Goal: Task Accomplishment & Management: Manage account settings

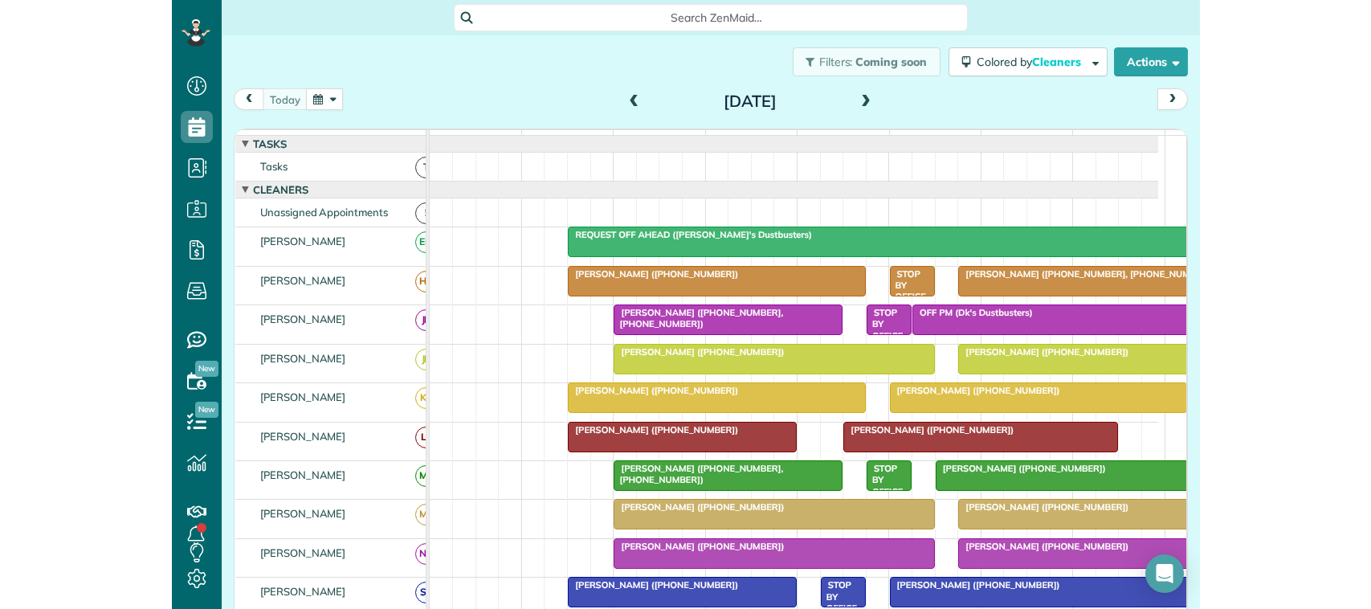
scroll to position [301, 0]
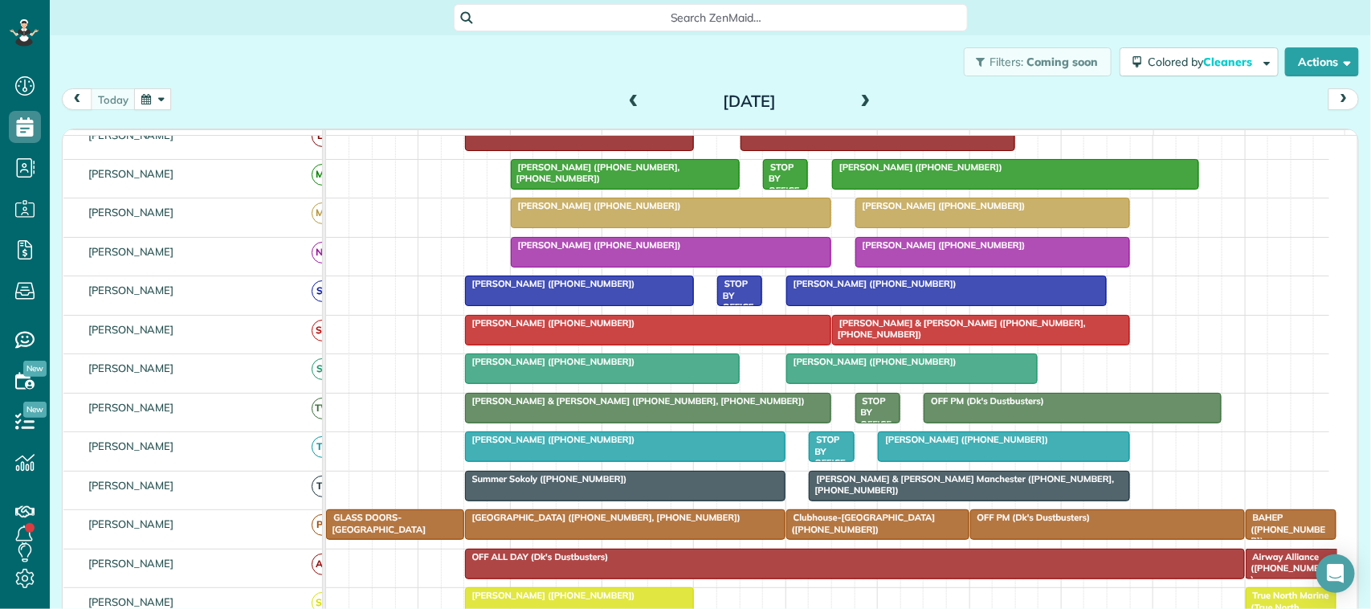
click at [303, 92] on div "[DATE] [DATE]" at bounding box center [711, 103] width 1298 height 30
click at [159, 93] on button "button" at bounding box center [152, 99] width 37 height 22
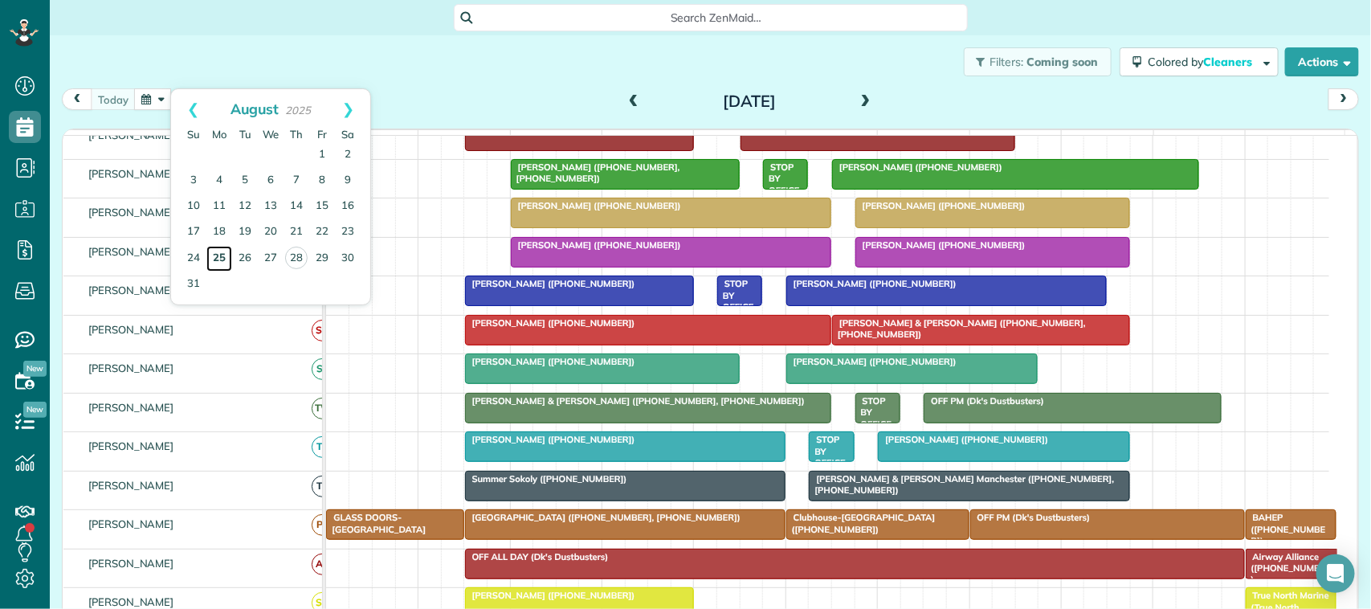
click at [211, 254] on link "25" at bounding box center [219, 259] width 26 height 26
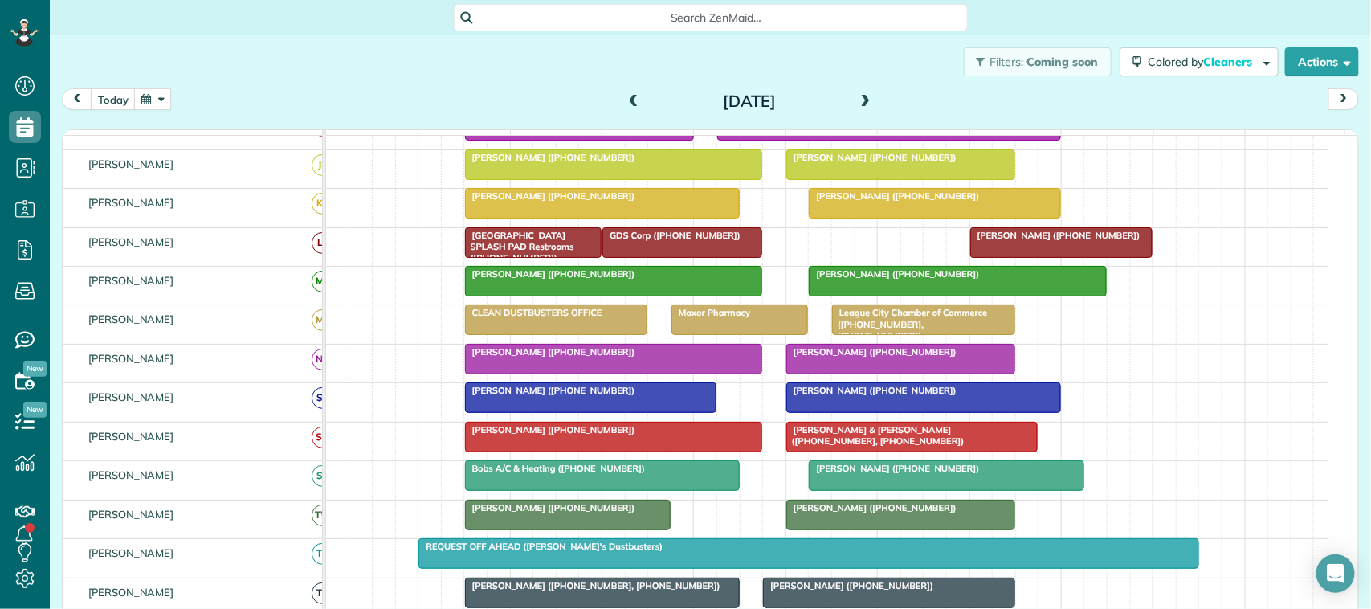
scroll to position [100, 0]
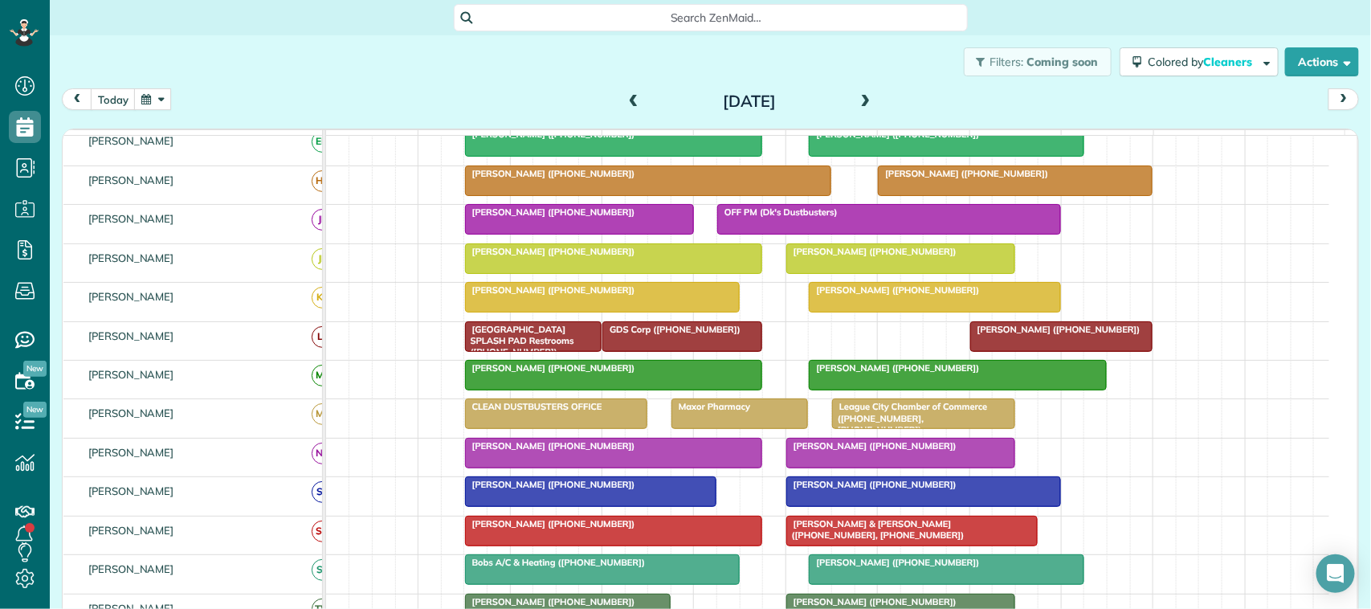
click at [519, 234] on div at bounding box center [579, 219] width 227 height 29
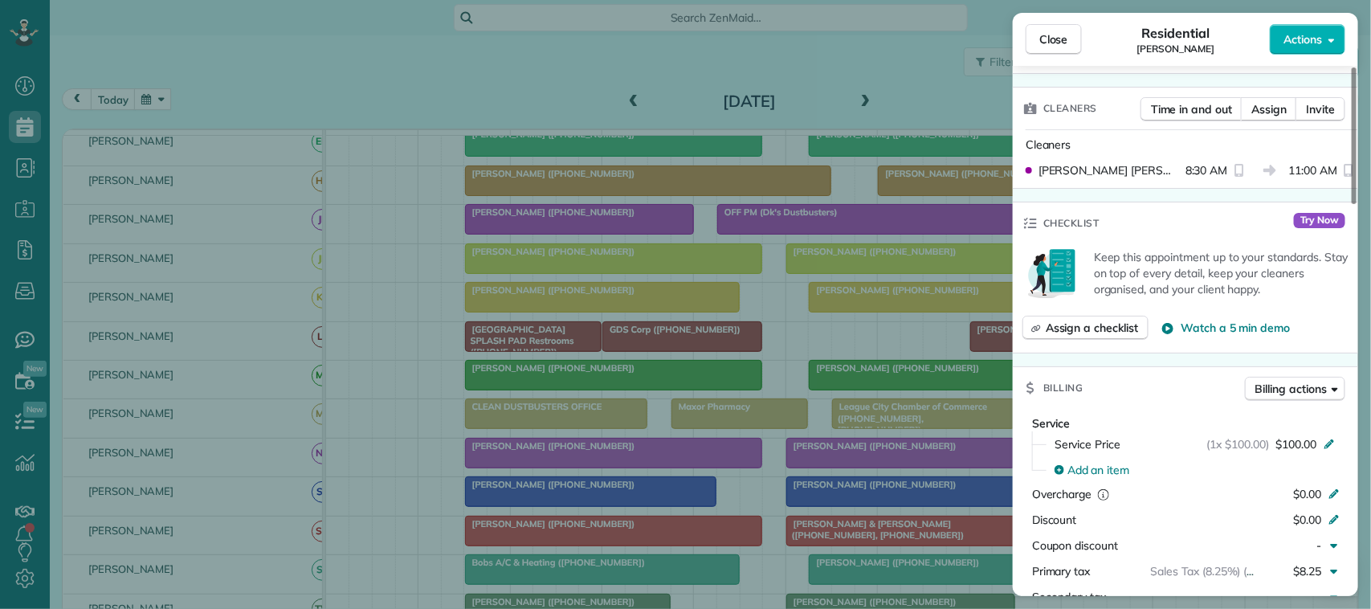
scroll to position [509, 0]
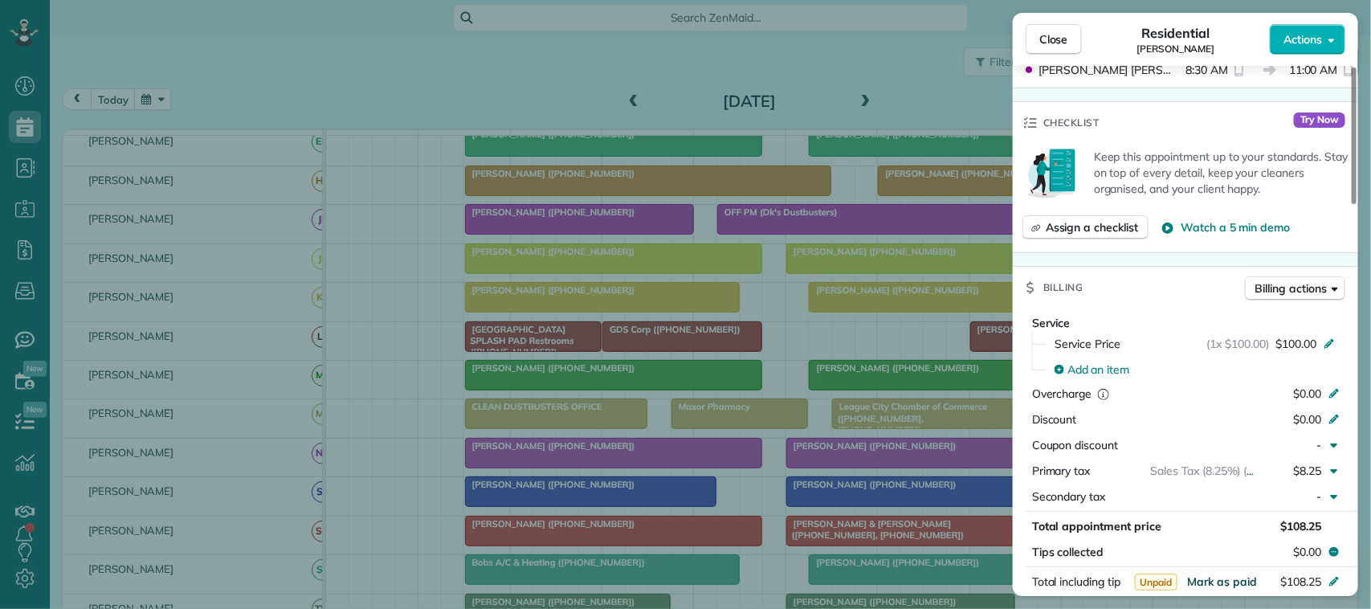
click at [1028, 587] on span "Mark as paid" at bounding box center [1222, 581] width 70 height 14
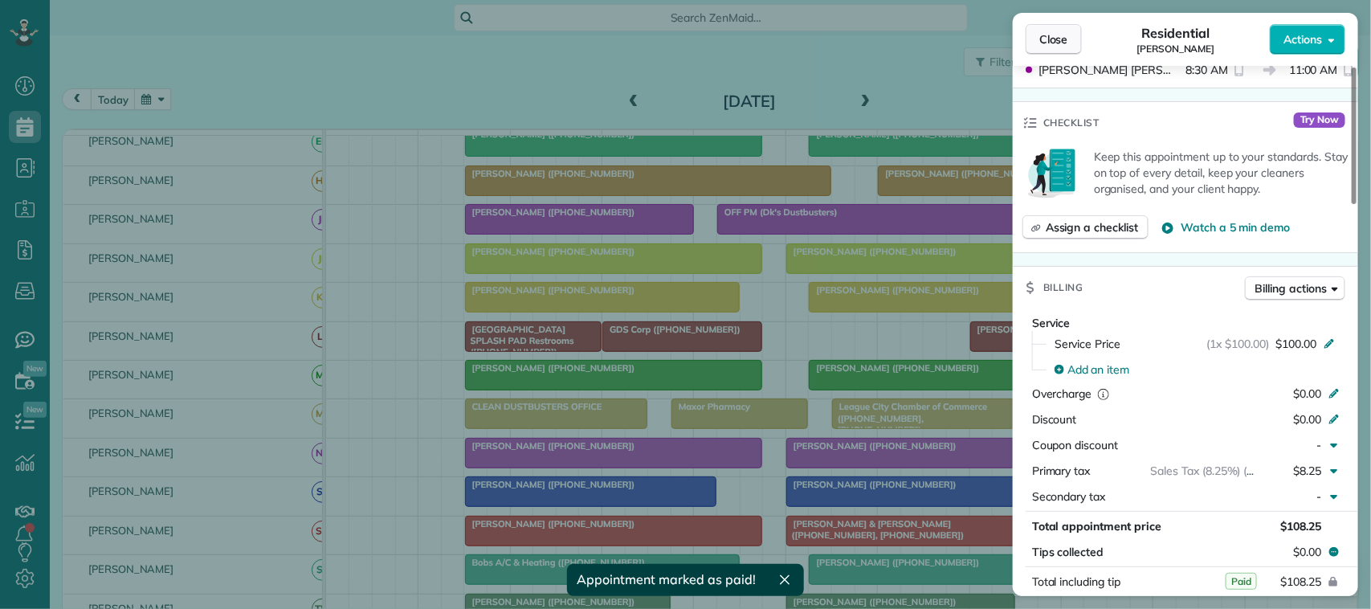
click at [1028, 49] on button "Close" at bounding box center [1054, 39] width 56 height 31
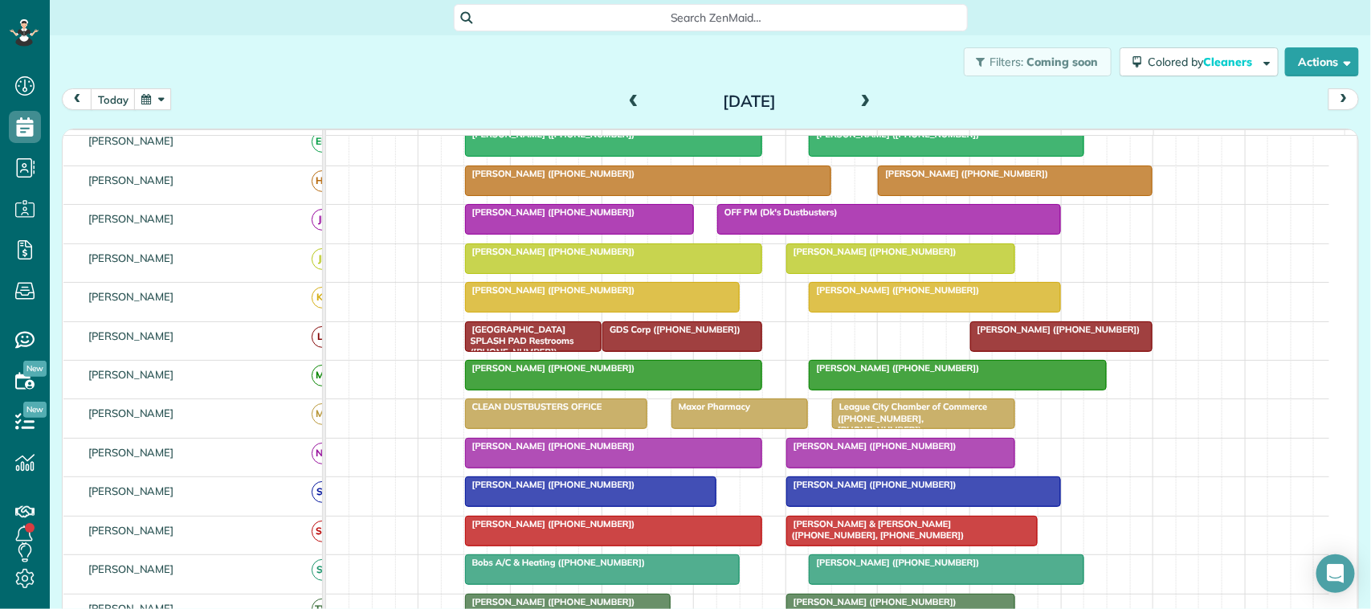
click at [862, 107] on span at bounding box center [866, 102] width 18 height 14
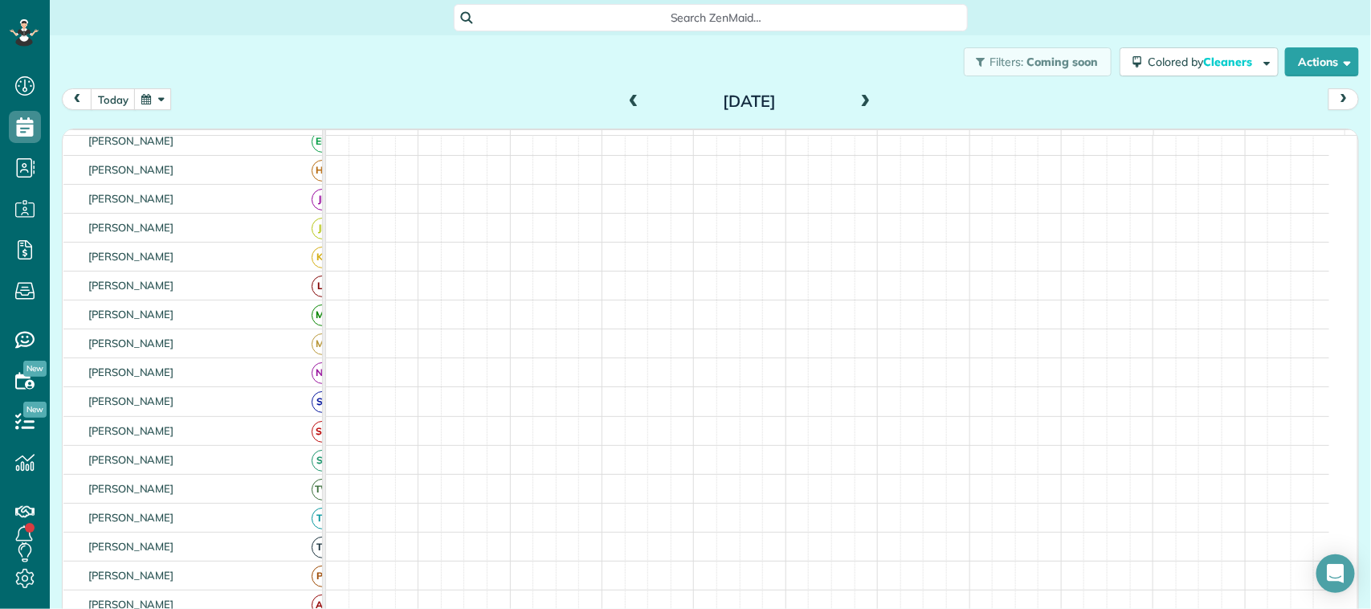
scroll to position [110, 0]
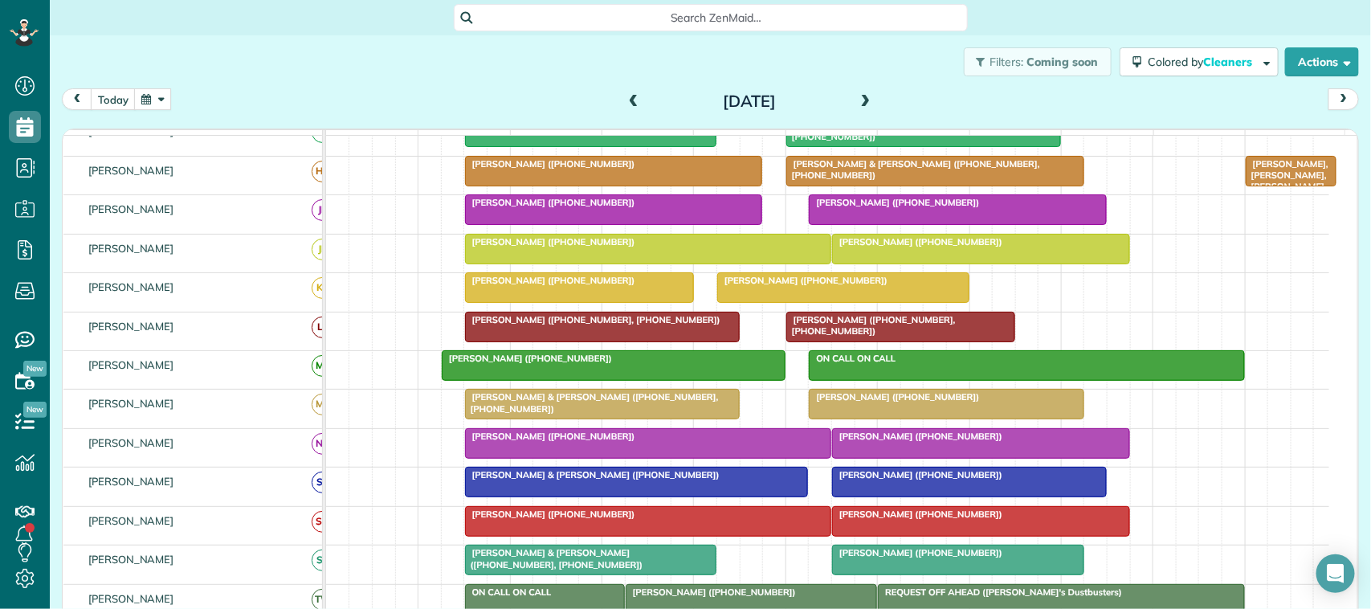
click at [537, 224] on div at bounding box center [614, 209] width 296 height 29
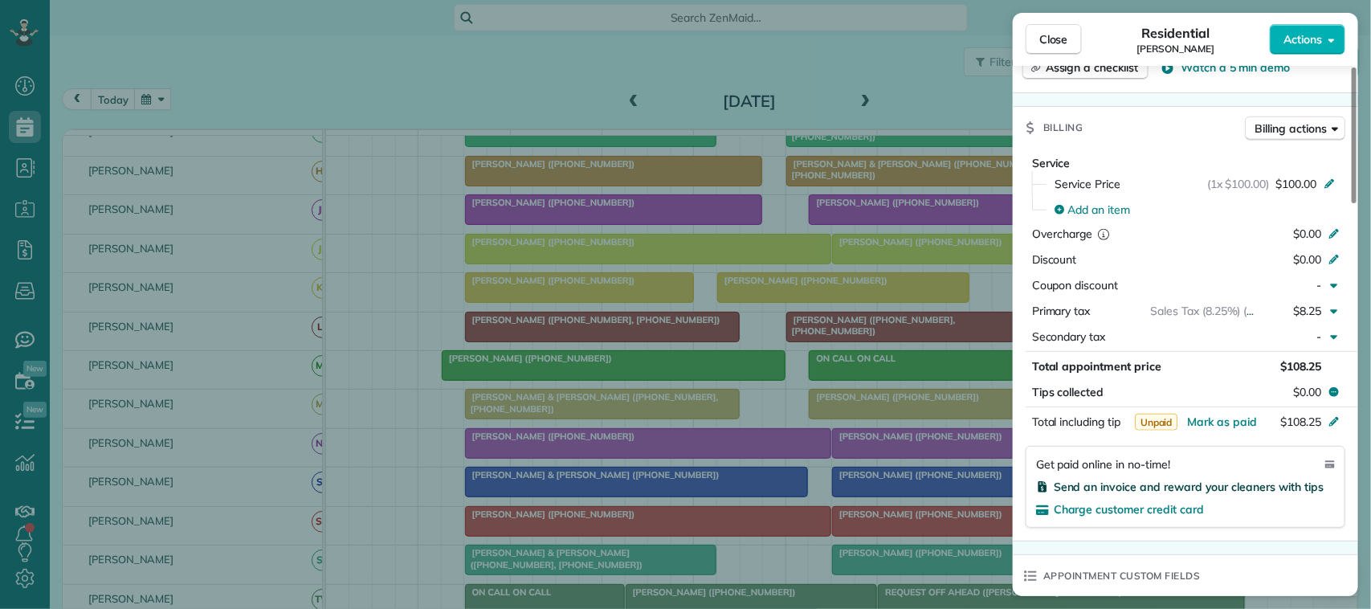
scroll to position [703, 0]
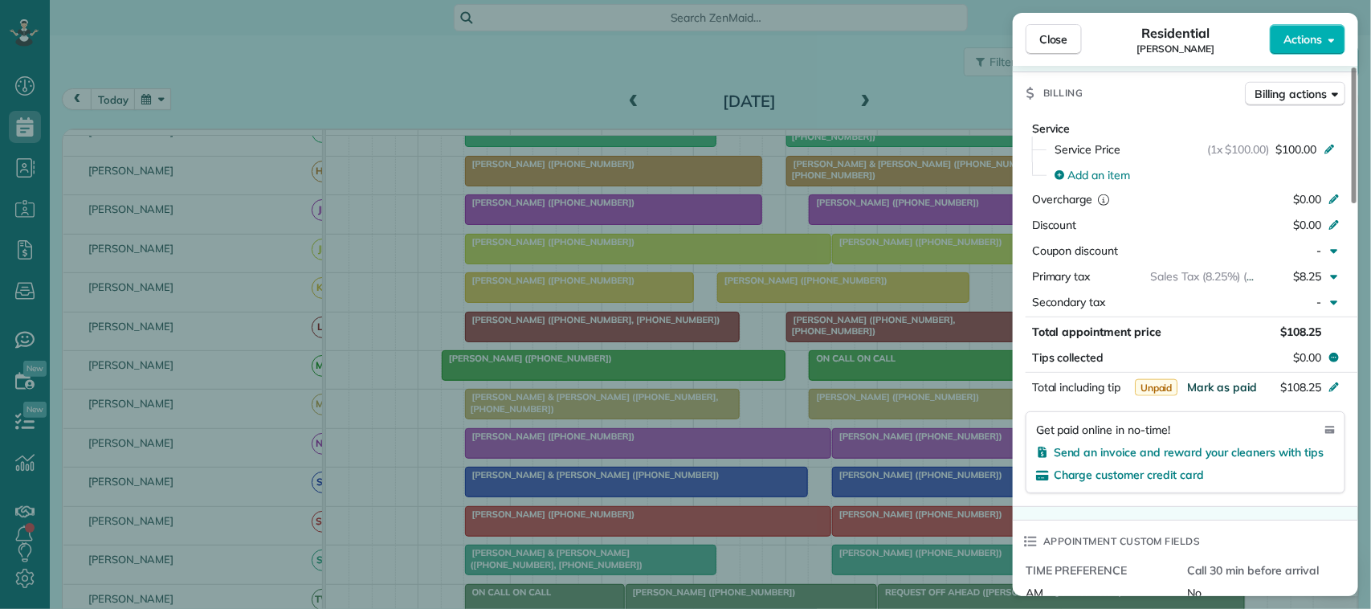
click at [1028, 391] on span "Mark as paid" at bounding box center [1222, 387] width 70 height 14
click at [1028, 40] on span "Close" at bounding box center [1054, 39] width 29 height 16
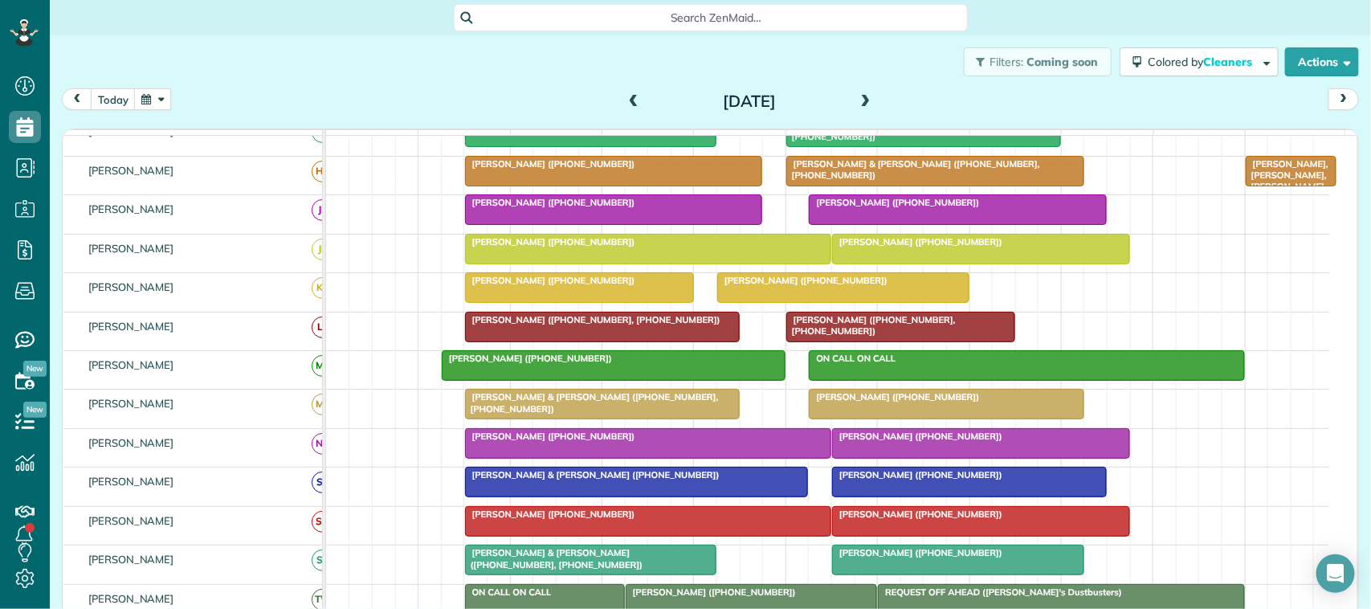
click at [937, 208] on span "[PERSON_NAME] ([PHONE_NUMBER])" at bounding box center [894, 202] width 172 height 11
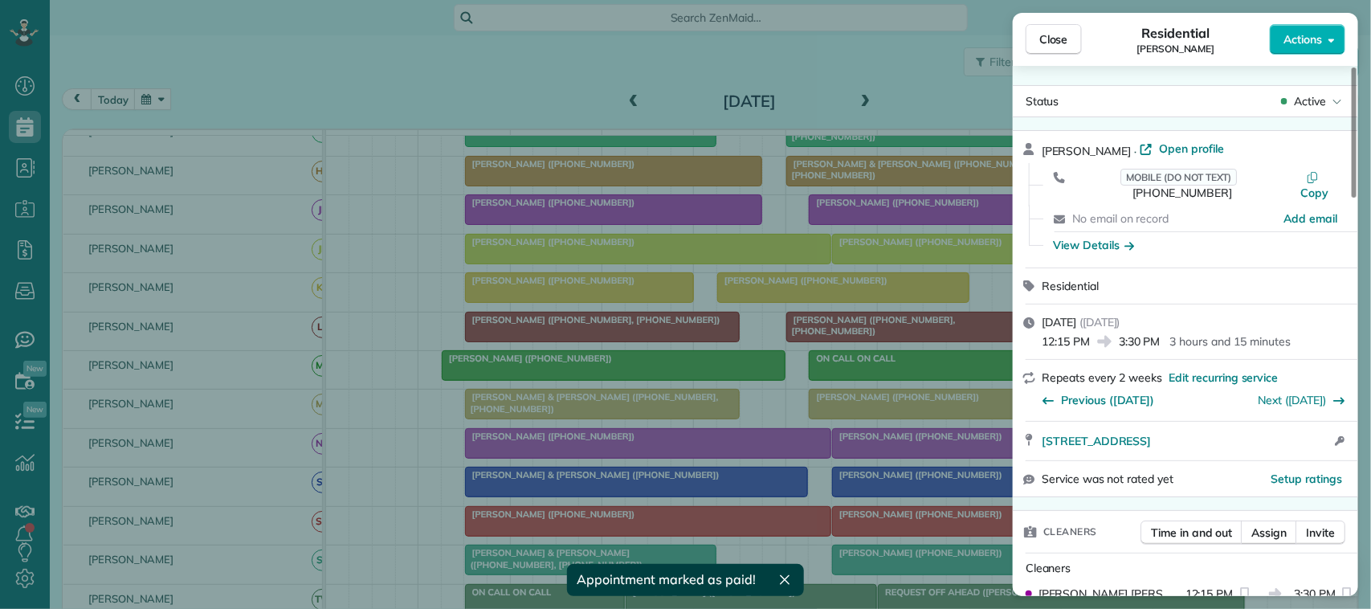
scroll to position [603, 0]
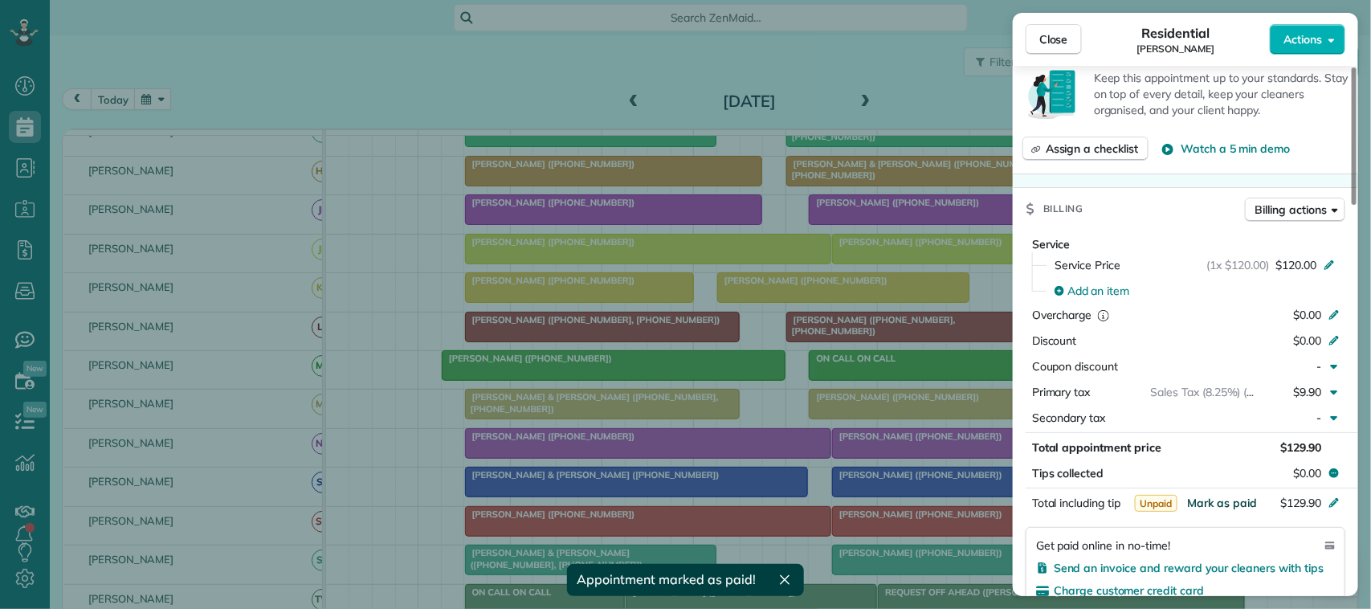
click at [1028, 496] on span "Mark as paid" at bounding box center [1222, 503] width 70 height 14
click at [1028, 36] on span "Close" at bounding box center [1054, 39] width 29 height 16
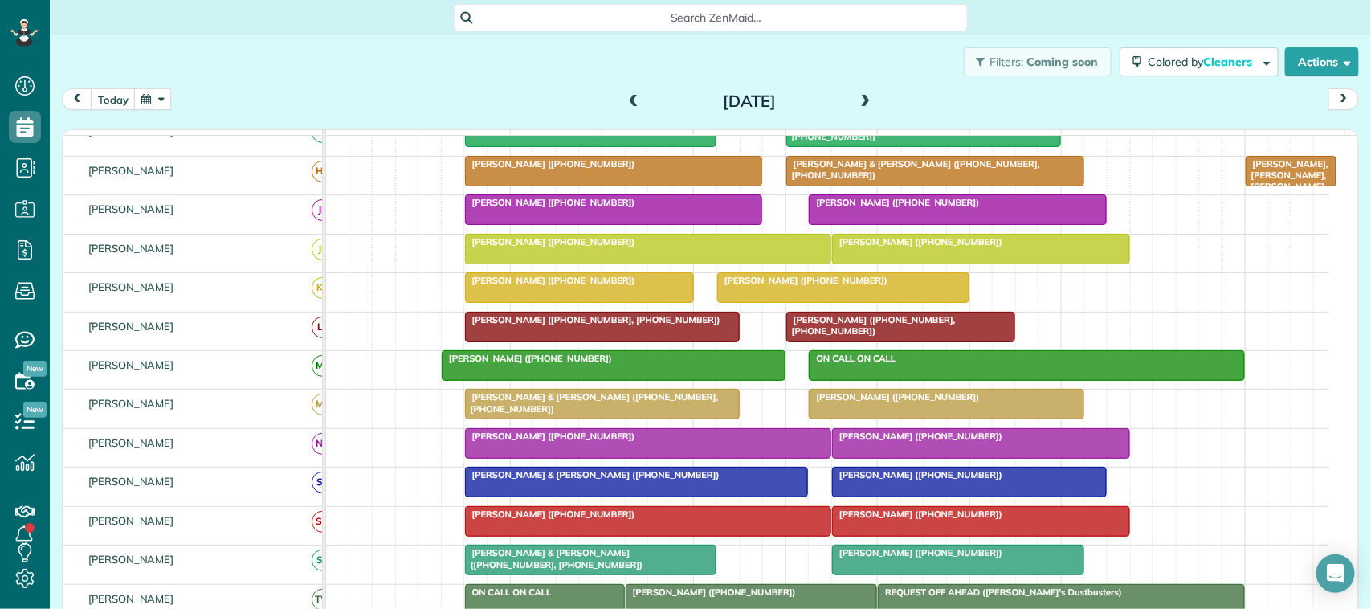
click at [857, 93] on span at bounding box center [866, 102] width 18 height 24
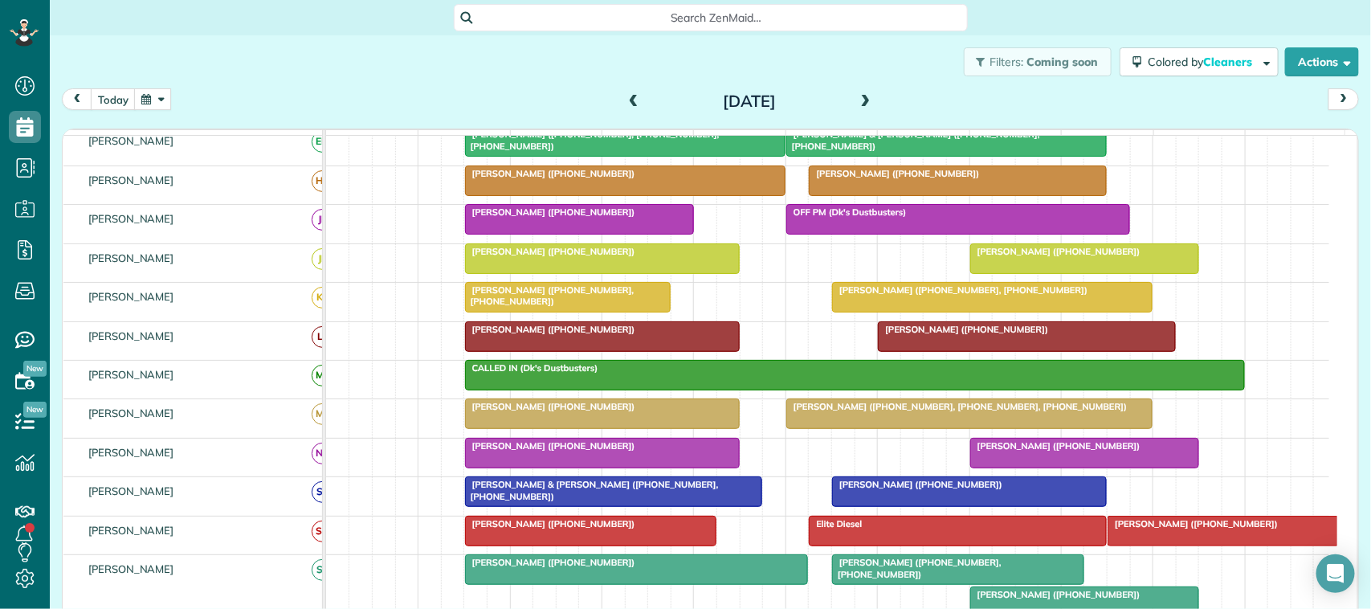
scroll to position [110, 0]
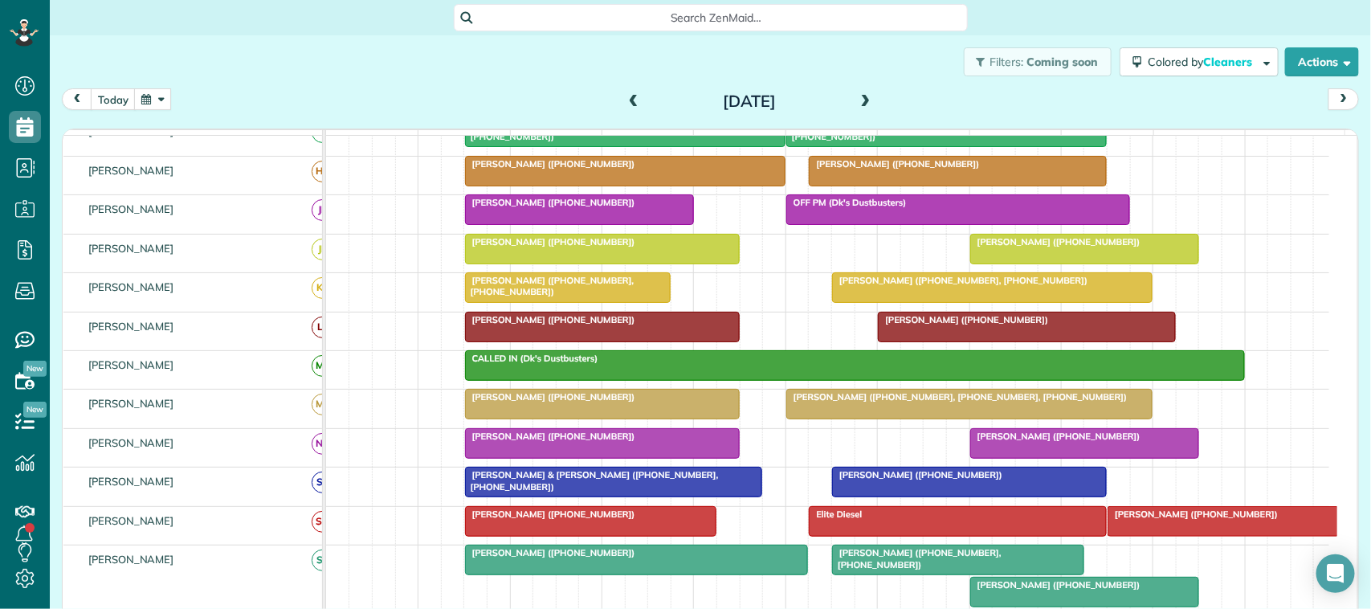
click at [857, 96] on span at bounding box center [866, 102] width 18 height 14
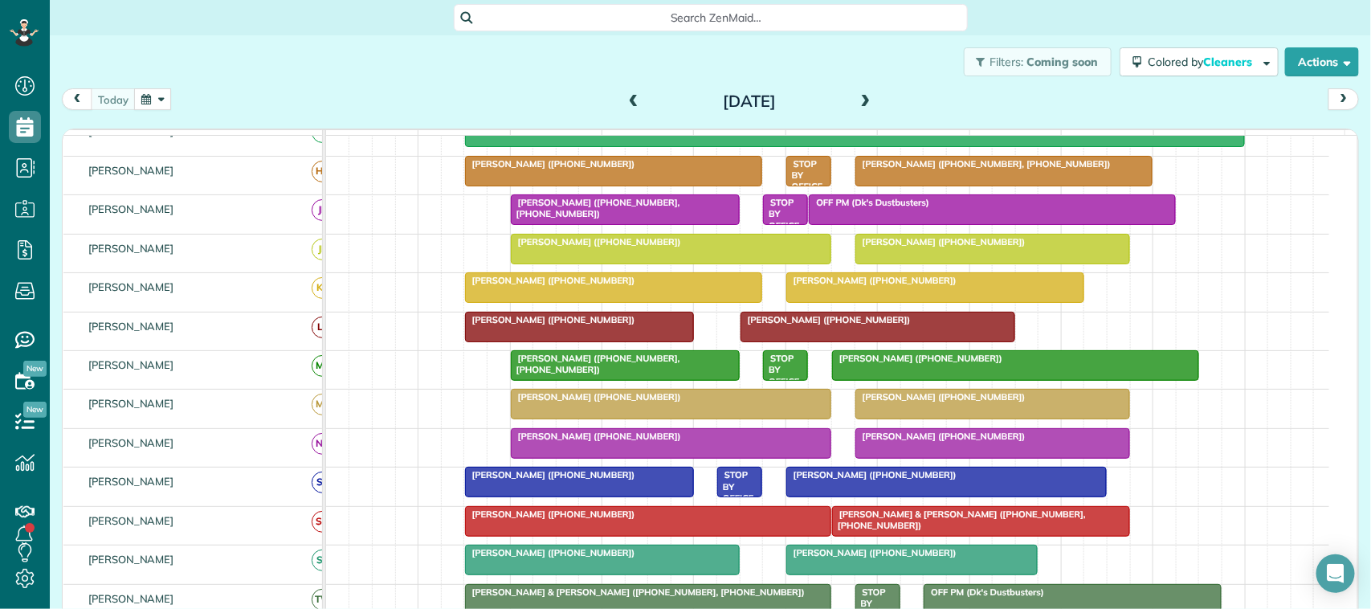
click at [588, 224] on div at bounding box center [625, 209] width 227 height 29
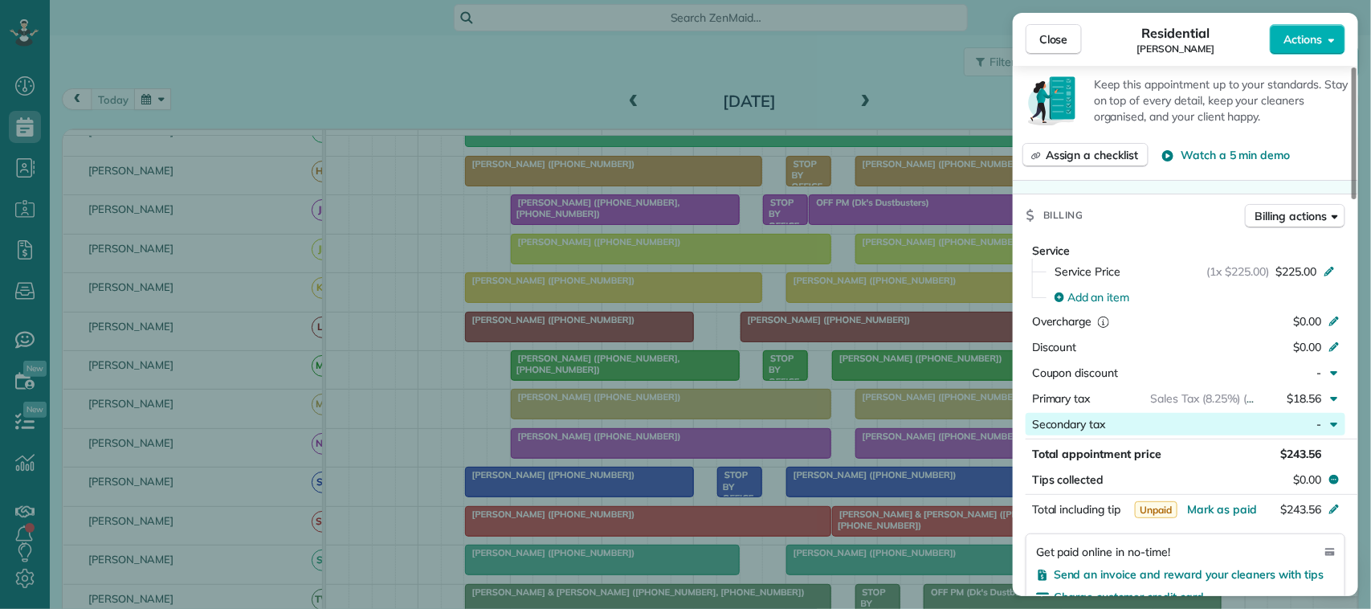
scroll to position [703, 0]
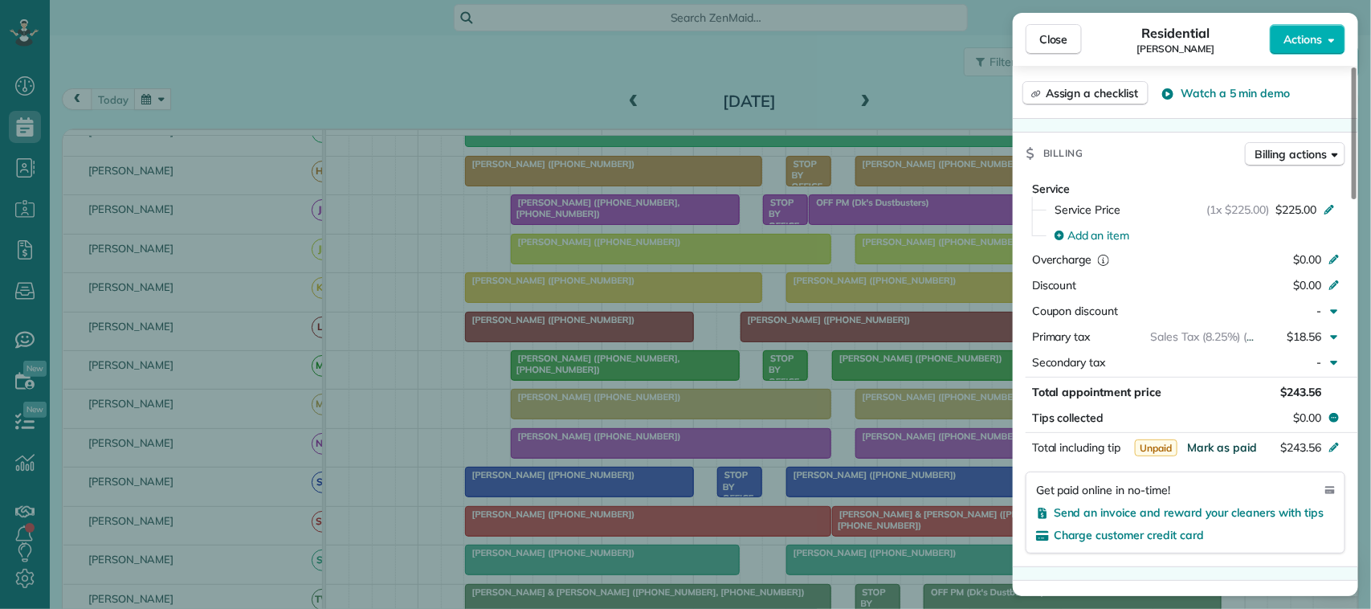
click at [1028, 452] on span "Mark as paid" at bounding box center [1222, 447] width 70 height 14
click at [1028, 46] on span "Close" at bounding box center [1054, 39] width 29 height 16
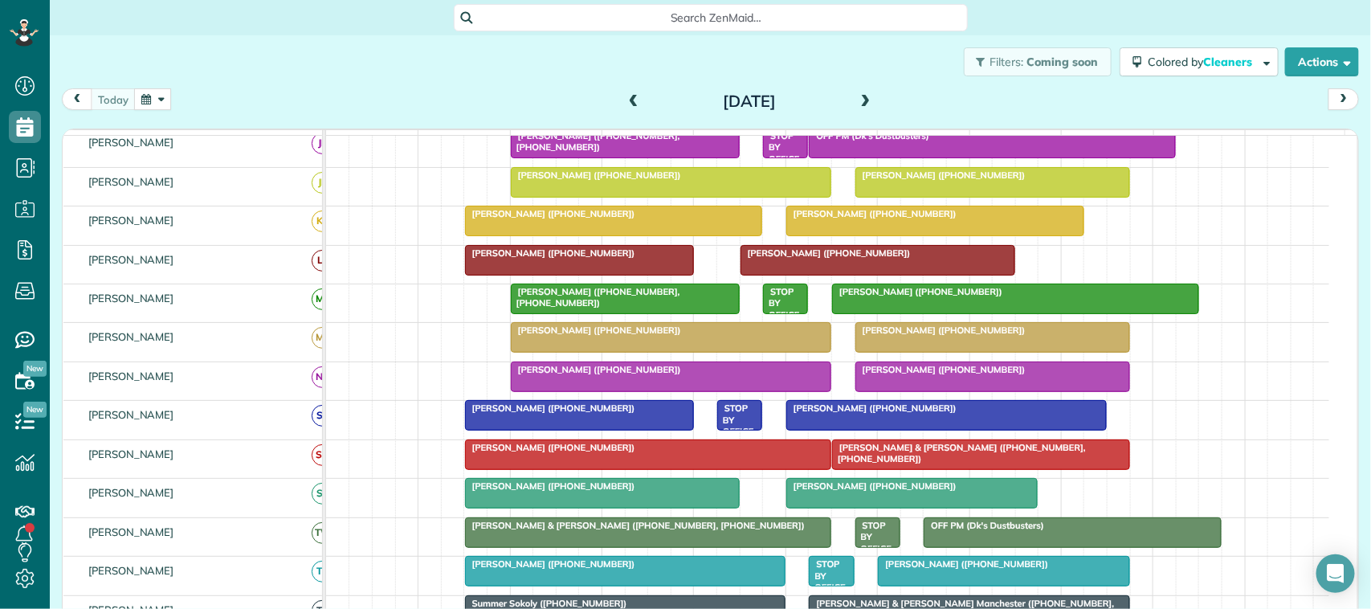
scroll to position [211, 0]
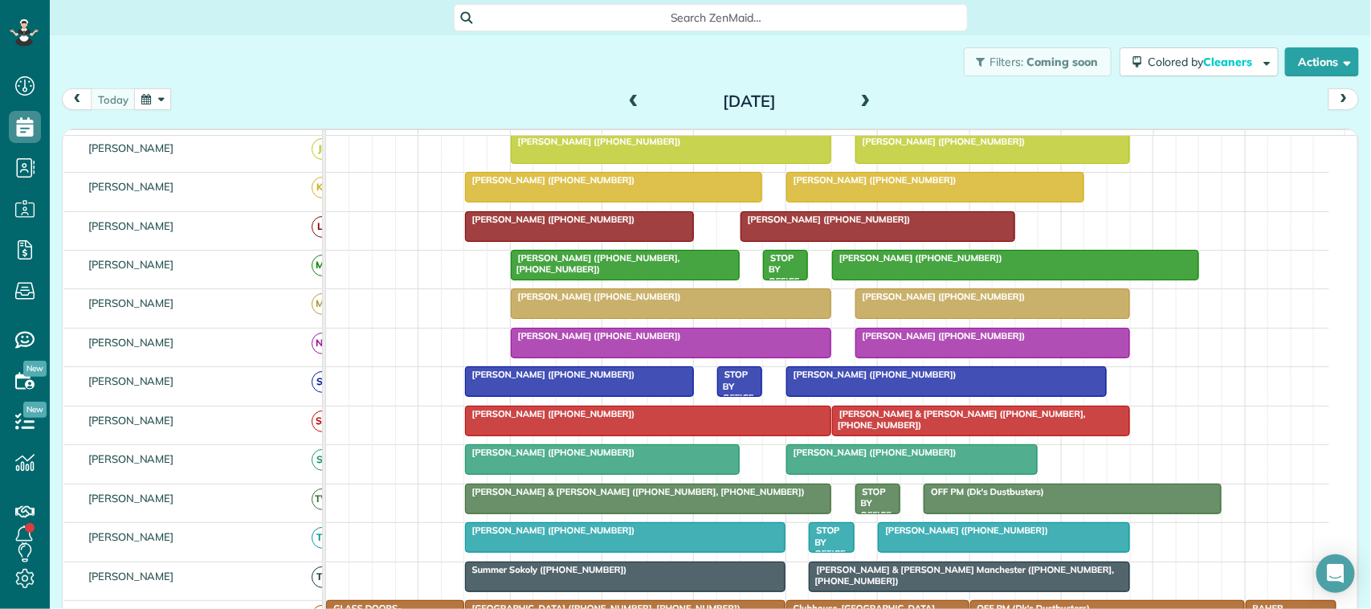
click at [141, 100] on button "button" at bounding box center [152, 99] width 37 height 22
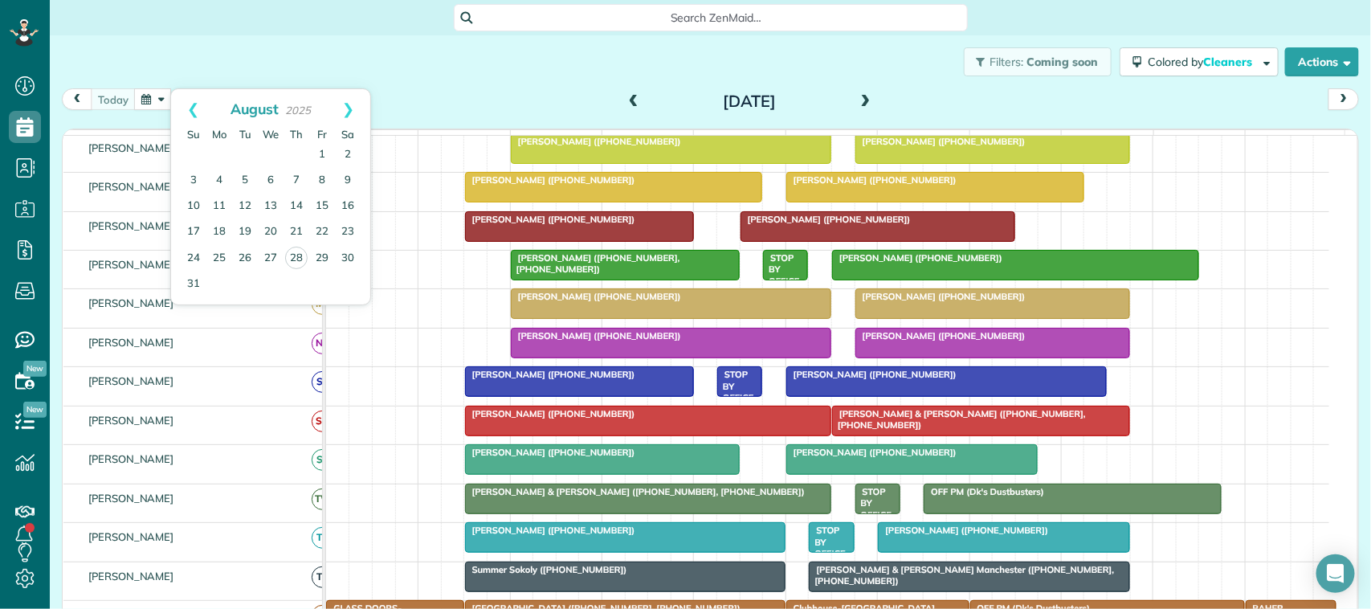
click at [541, 83] on div "Filters: Coming soon Colored by Cleaners Color by Cleaner Color by Team Color b…" at bounding box center [711, 61] width 1322 height 53
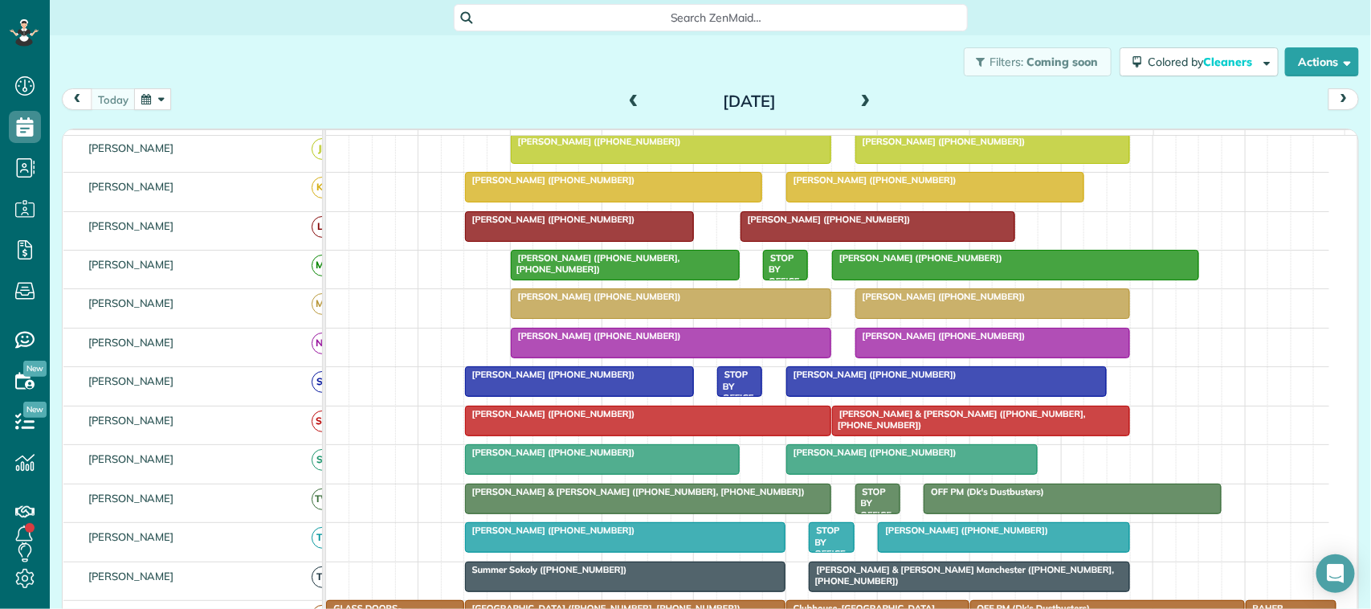
click at [579, 513] on div at bounding box center [649, 498] width 366 height 29
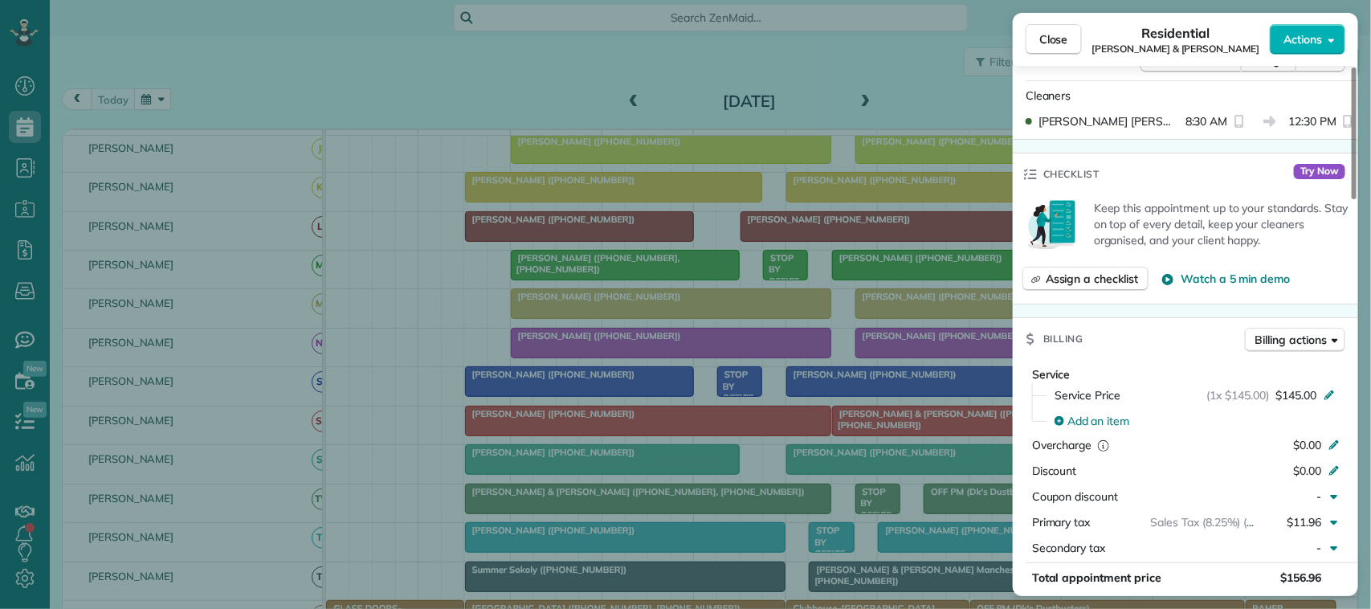
scroll to position [603, 0]
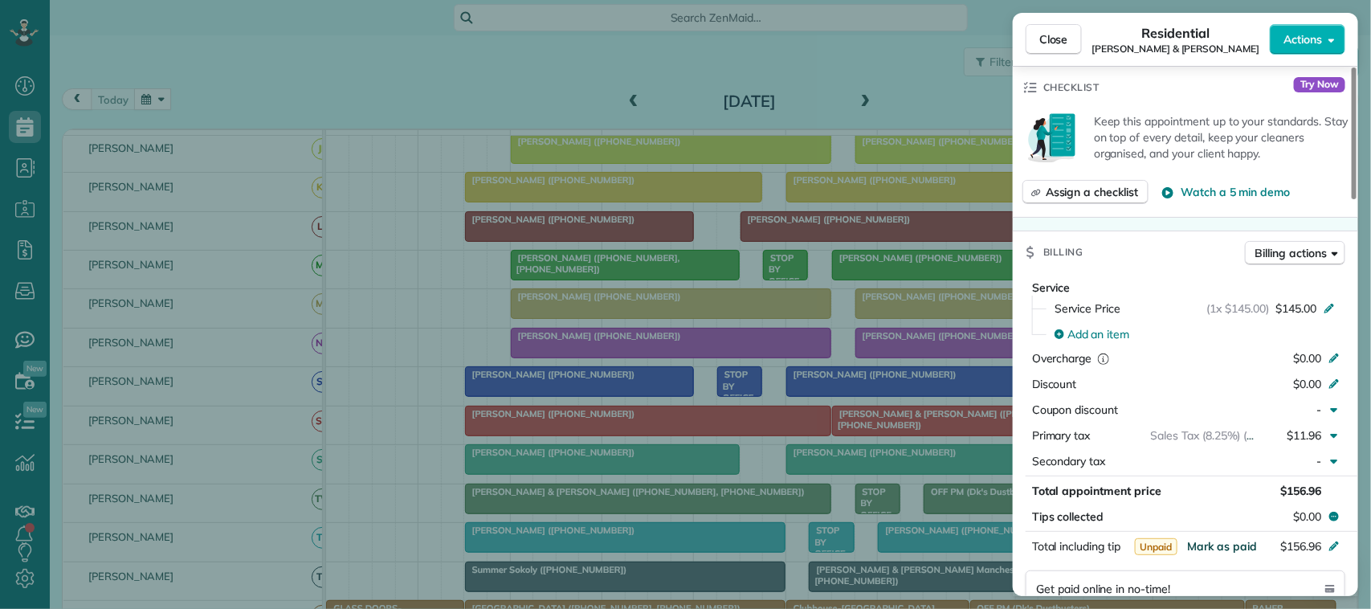
click at [1028, 543] on span "Mark as paid" at bounding box center [1222, 546] width 70 height 14
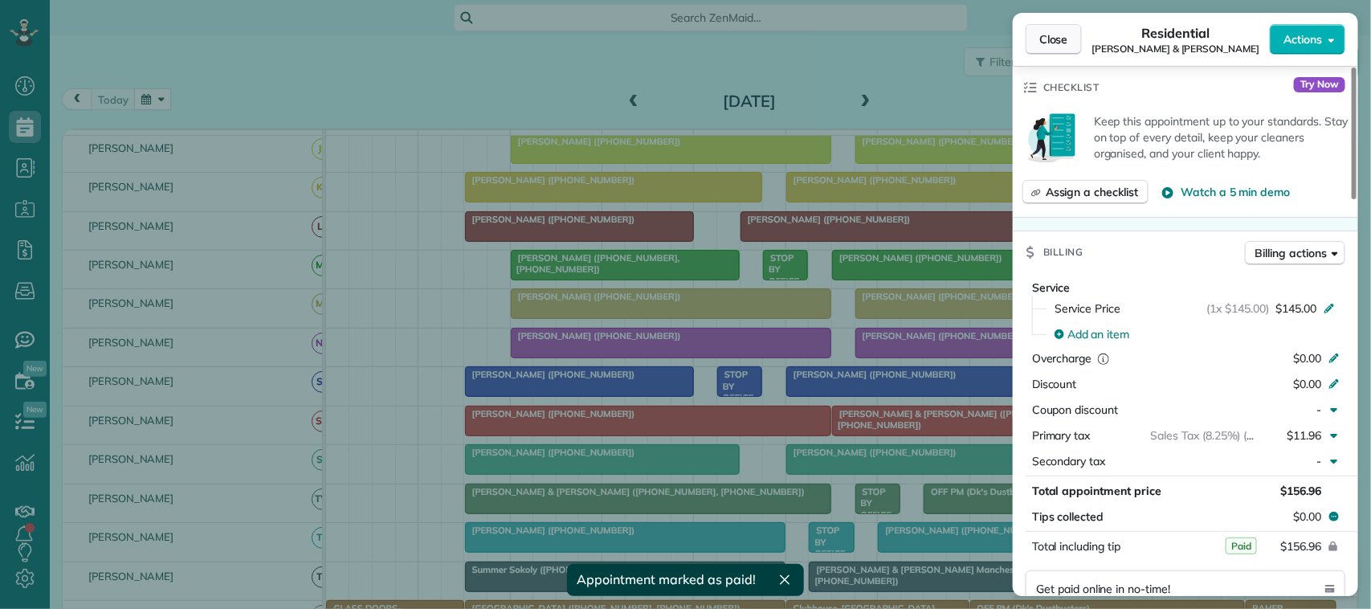
click at [1028, 42] on span "Close" at bounding box center [1054, 39] width 29 height 16
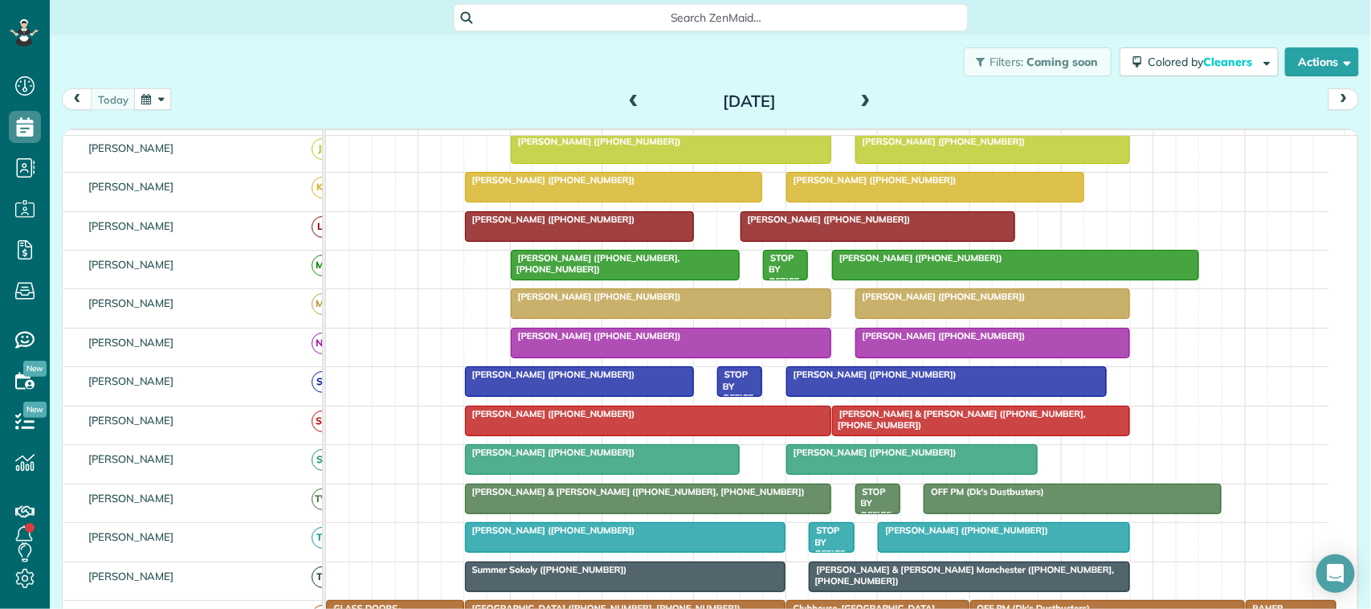
click at [625, 105] on span at bounding box center [634, 102] width 18 height 14
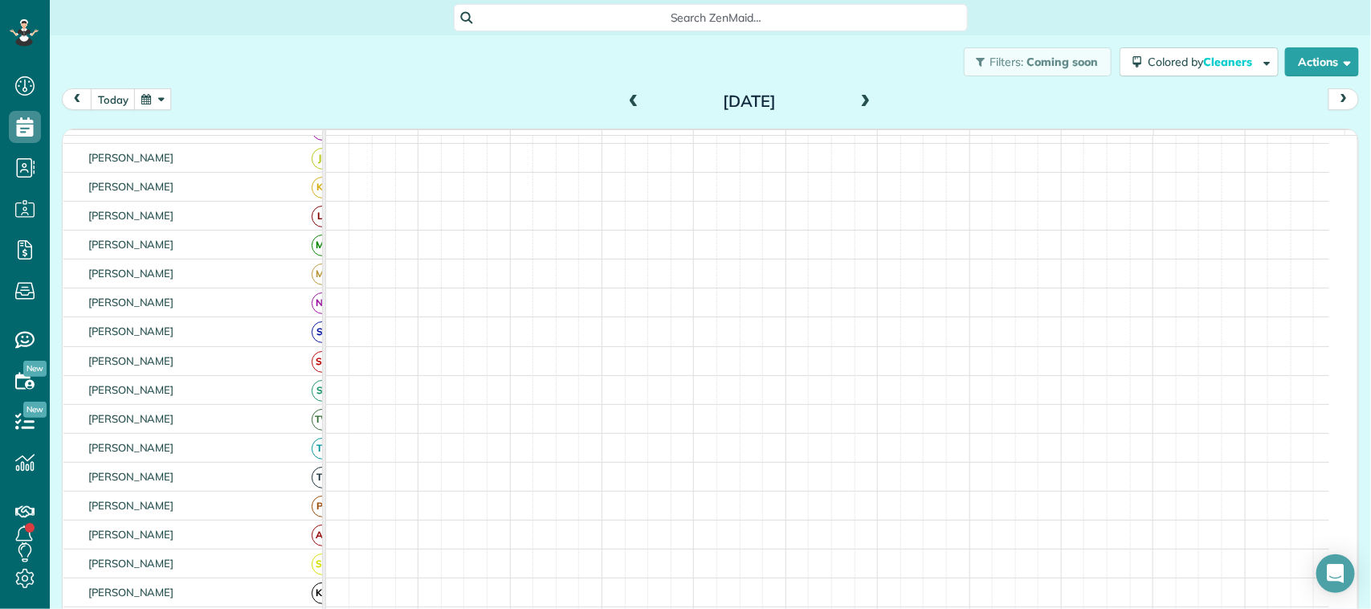
scroll to position [201, 0]
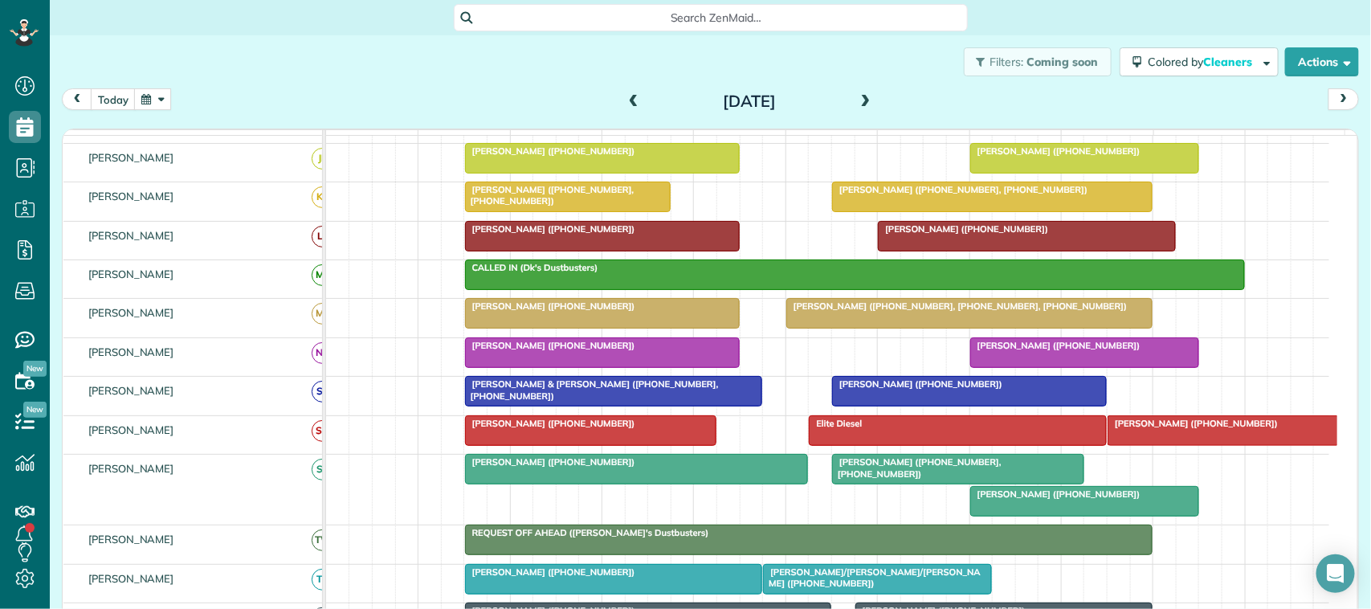
click at [625, 105] on span at bounding box center [634, 102] width 18 height 14
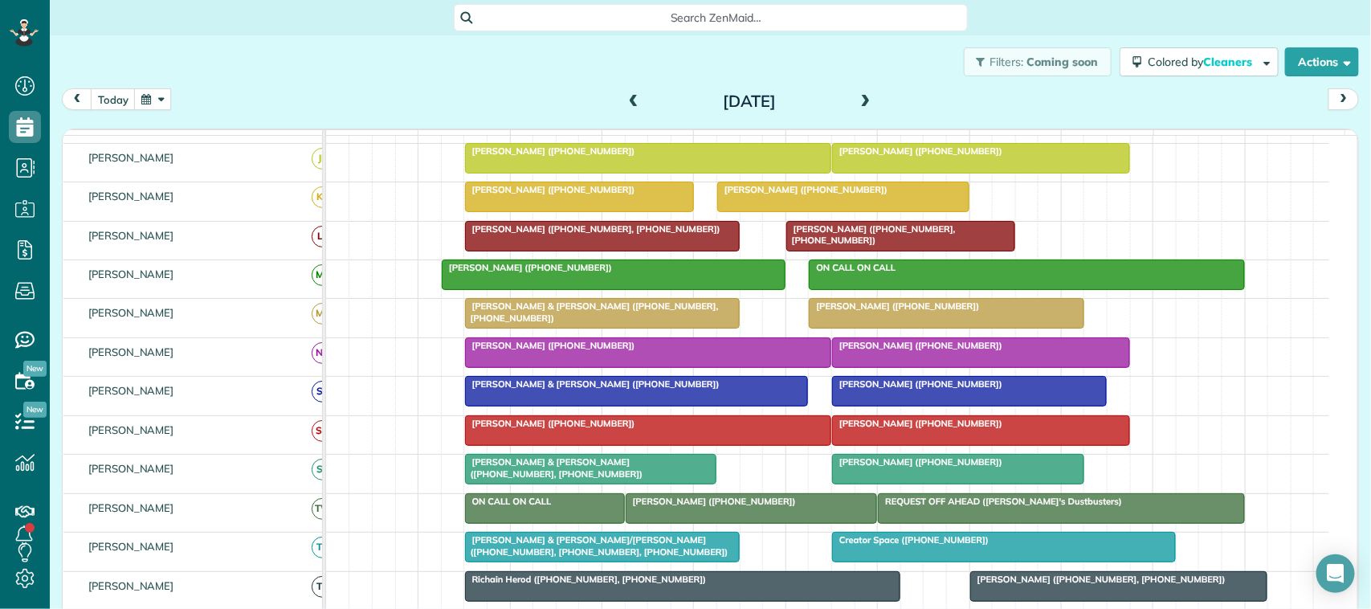
click at [652, 92] on h2 "[DATE]" at bounding box center [749, 101] width 201 height 18
click at [632, 95] on span at bounding box center [634, 102] width 18 height 14
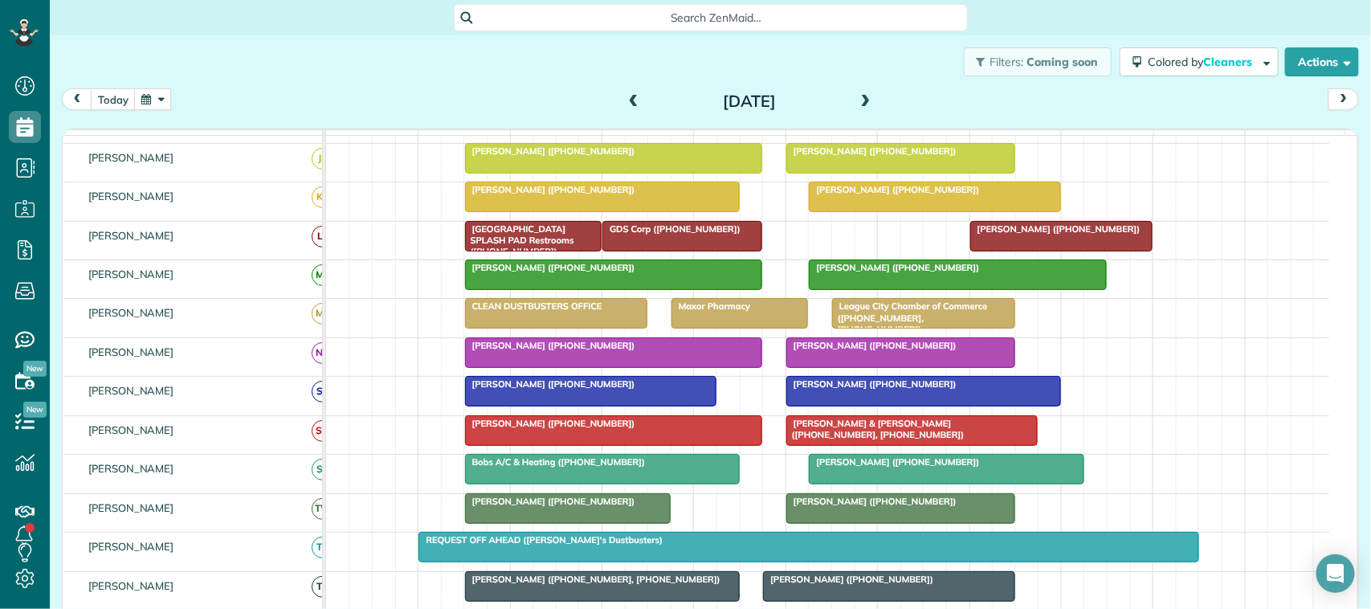
click at [864, 523] on div at bounding box center [900, 508] width 227 height 29
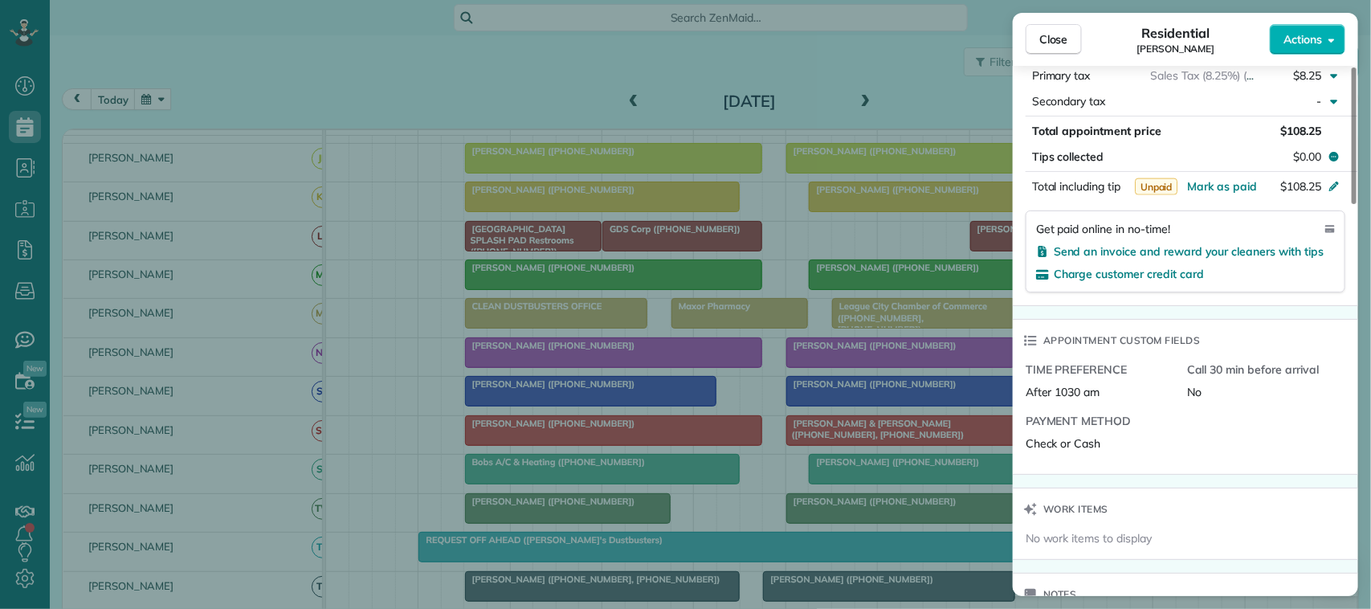
scroll to position [910, 0]
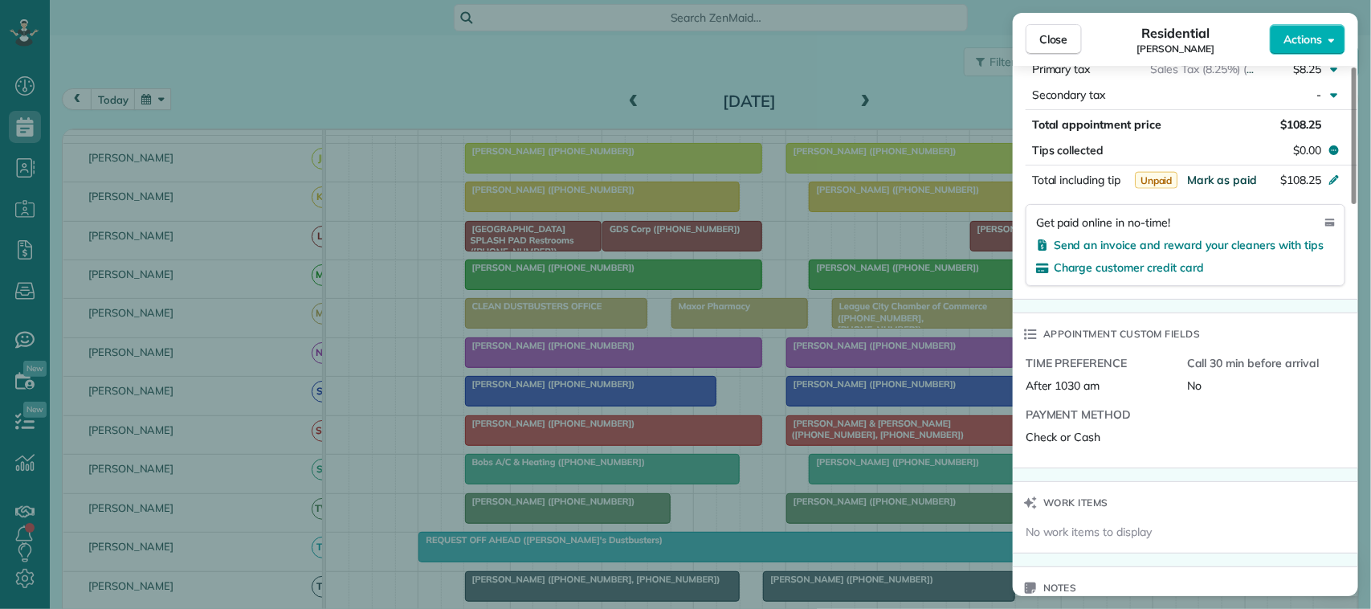
click at [1028, 182] on span "Mark as paid" at bounding box center [1222, 180] width 70 height 14
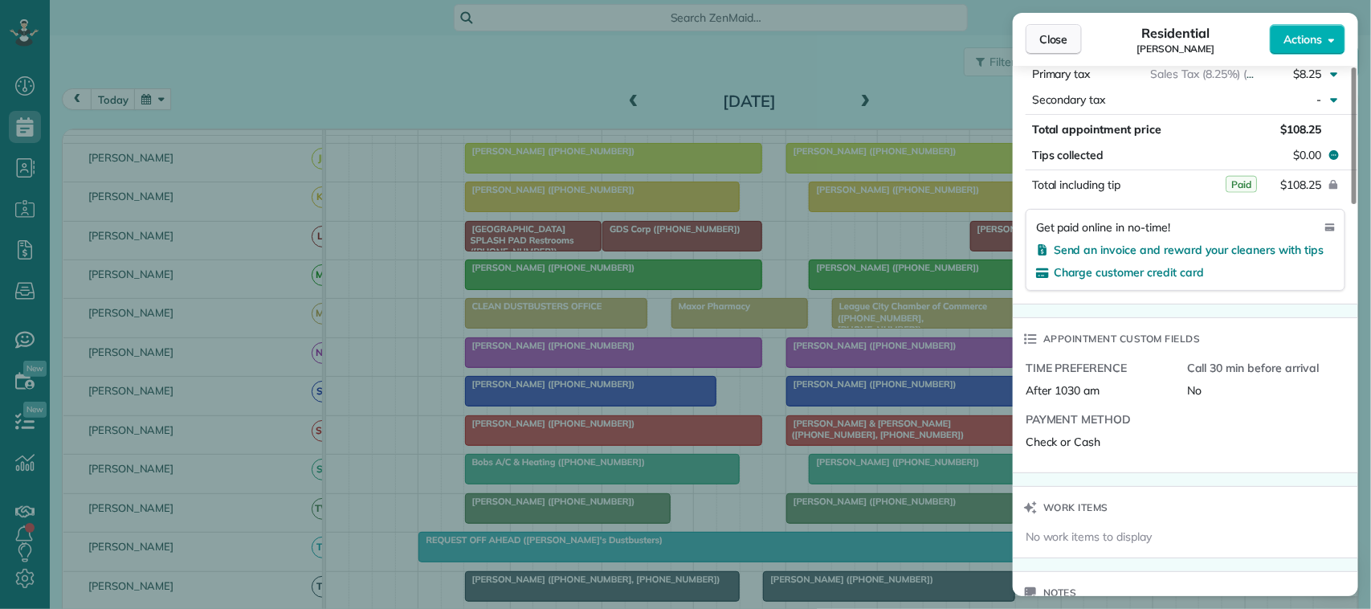
click at [1028, 46] on span "Close" at bounding box center [1054, 39] width 29 height 16
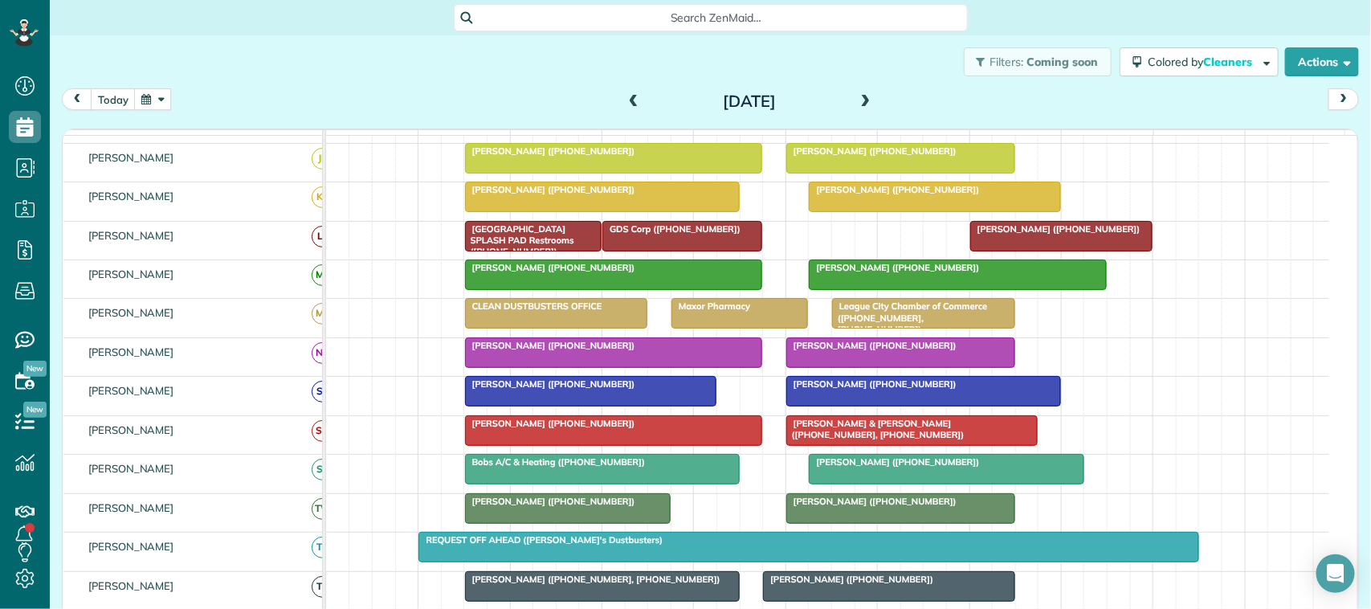
click at [595, 507] on span "[PERSON_NAME] ([PHONE_NUMBER])" at bounding box center [550, 501] width 172 height 11
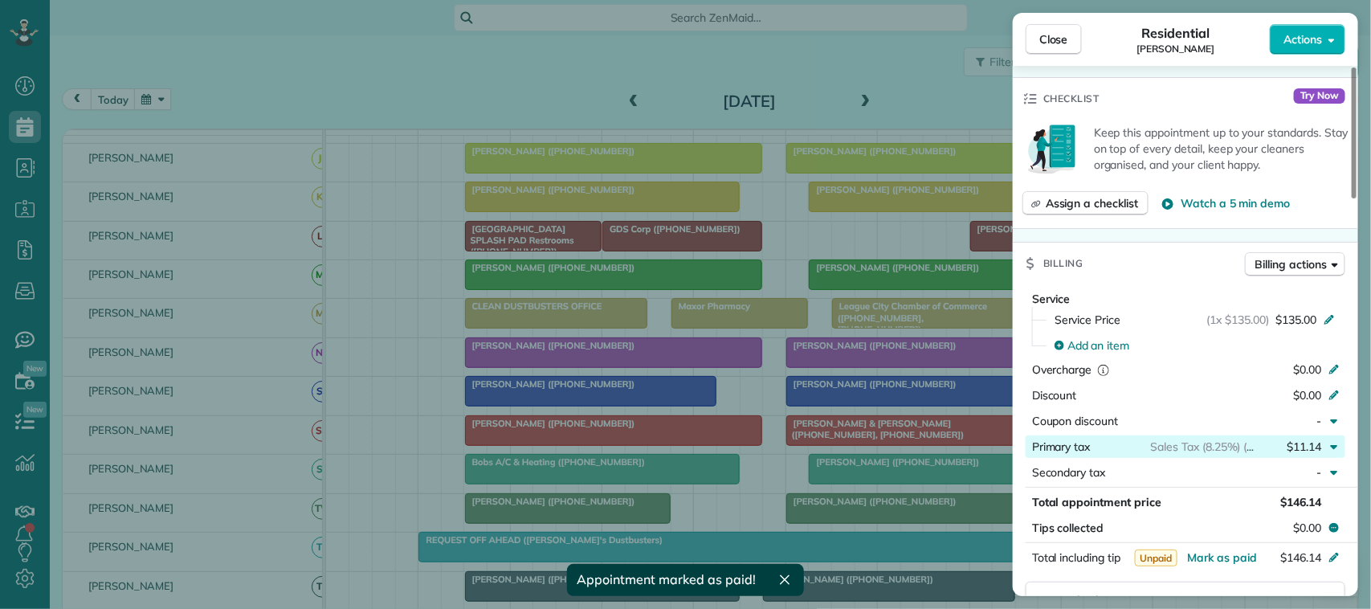
scroll to position [603, 0]
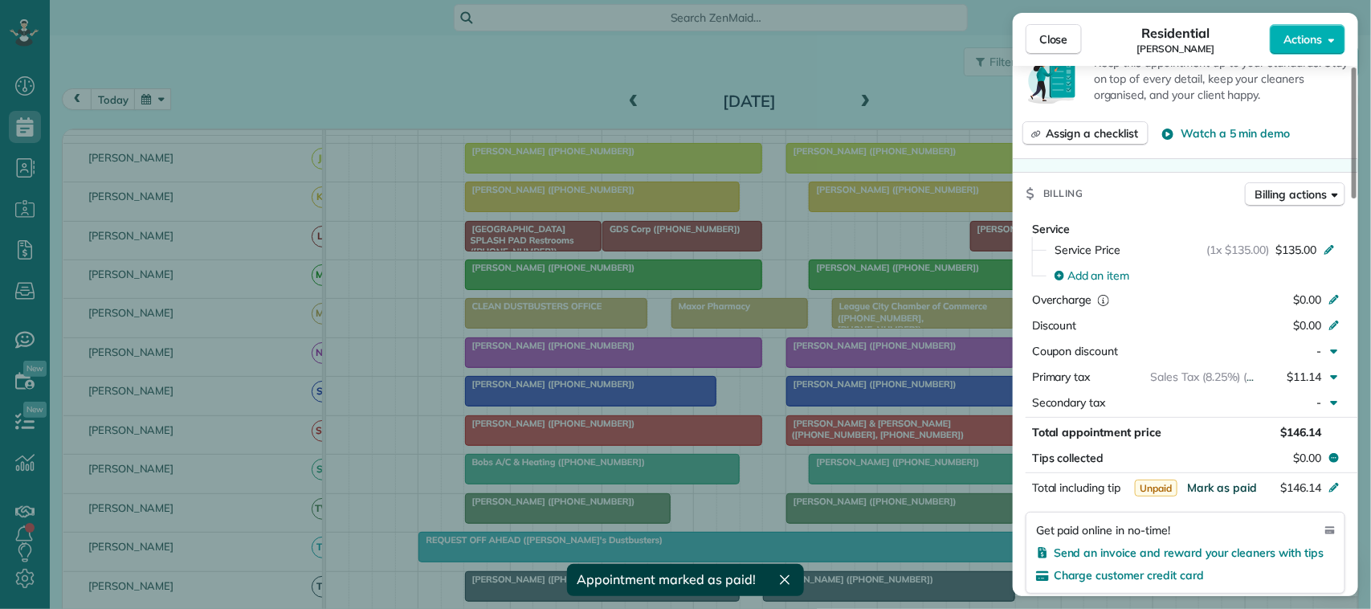
click at [1028, 490] on span "Mark as paid" at bounding box center [1222, 487] width 70 height 14
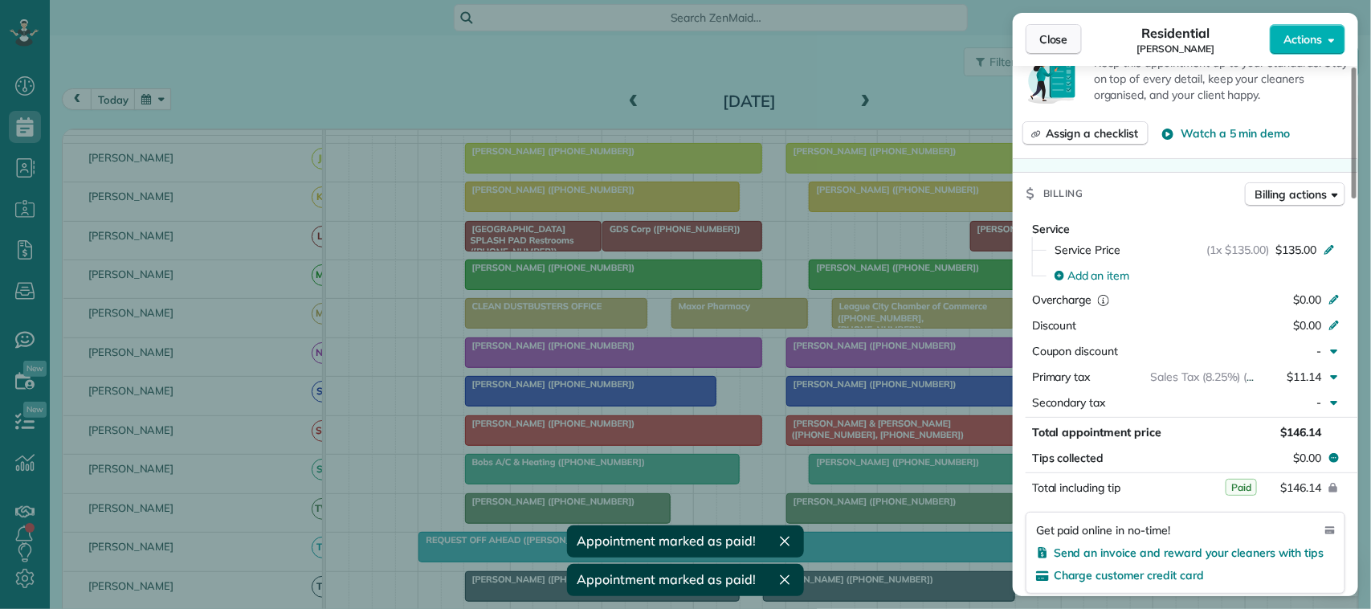
click at [1028, 29] on button "Close" at bounding box center [1054, 39] width 56 height 31
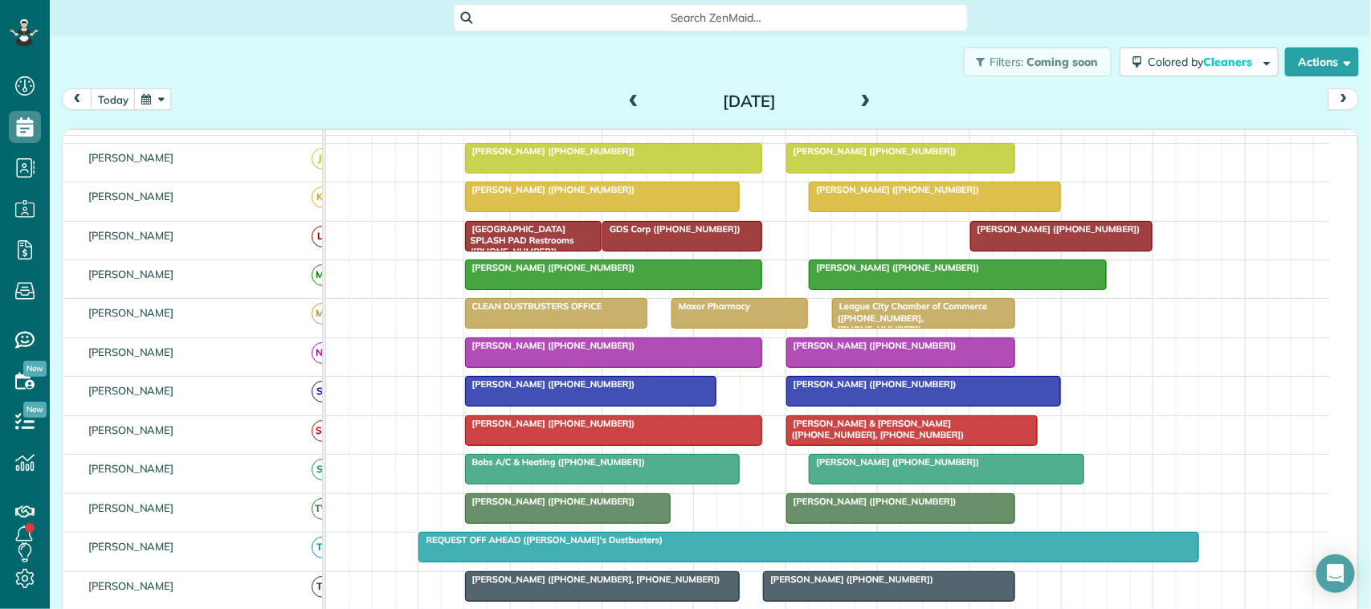
click at [159, 99] on button "button" at bounding box center [152, 99] width 37 height 22
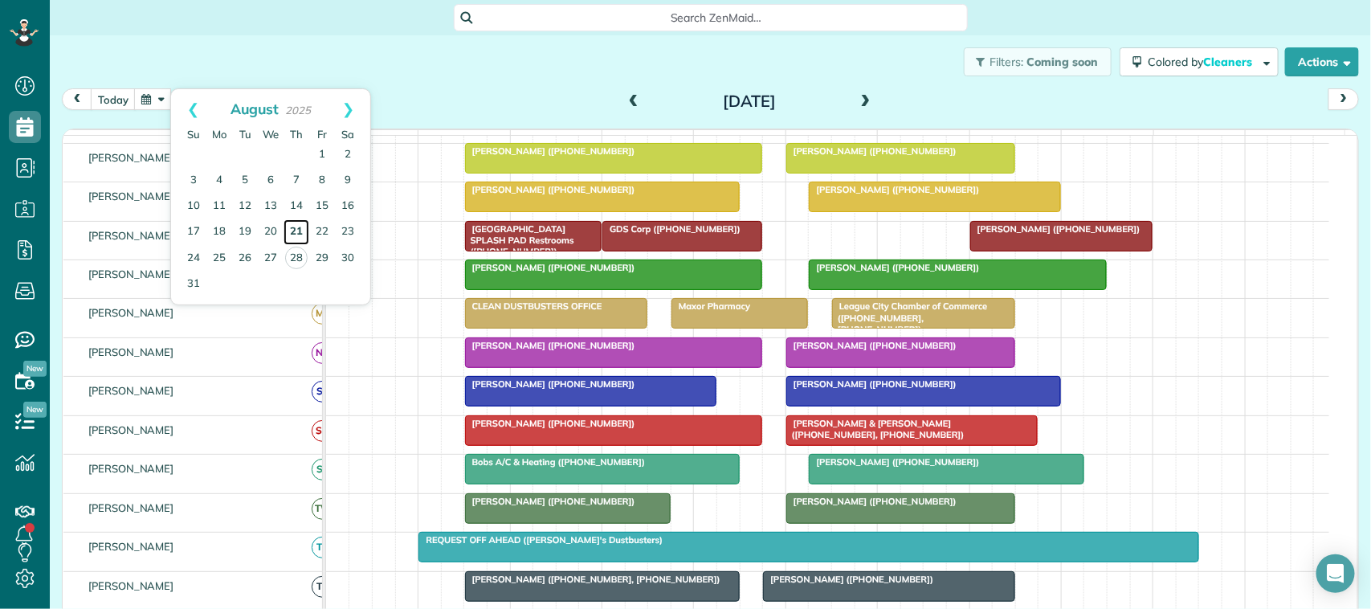
click at [294, 227] on link "21" at bounding box center [297, 232] width 26 height 26
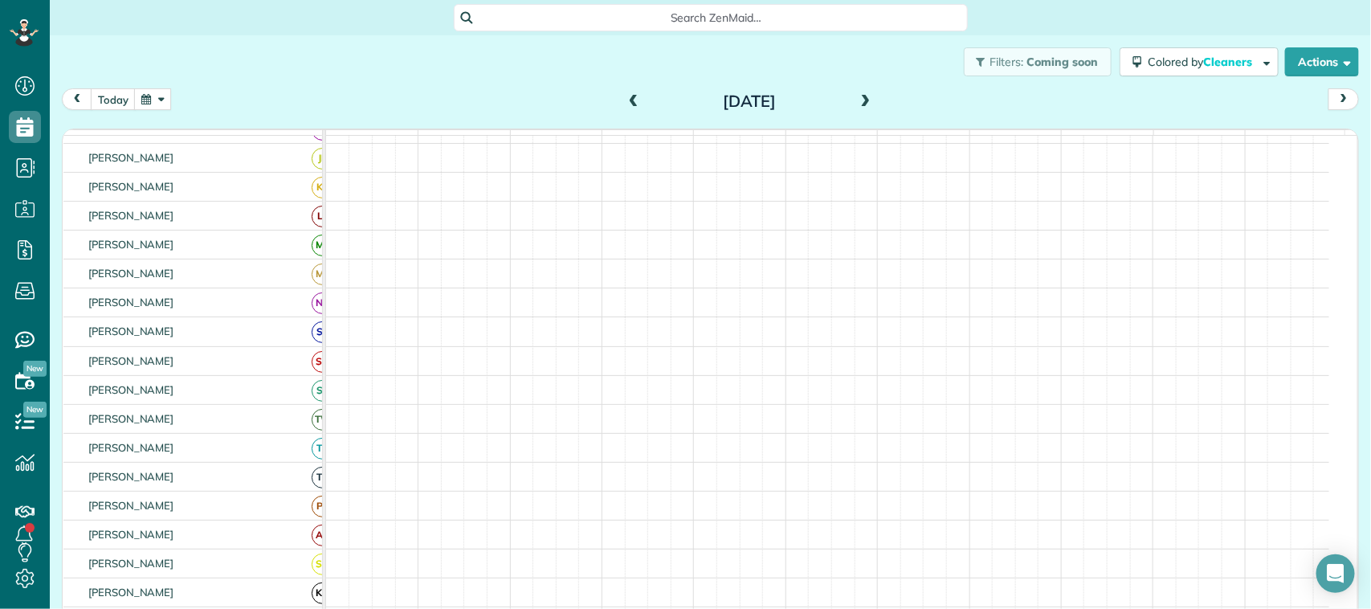
scroll to position [201, 0]
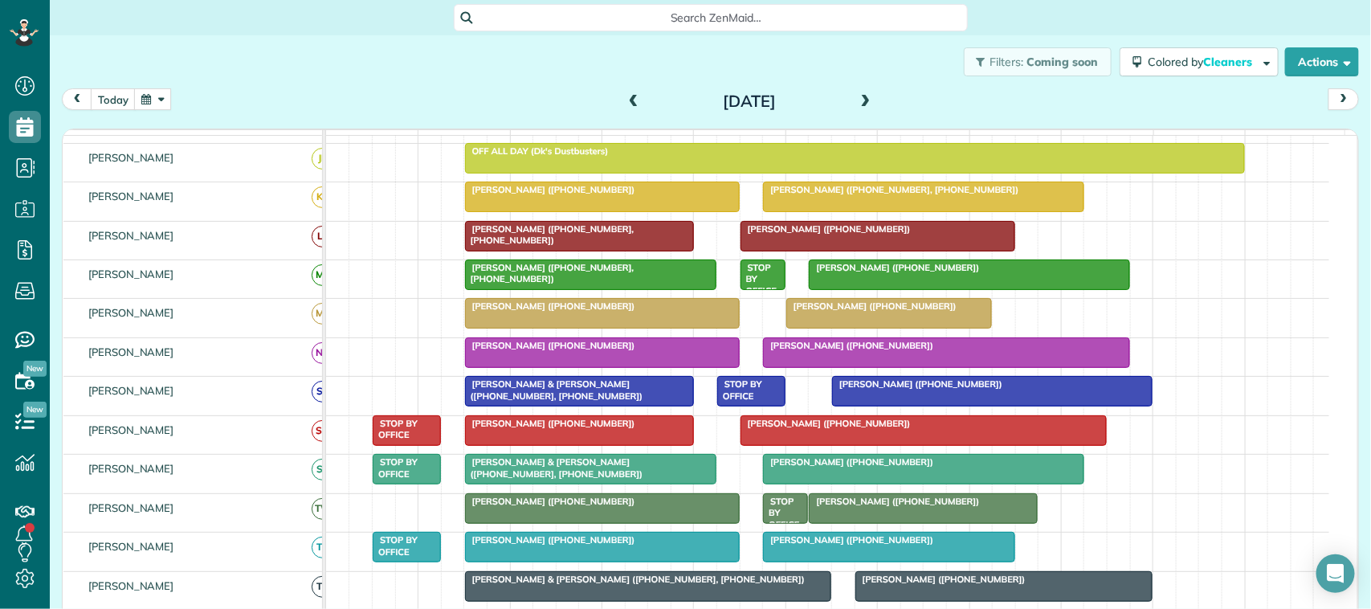
click at [845, 523] on div at bounding box center [923, 508] width 227 height 29
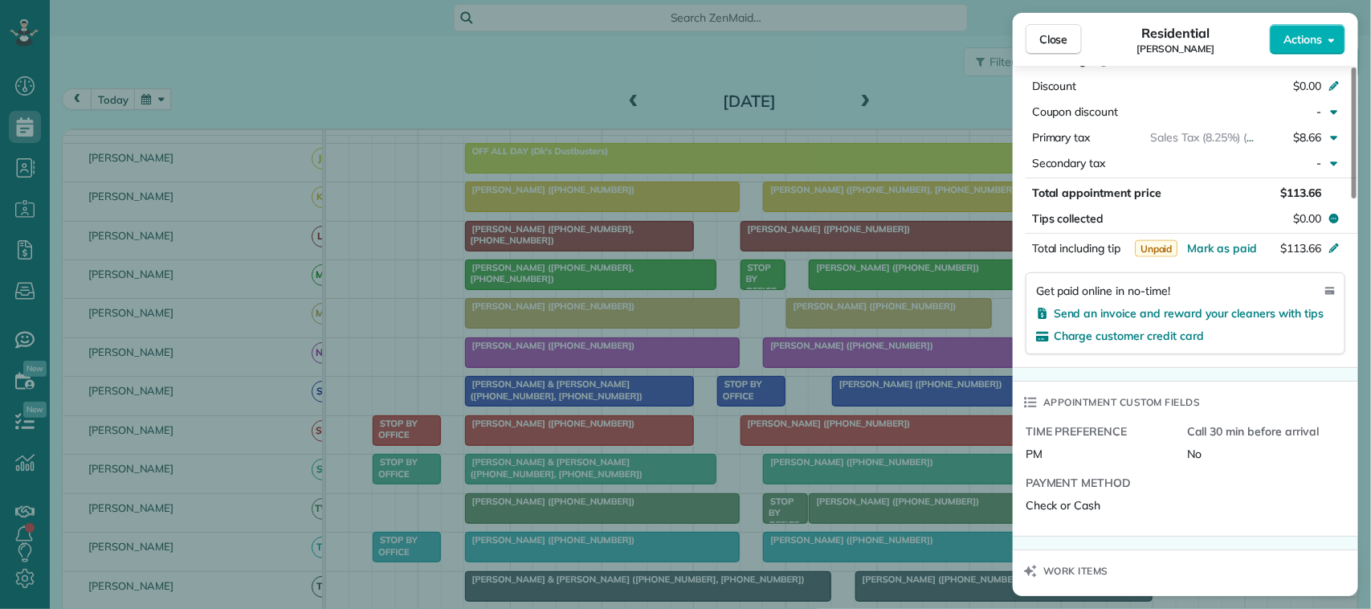
scroll to position [904, 0]
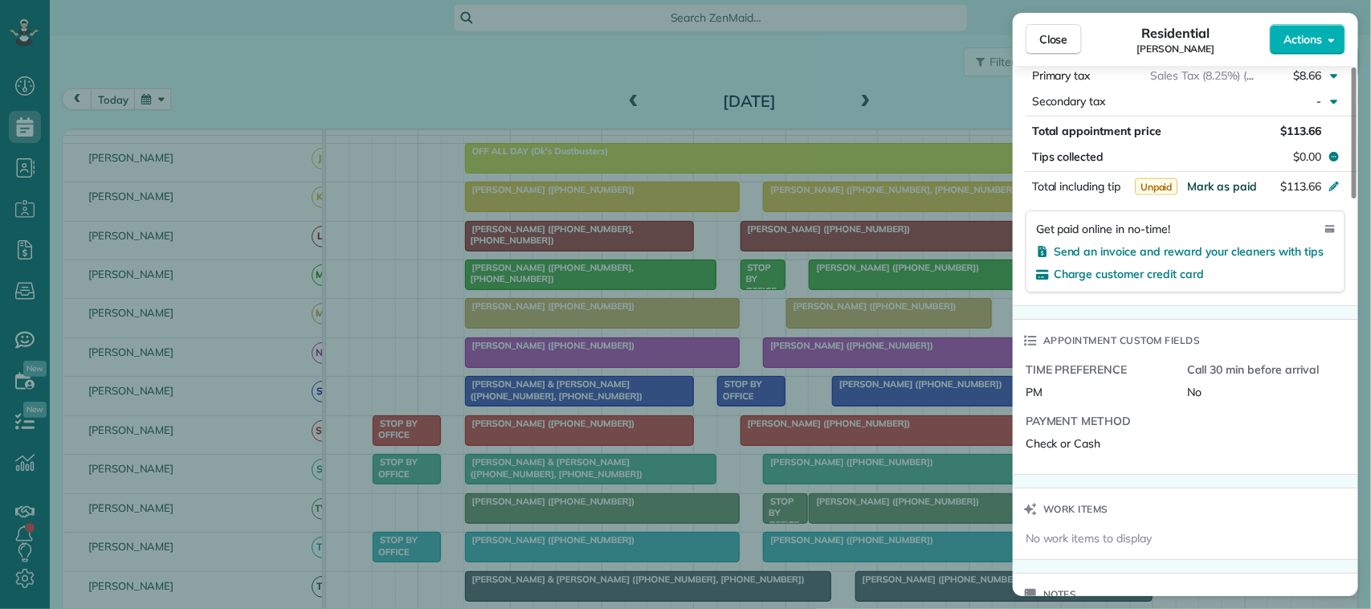
click at [1028, 191] on span "Mark as paid" at bounding box center [1222, 186] width 70 height 14
click at [1028, 27] on button "Close" at bounding box center [1054, 39] width 56 height 31
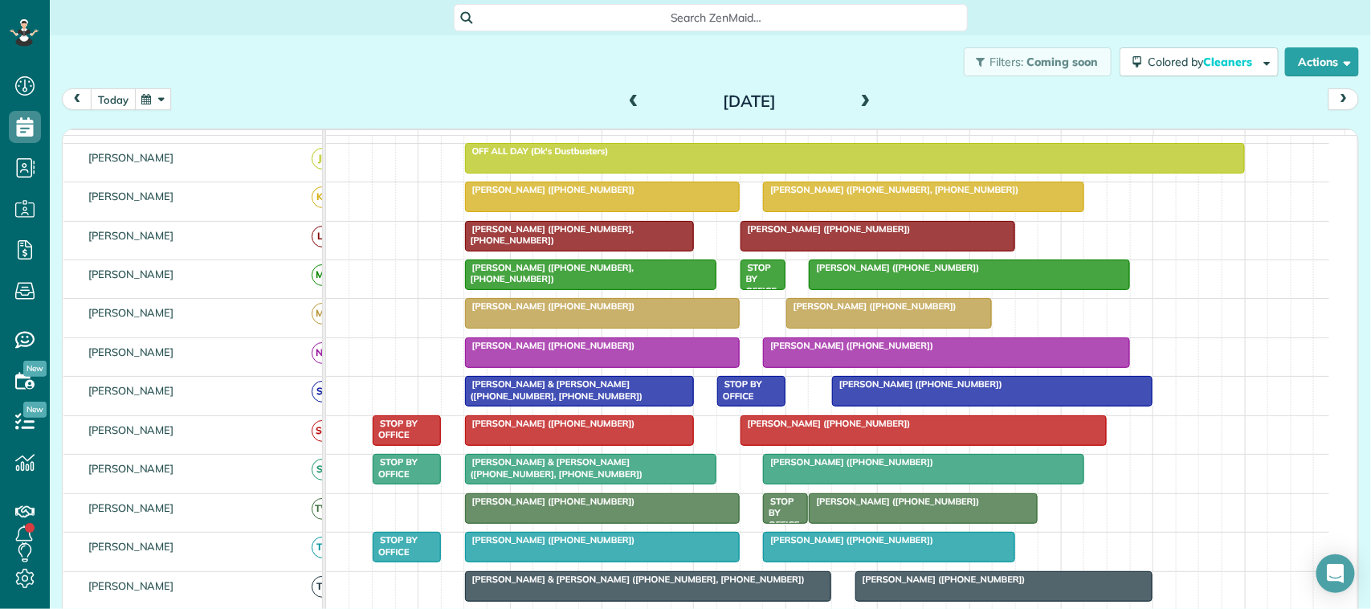
click at [115, 108] on button "today" at bounding box center [113, 99] width 45 height 22
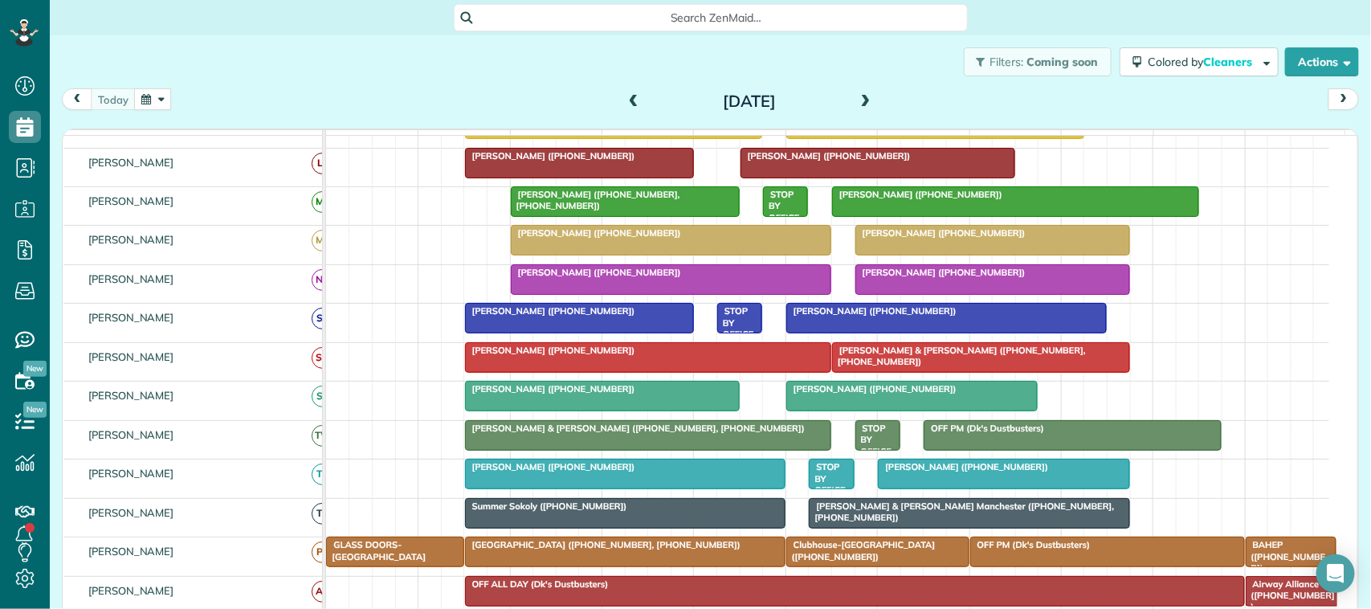
scroll to position [301, 0]
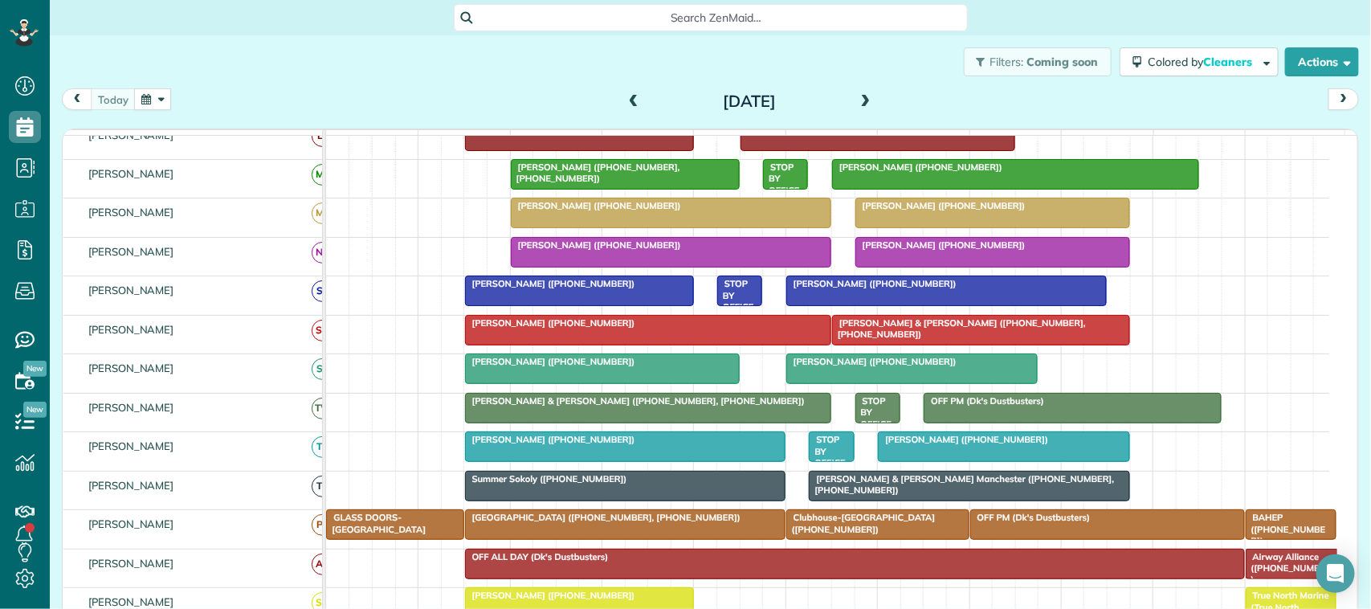
click at [603, 305] on div at bounding box center [579, 290] width 227 height 29
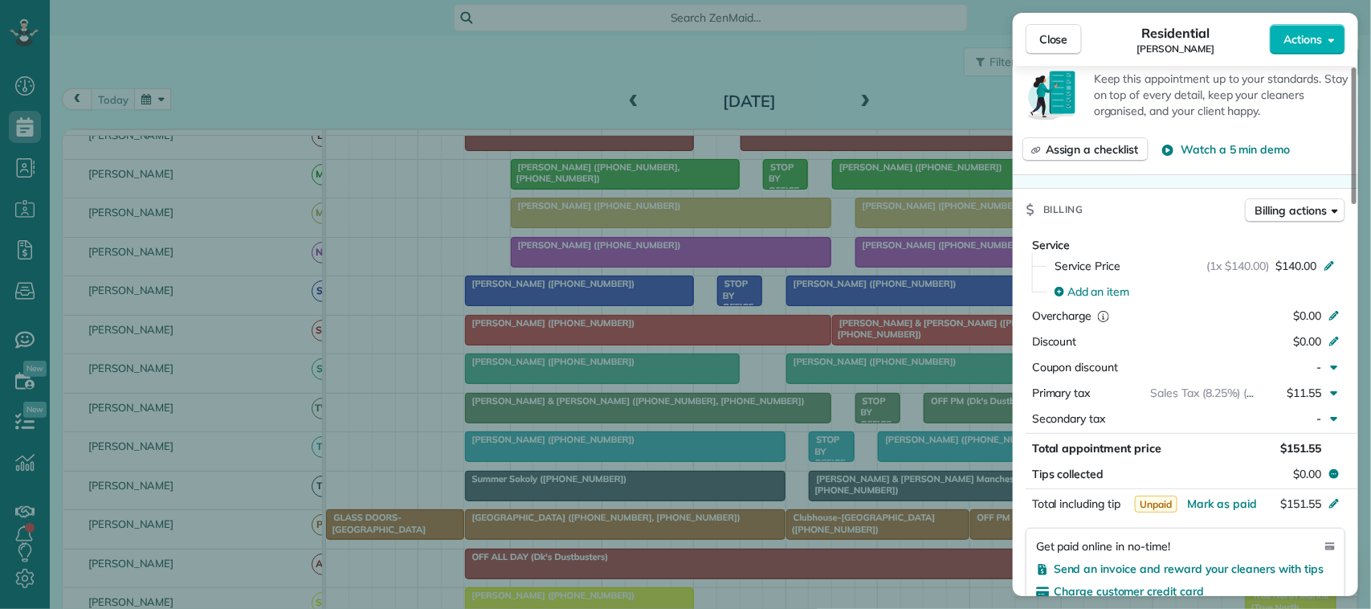
scroll to position [704, 0]
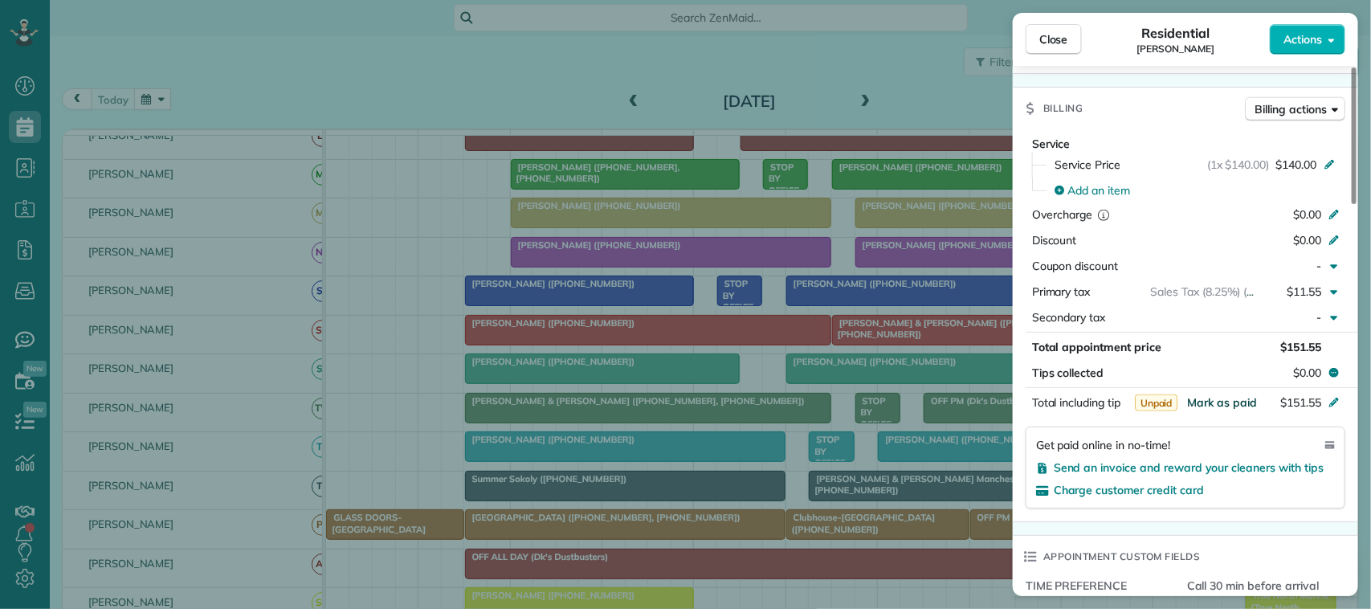
click at [1028, 395] on span "Mark as paid" at bounding box center [1222, 402] width 70 height 14
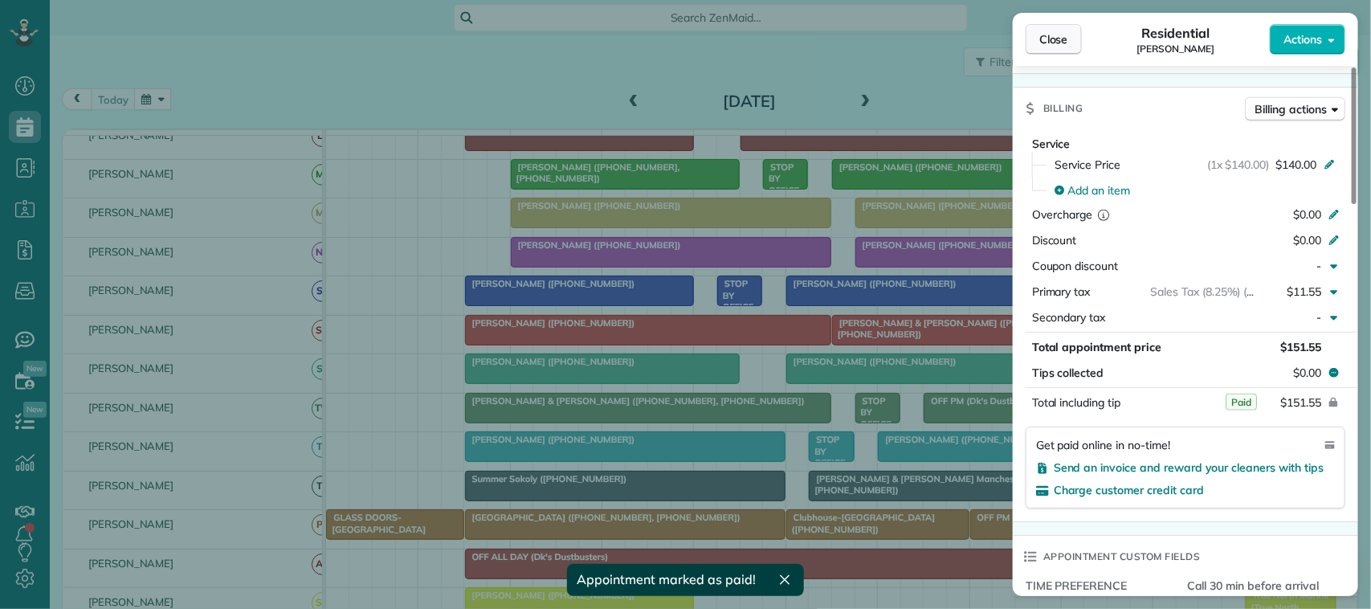
click at [1028, 44] on span "Close" at bounding box center [1054, 39] width 29 height 16
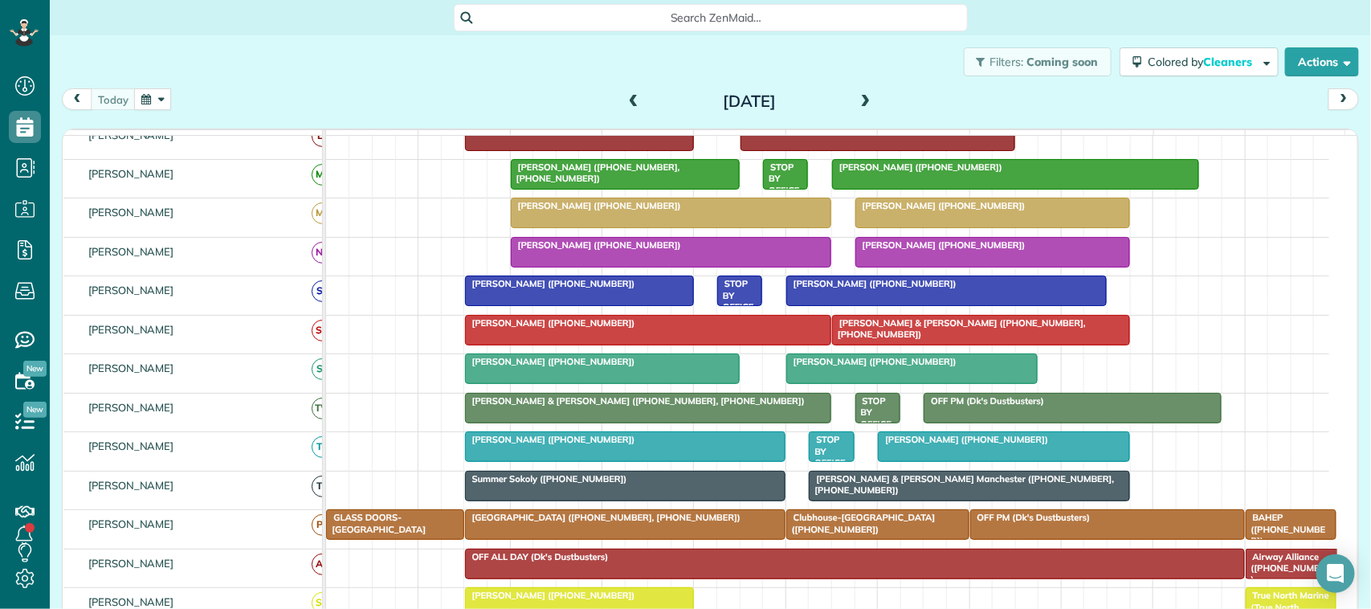
click at [627, 105] on span at bounding box center [634, 102] width 18 height 14
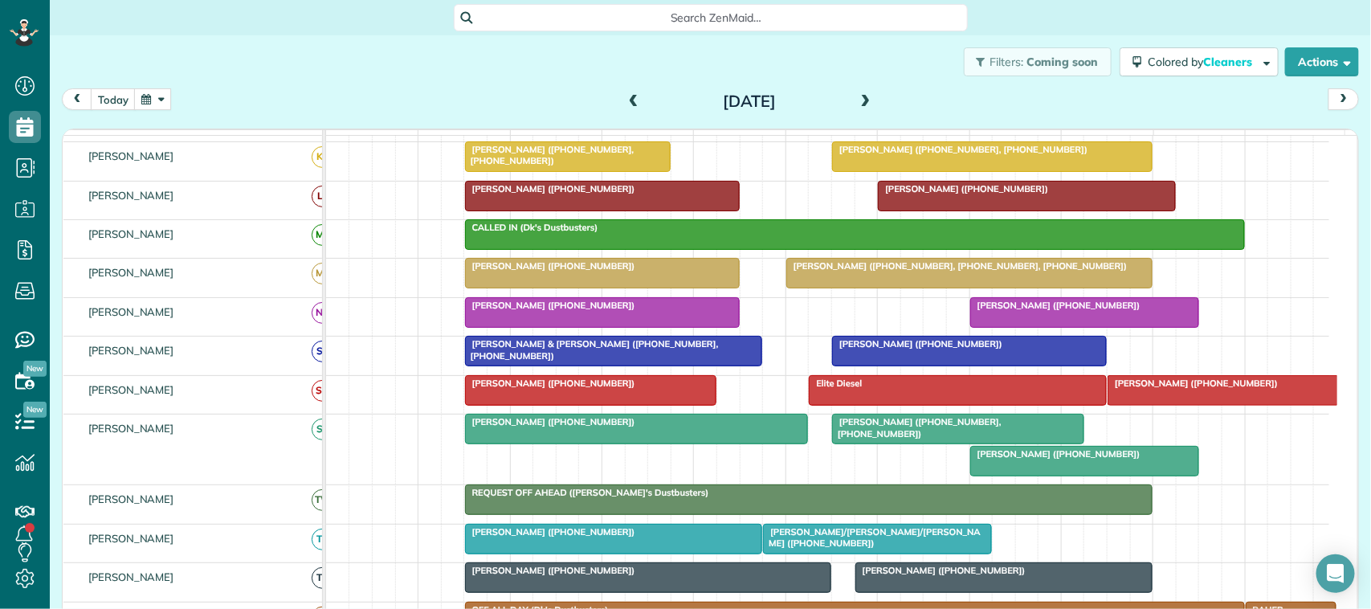
scroll to position [301, 0]
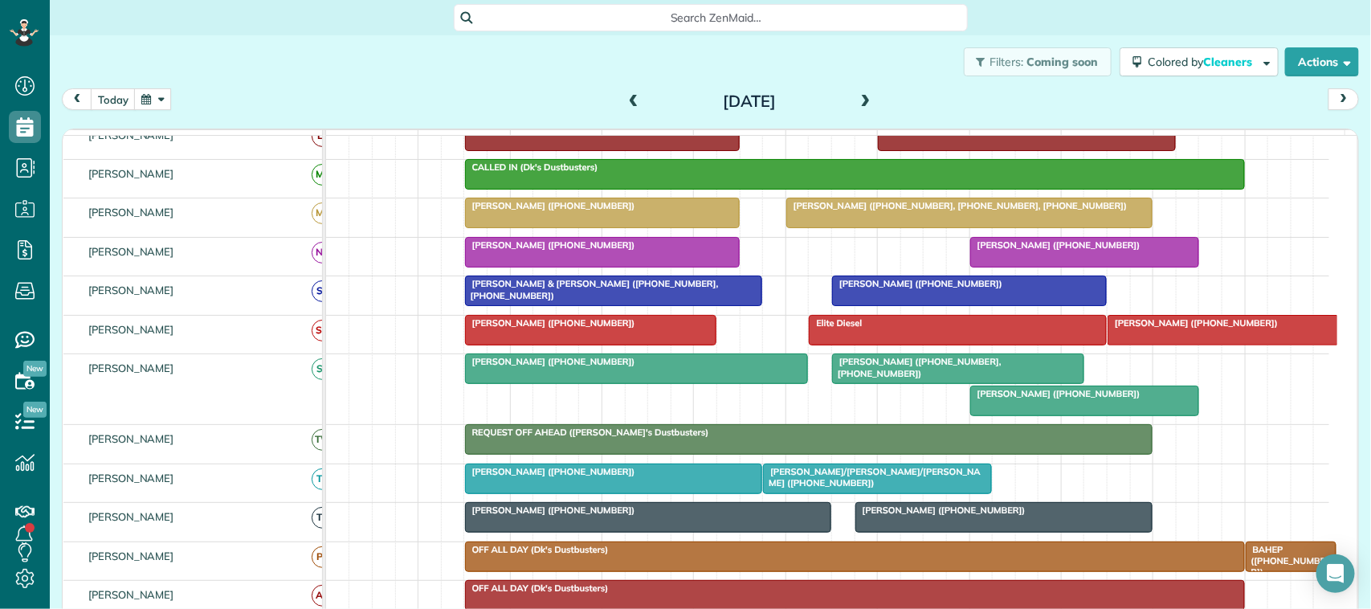
click at [904, 305] on div at bounding box center [969, 290] width 273 height 29
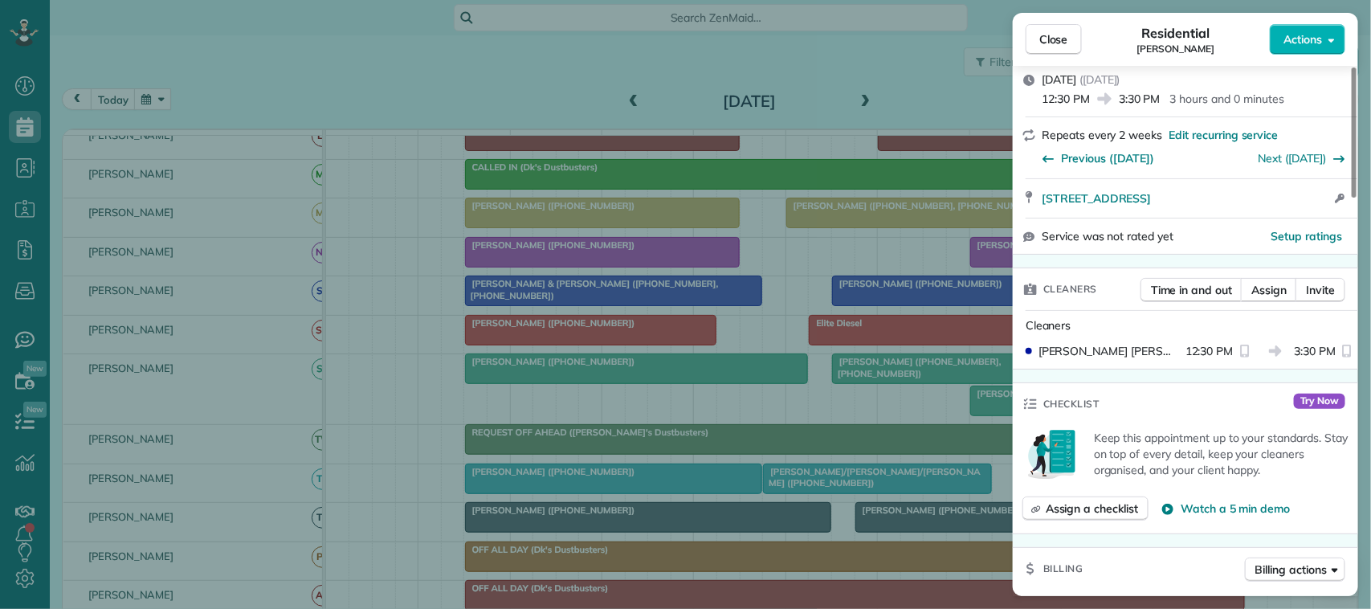
scroll to position [603, 0]
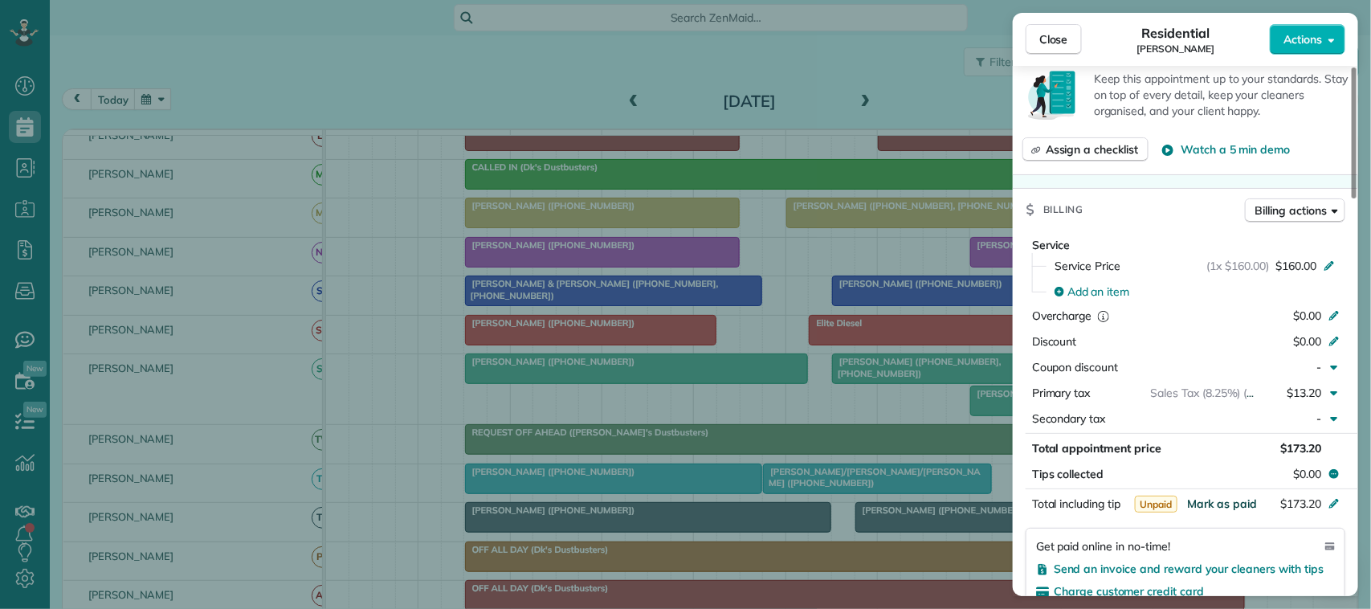
click at [1028, 497] on span "Mark as paid" at bounding box center [1222, 504] width 70 height 14
click at [1028, 36] on span "Close" at bounding box center [1054, 39] width 29 height 16
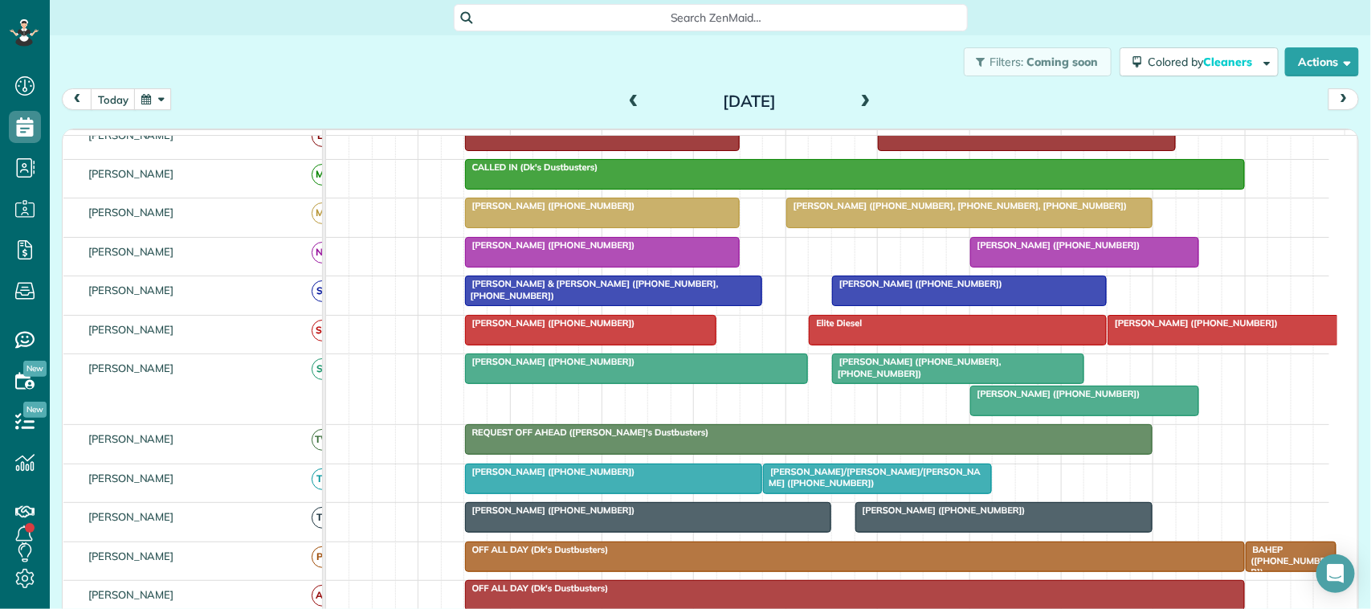
click at [625, 100] on span at bounding box center [634, 102] width 18 height 14
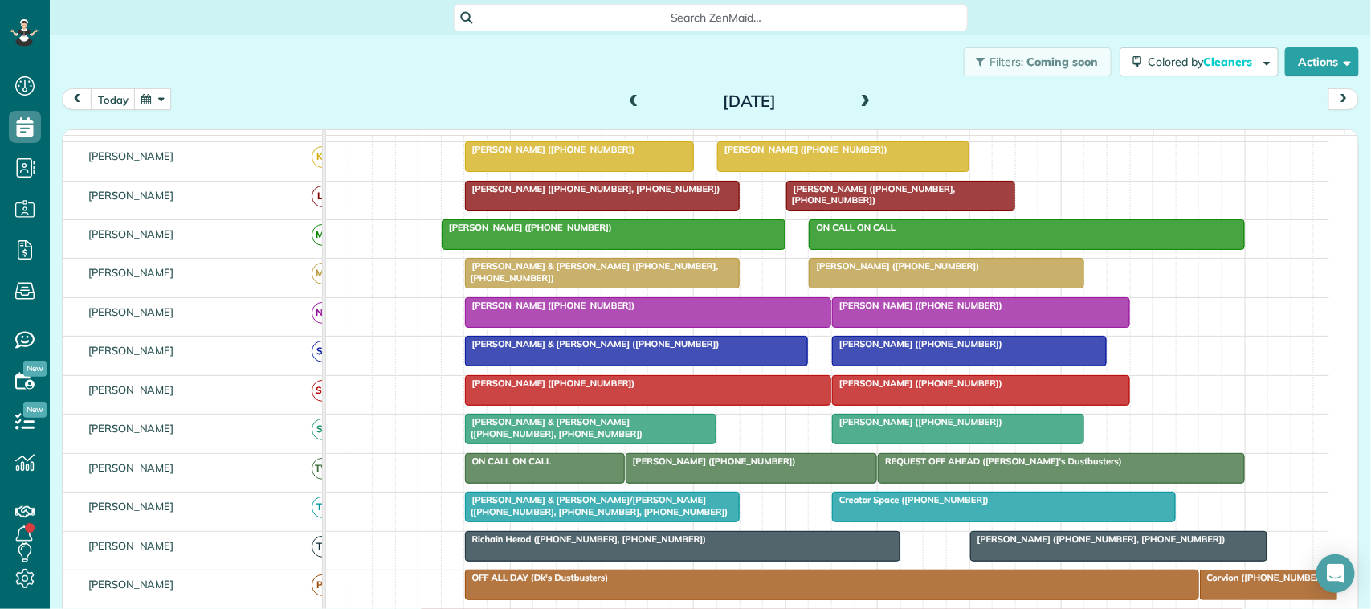
scroll to position [301, 0]
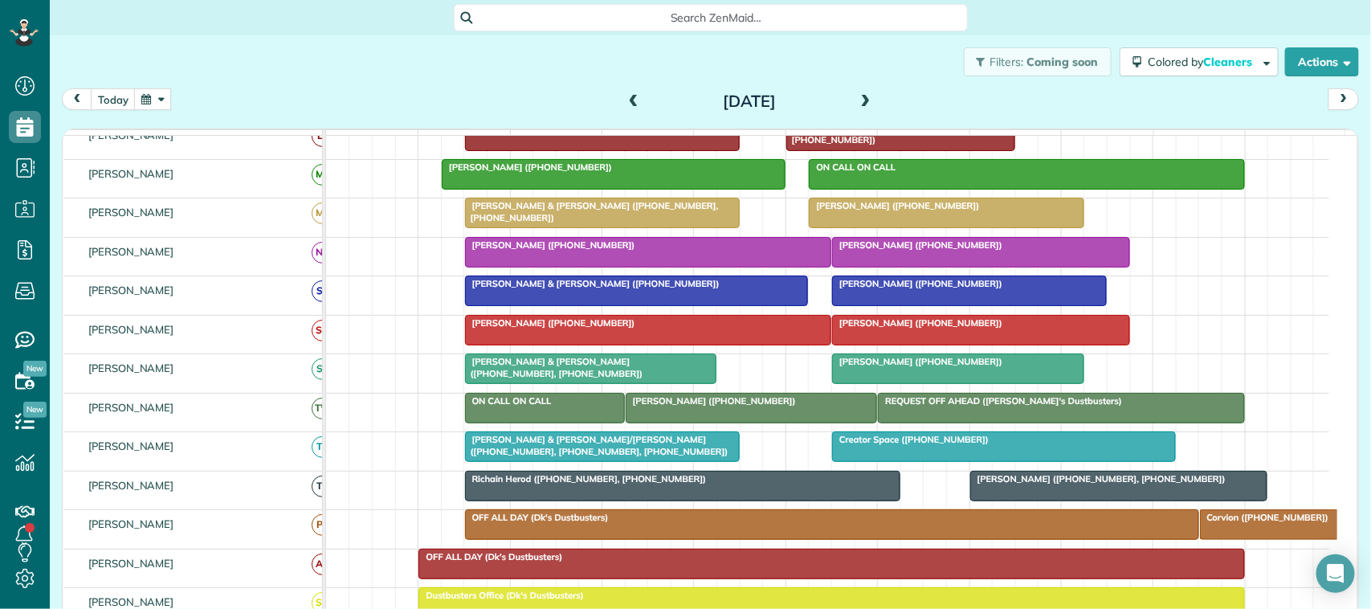
click at [901, 383] on div at bounding box center [958, 368] width 251 height 29
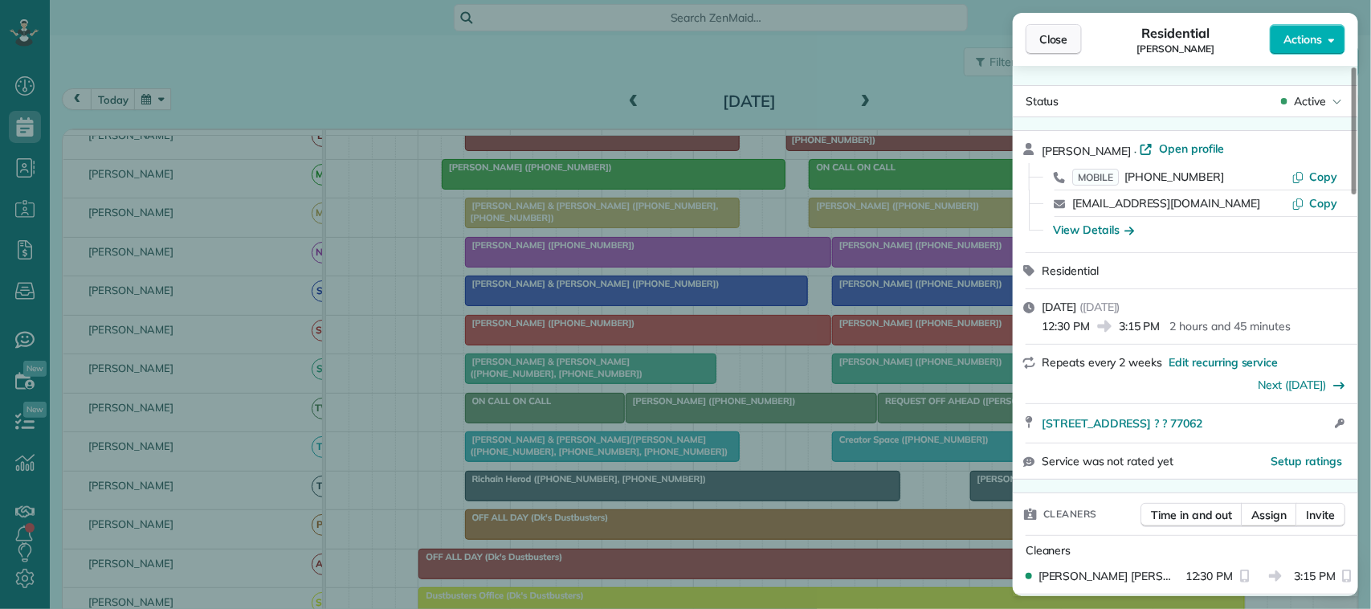
click at [1028, 33] on span "Close" at bounding box center [1054, 39] width 29 height 16
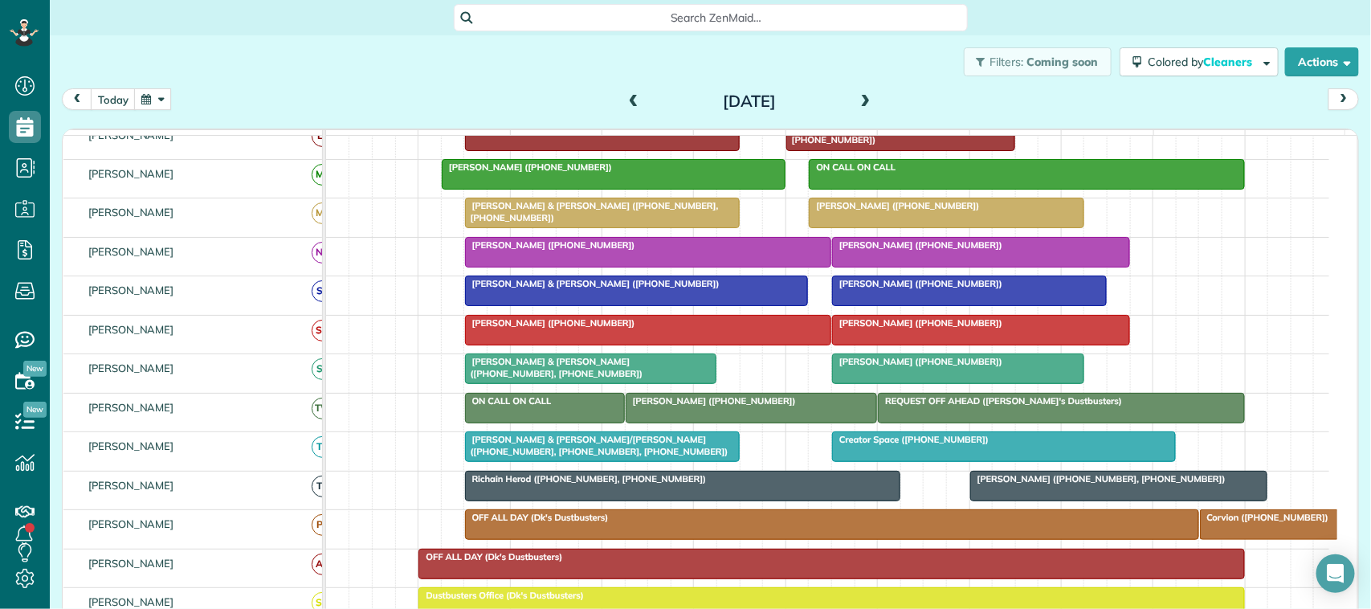
click at [848, 294] on link "[PERSON_NAME] ([PHONE_NUMBER])" at bounding box center [969, 291] width 275 height 31
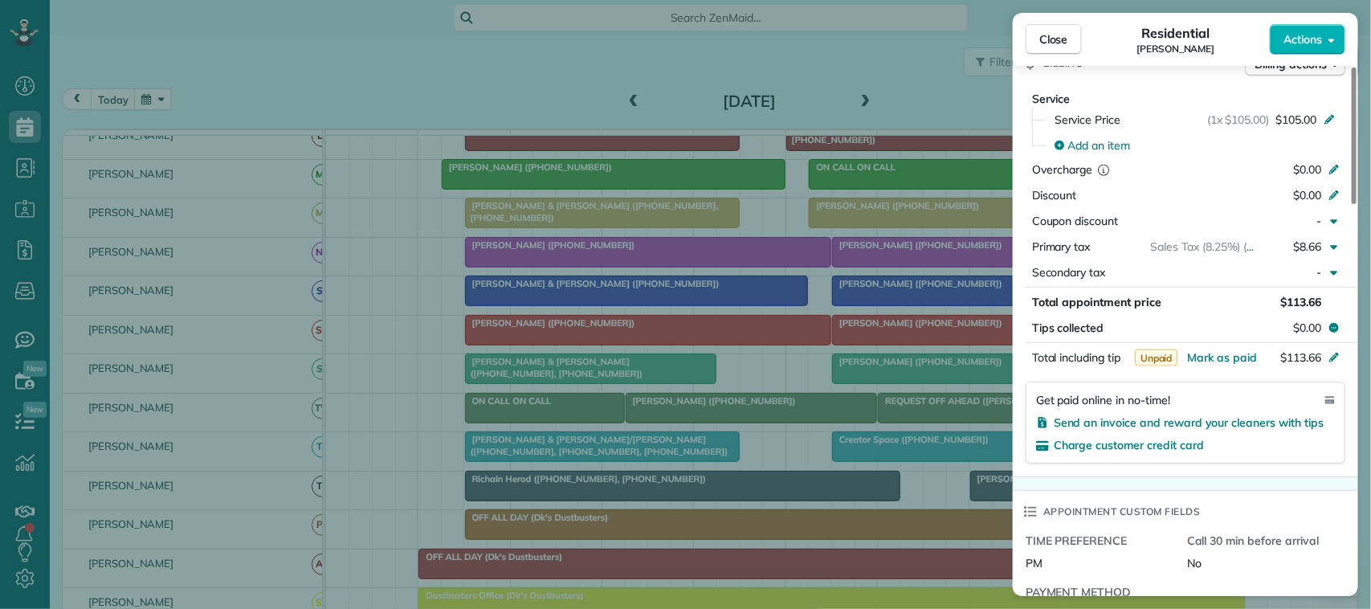
scroll to position [803, 0]
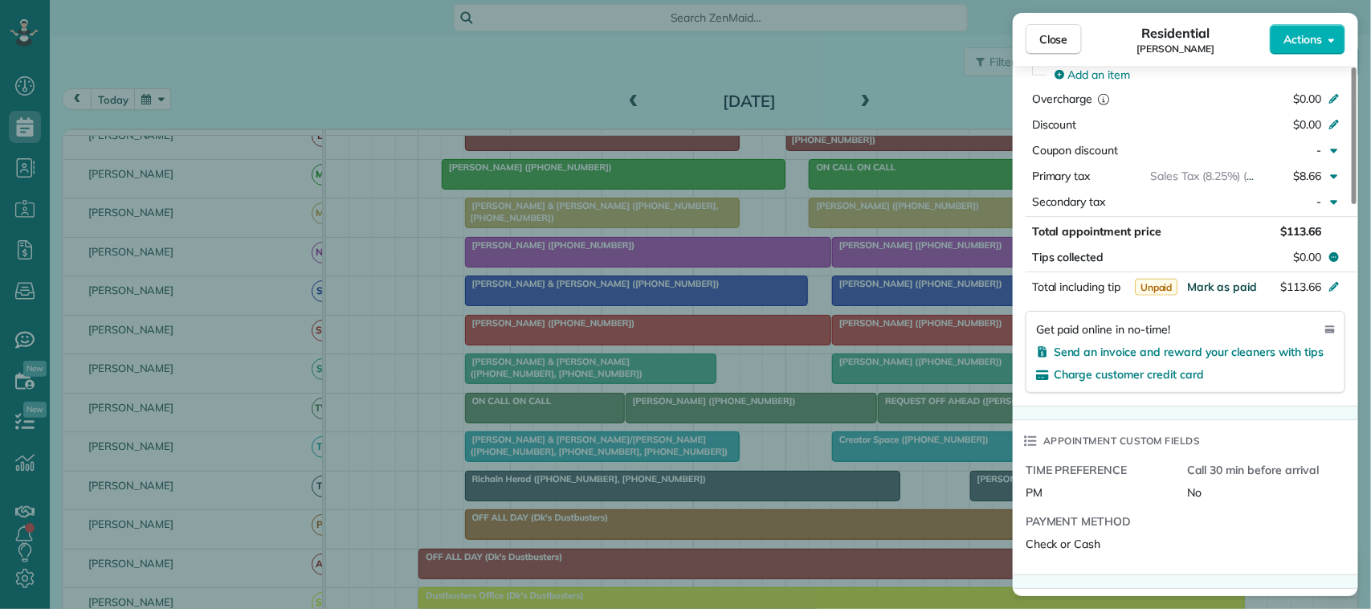
click at [1028, 291] on span "Mark as paid" at bounding box center [1222, 287] width 70 height 14
click at [1028, 40] on button "Close" at bounding box center [1054, 39] width 56 height 31
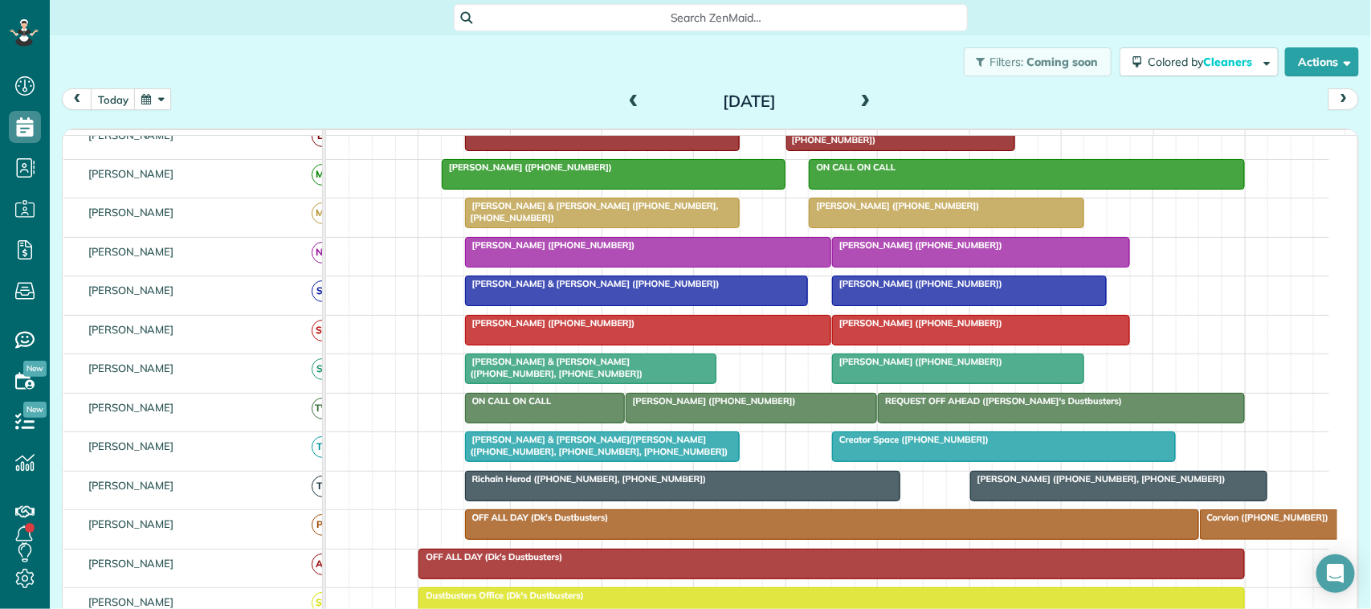
click at [712, 305] on div at bounding box center [637, 290] width 342 height 29
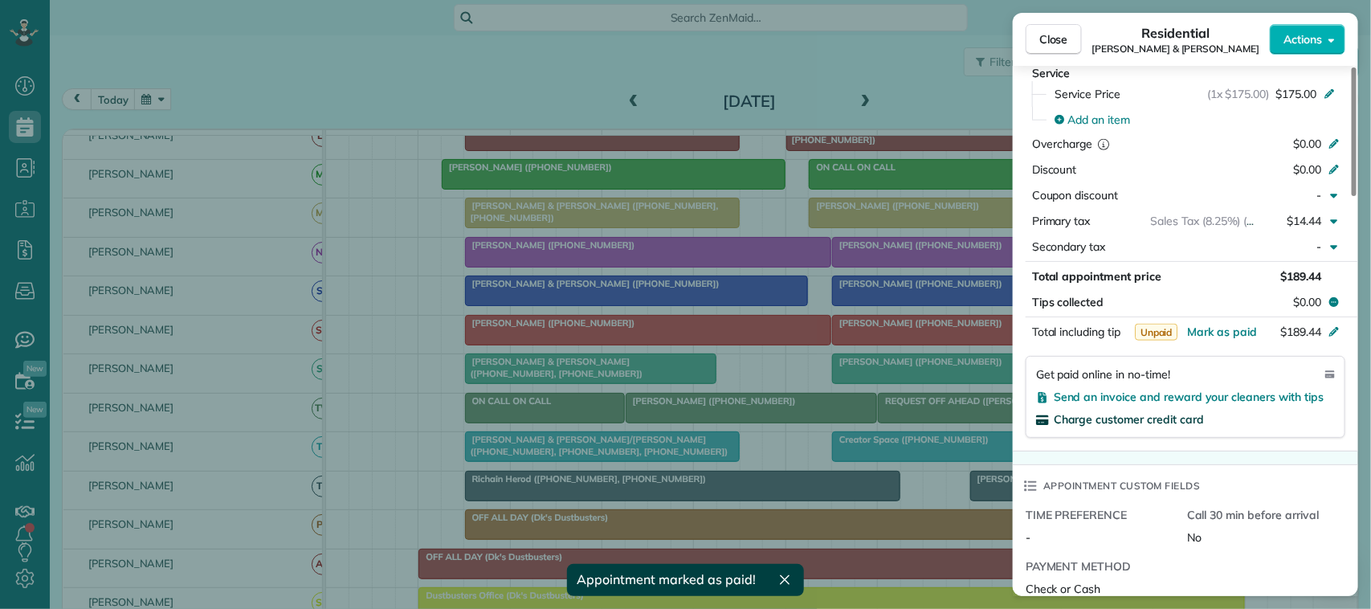
scroll to position [803, 0]
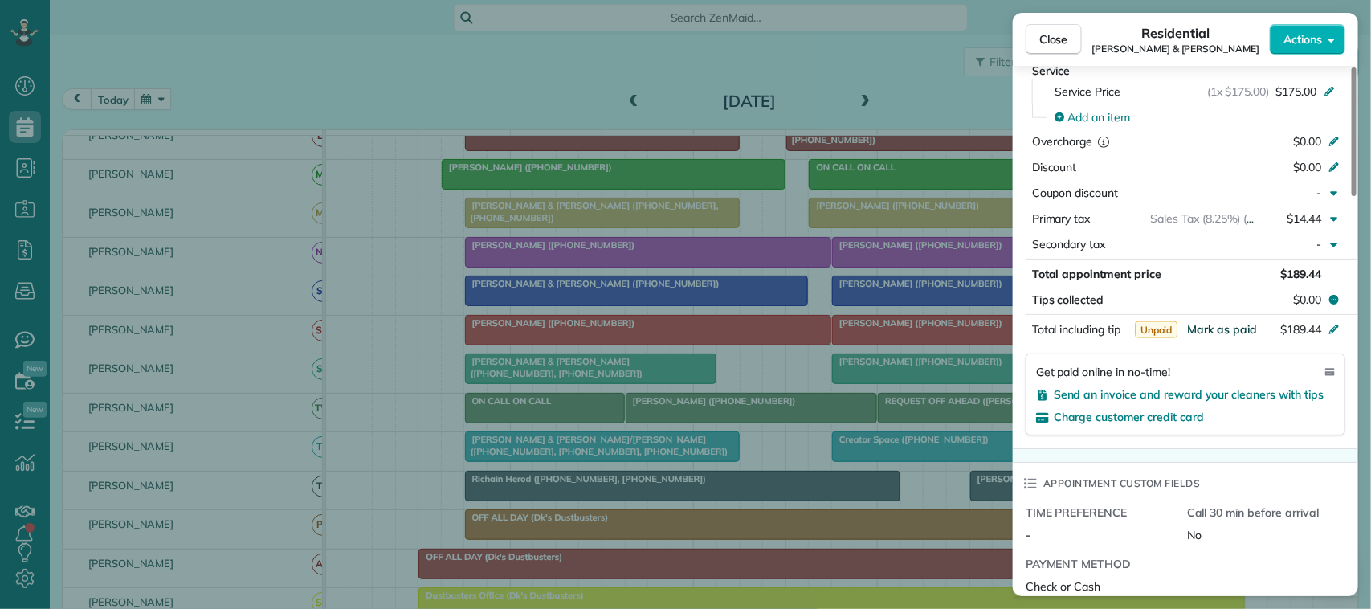
click at [1028, 332] on span "Mark as paid" at bounding box center [1222, 329] width 70 height 14
click at [1028, 34] on span "Close" at bounding box center [1054, 39] width 29 height 16
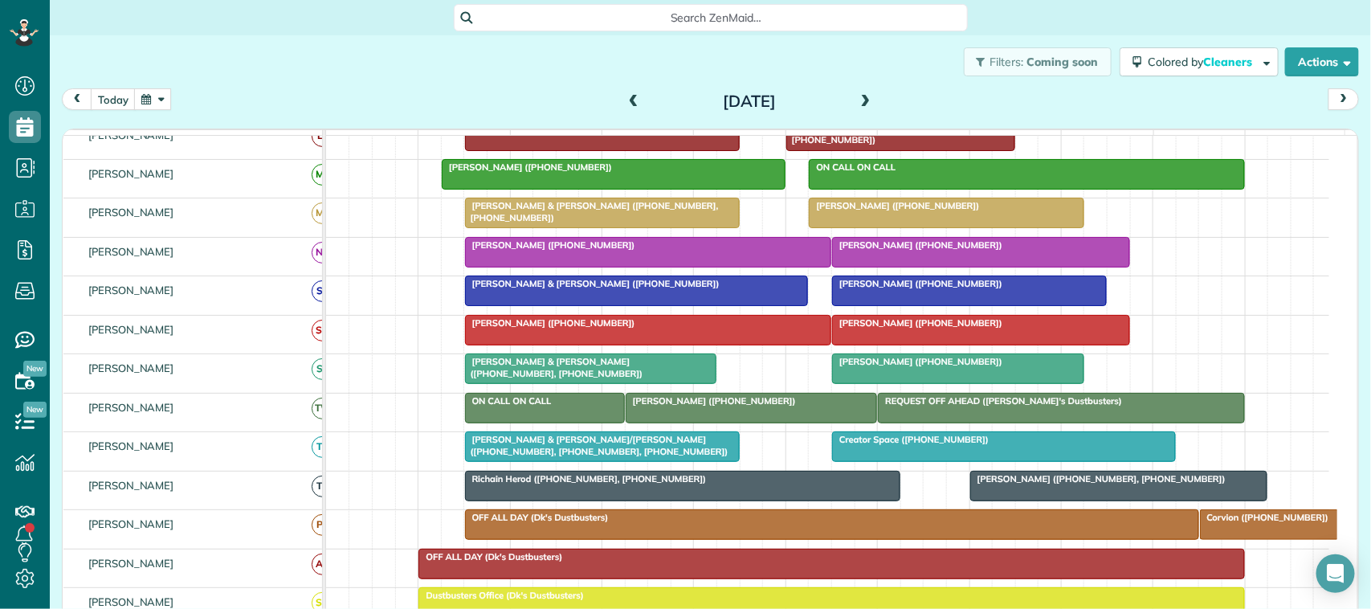
click at [625, 101] on span at bounding box center [634, 102] width 18 height 14
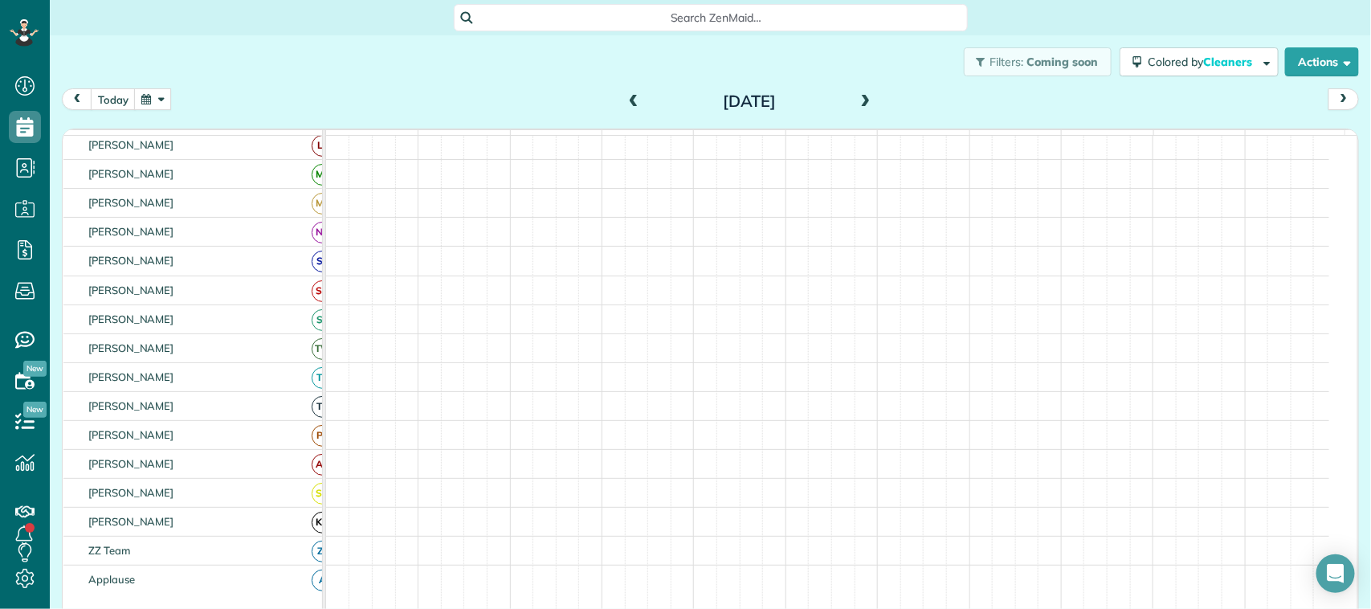
scroll to position [301, 0]
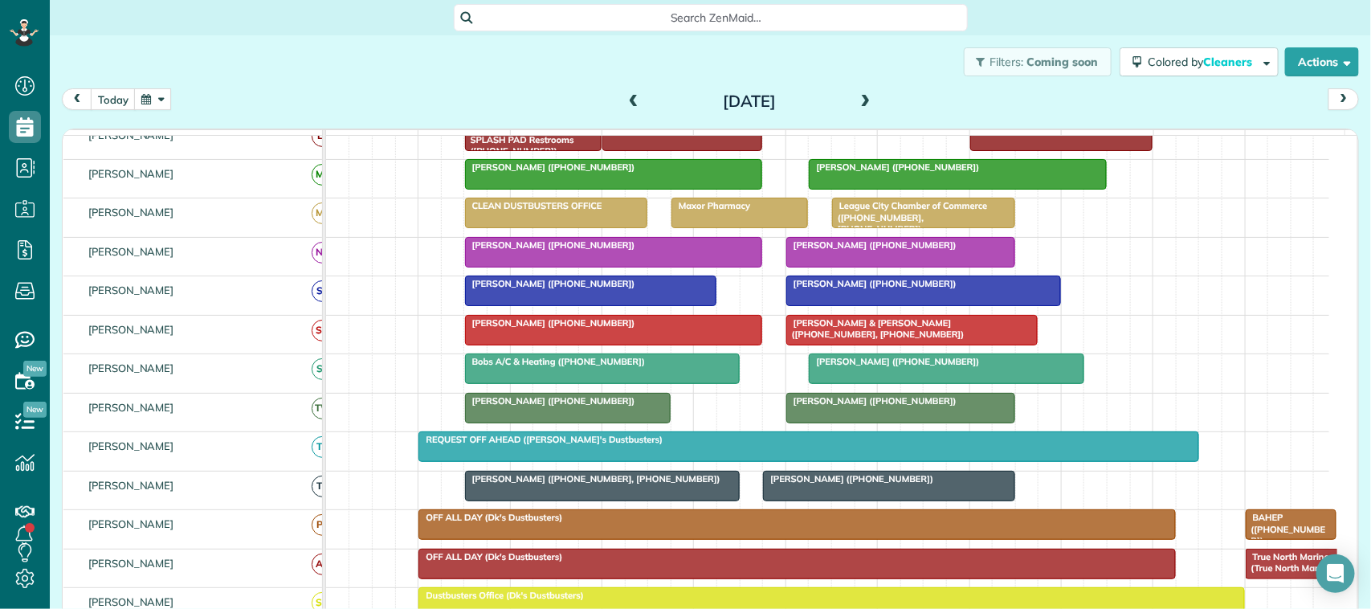
click at [852, 305] on div at bounding box center [923, 290] width 273 height 29
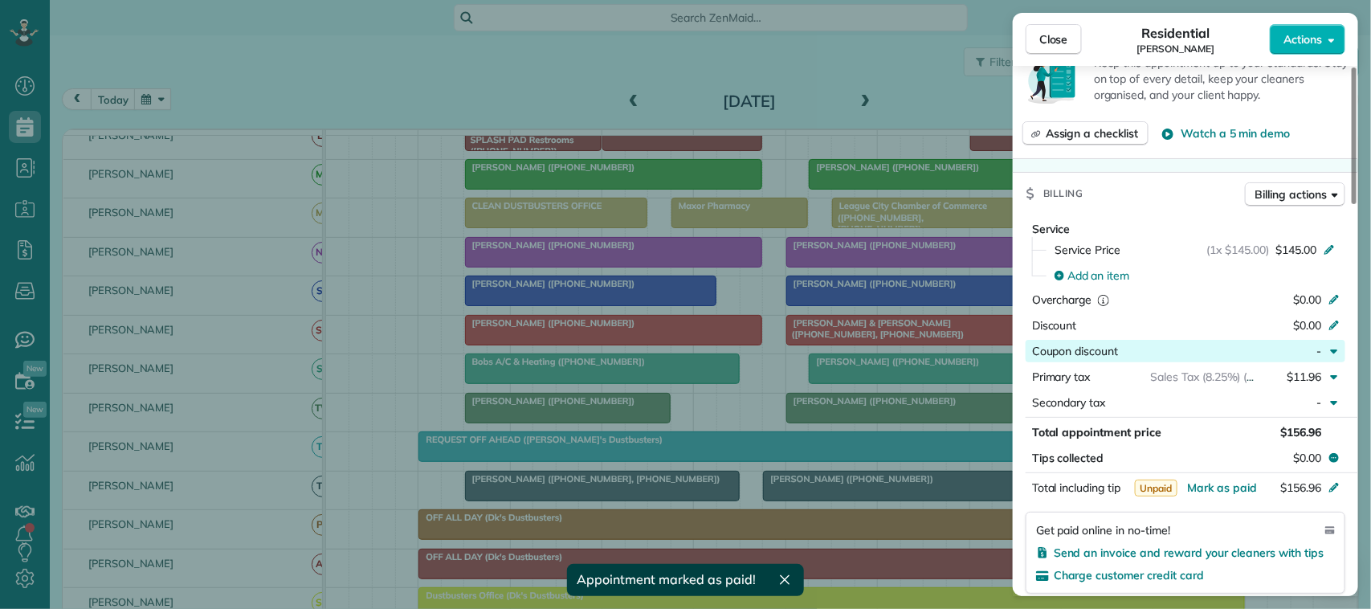
scroll to position [703, 0]
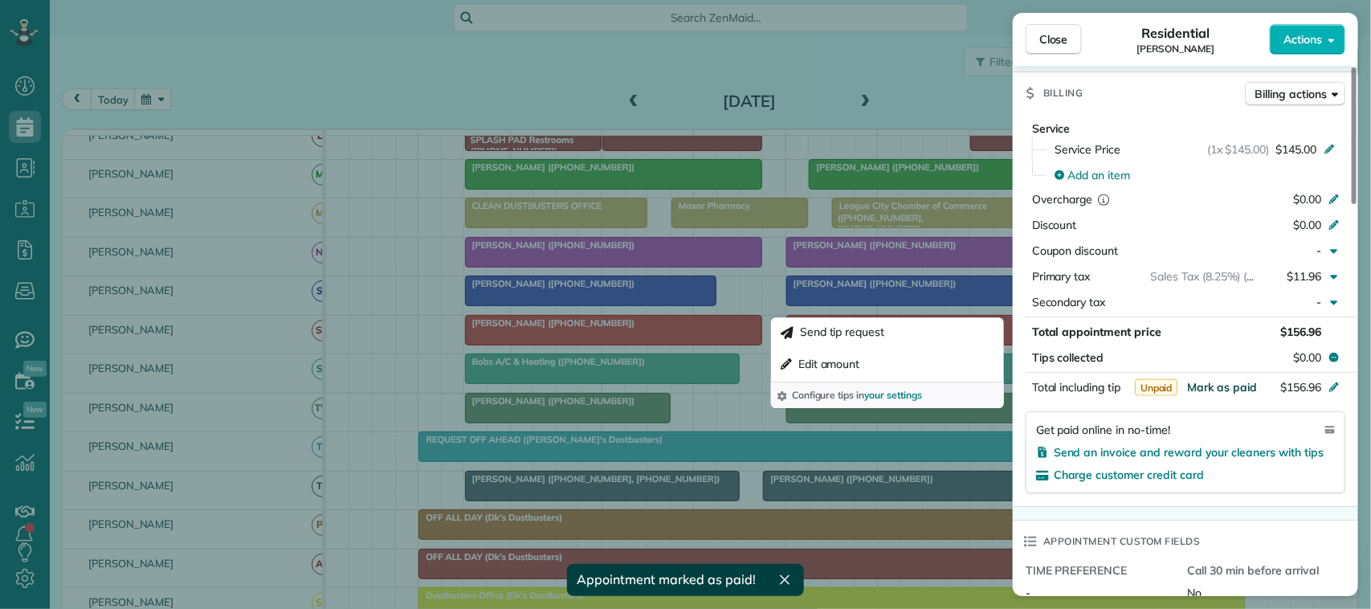
click at [1028, 390] on span "Mark as paid" at bounding box center [1222, 387] width 70 height 14
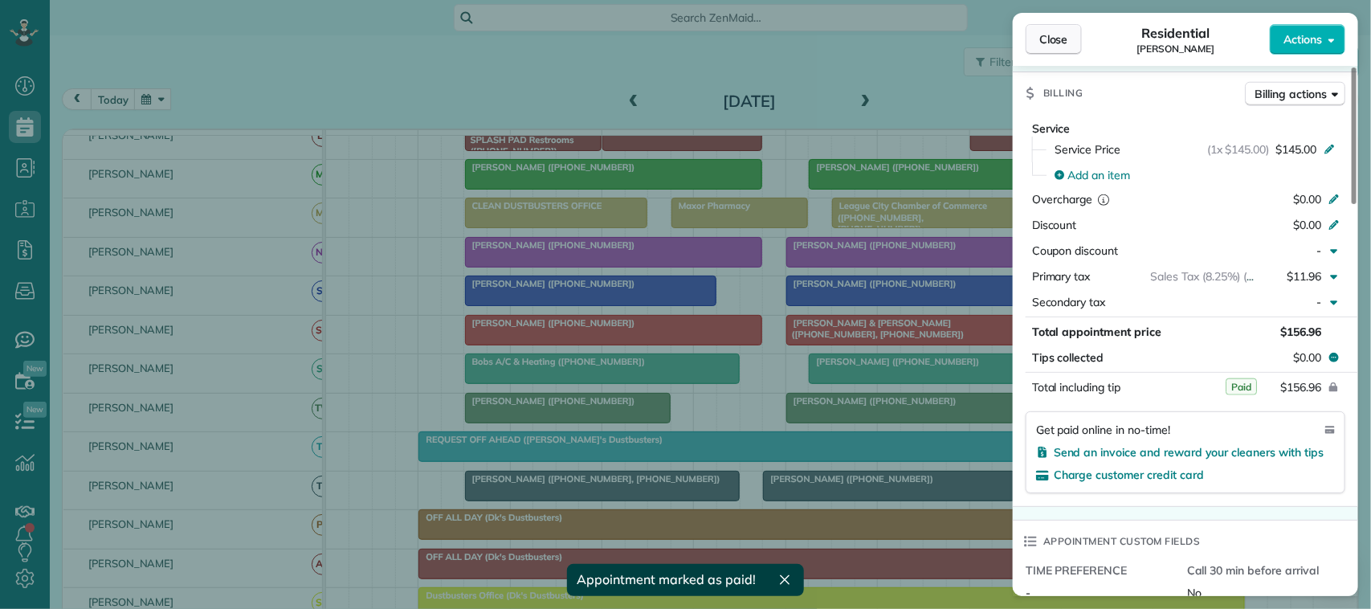
click at [1028, 32] on span "Close" at bounding box center [1054, 39] width 29 height 16
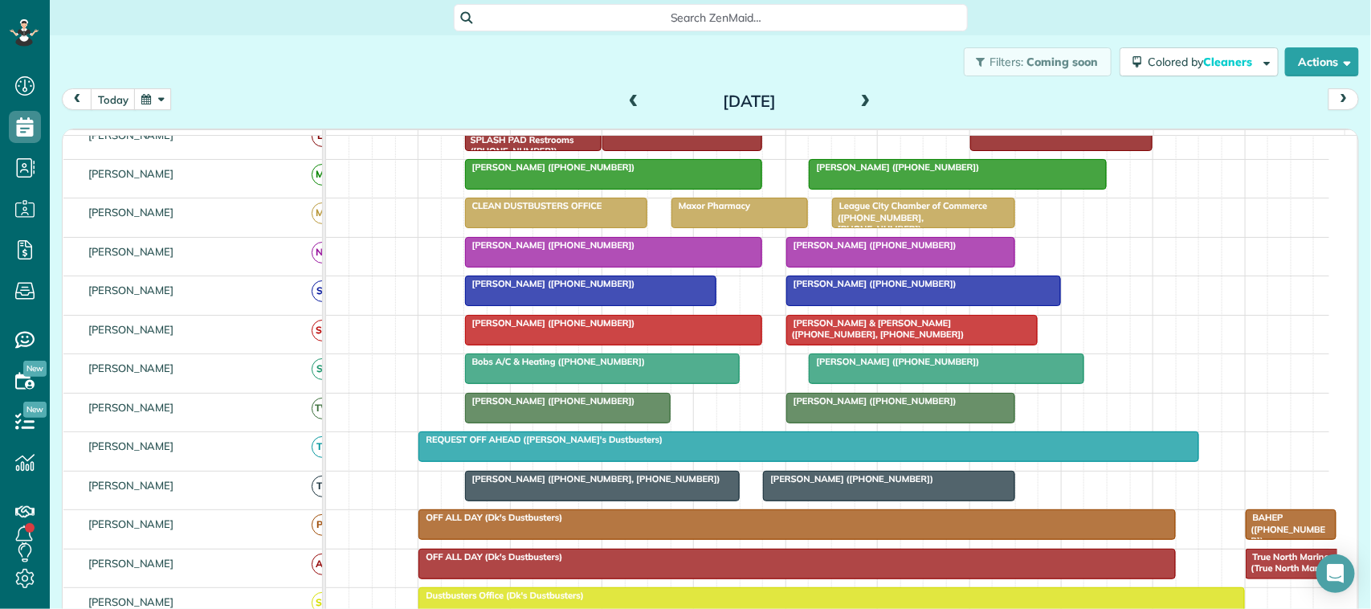
click at [660, 289] on div "[PERSON_NAME] ([PHONE_NUMBER])" at bounding box center [591, 283] width 243 height 11
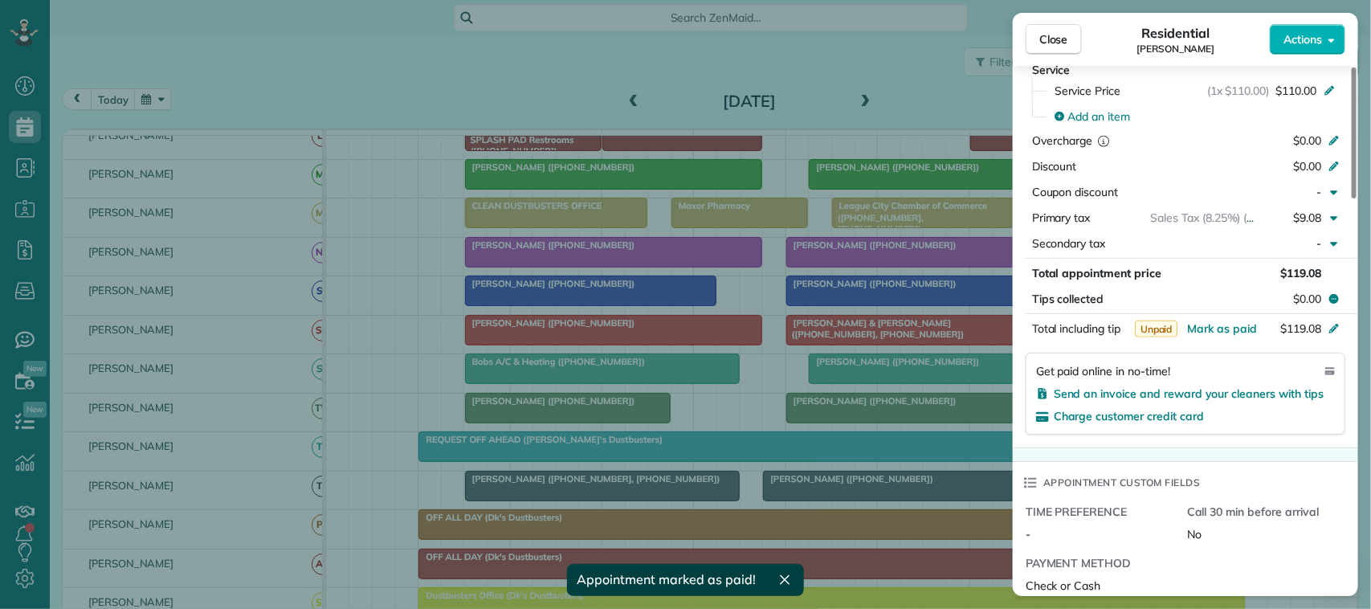
scroll to position [803, 0]
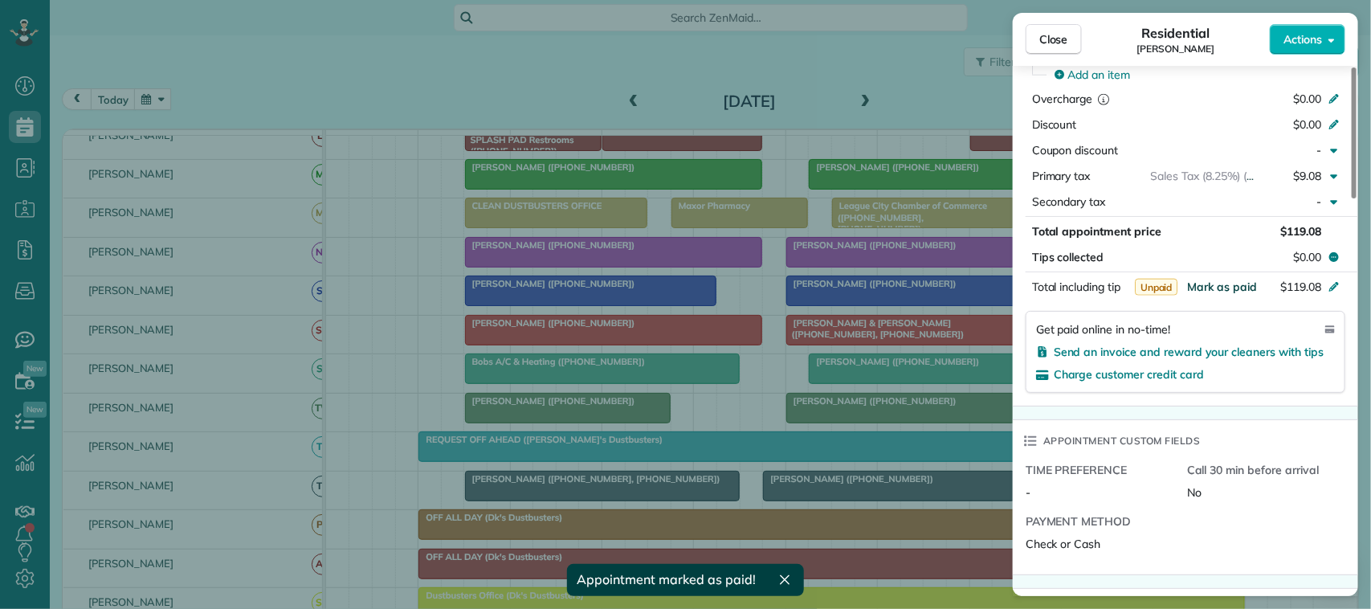
click at [1028, 293] on span "Mark as paid" at bounding box center [1222, 287] width 70 height 14
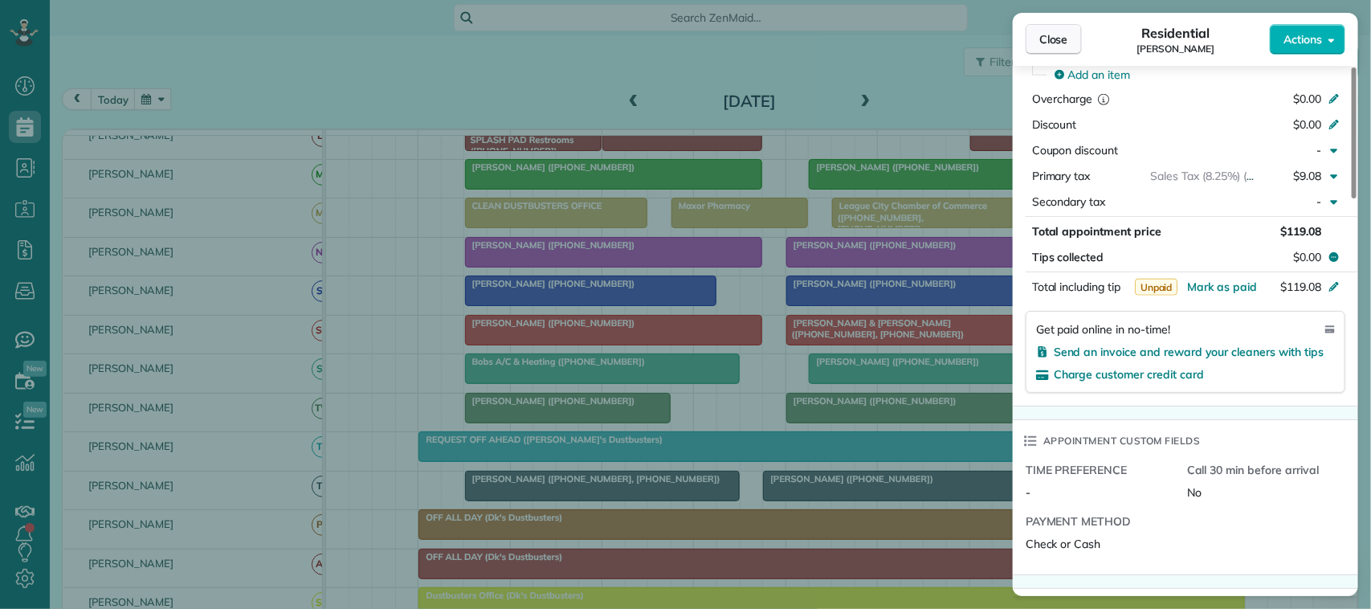
click at [1028, 31] on span "Close" at bounding box center [1054, 39] width 29 height 16
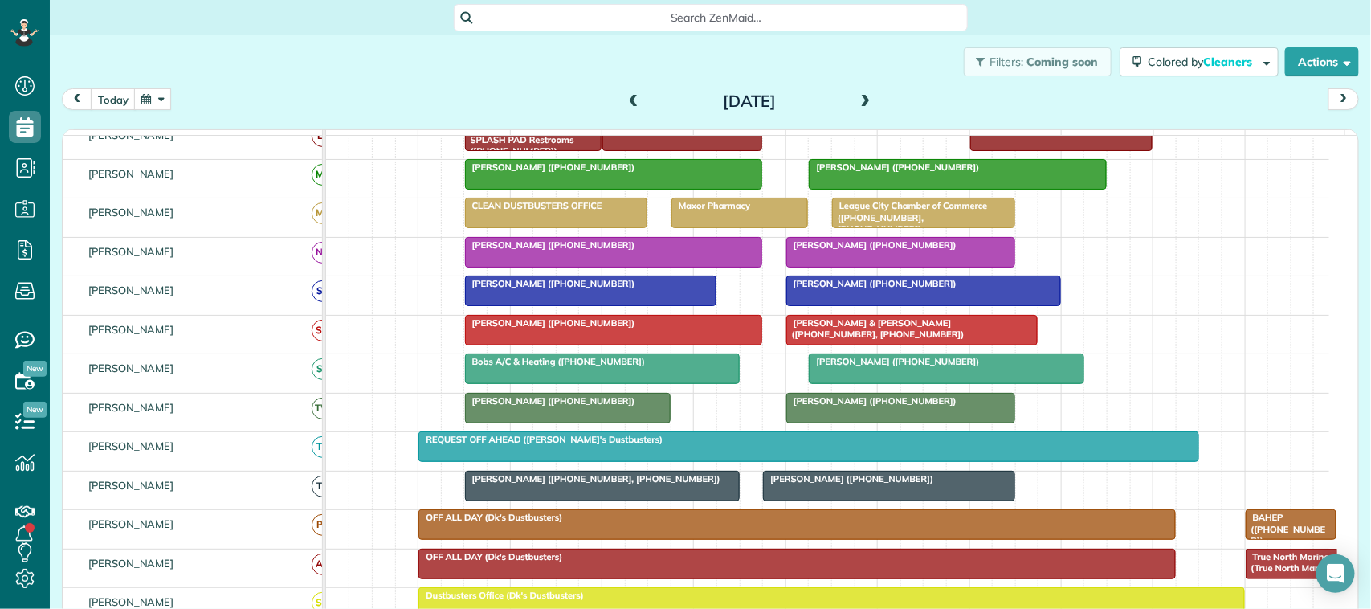
click at [625, 97] on span at bounding box center [634, 102] width 18 height 14
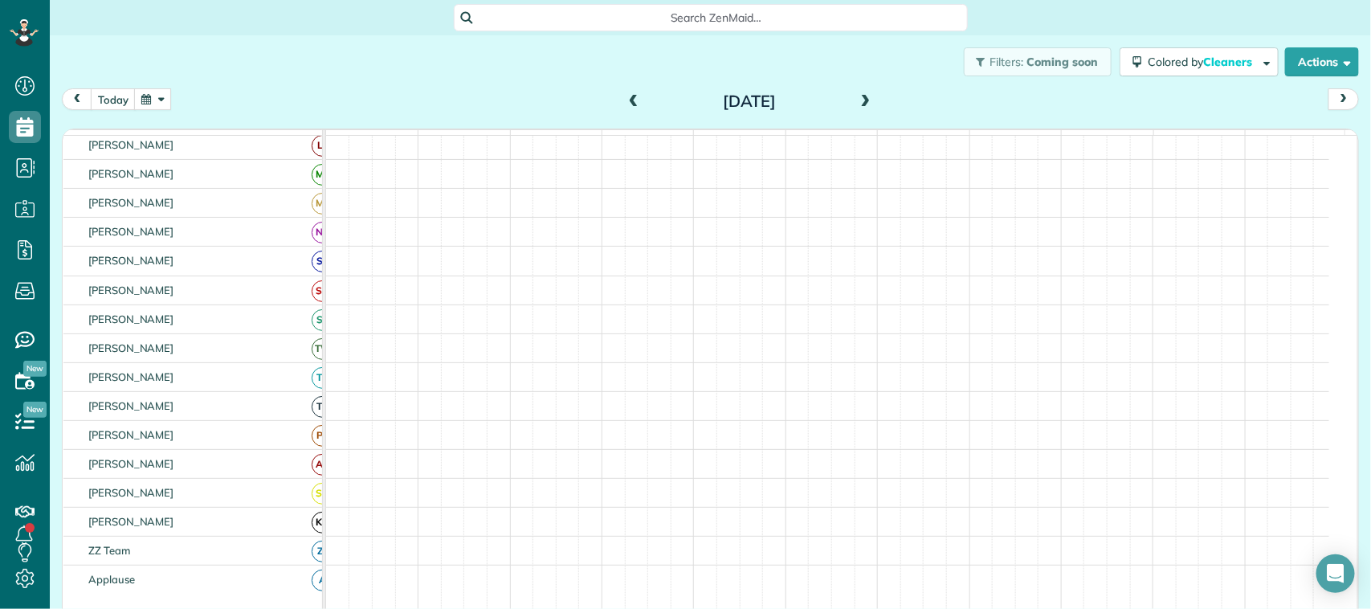
click at [625, 97] on span at bounding box center [634, 102] width 18 height 14
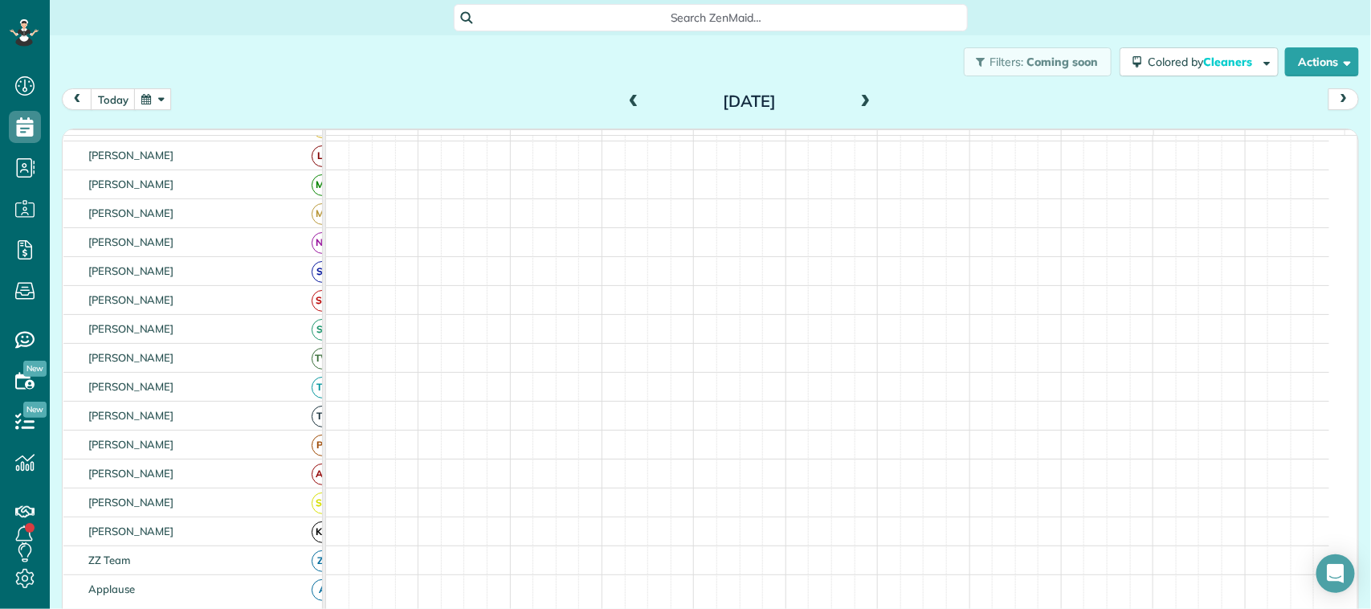
scroll to position [0, 0]
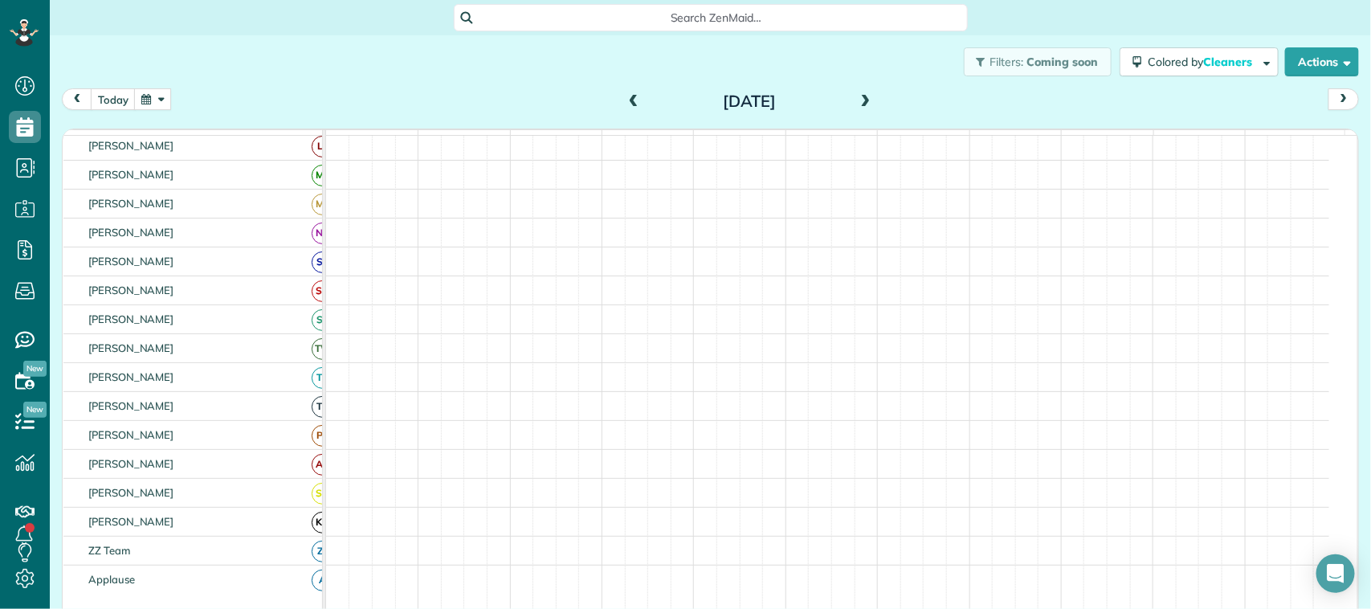
click at [625, 97] on span at bounding box center [634, 102] width 18 height 14
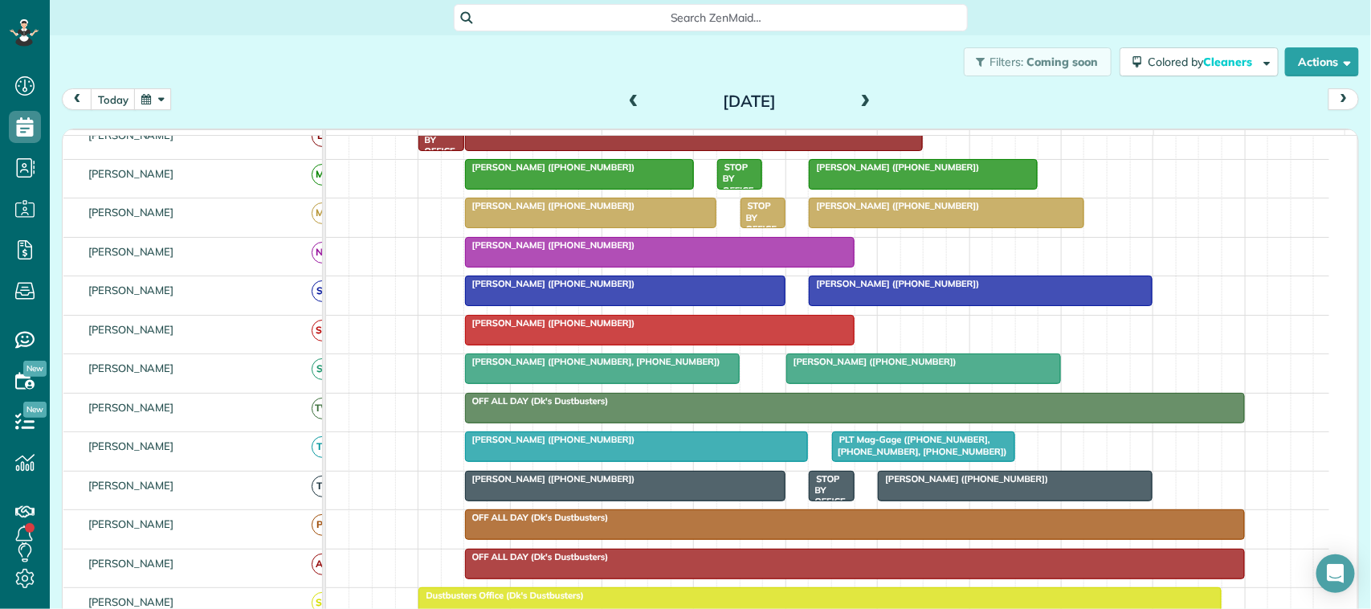
click at [119, 85] on div "Filters: Coming soon Colored by Cleaners Color by Cleaner Color by Team Color b…" at bounding box center [711, 61] width 1322 height 53
click at [123, 96] on button "today" at bounding box center [113, 99] width 45 height 22
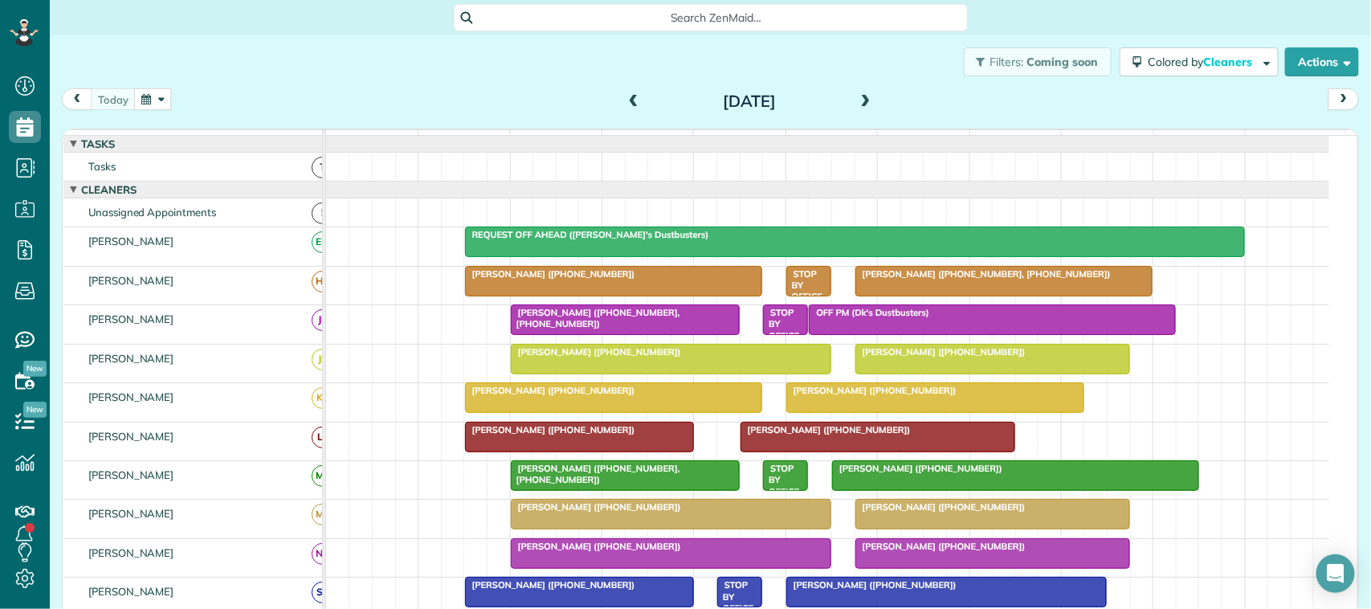
click at [534, 296] on div at bounding box center [614, 281] width 296 height 29
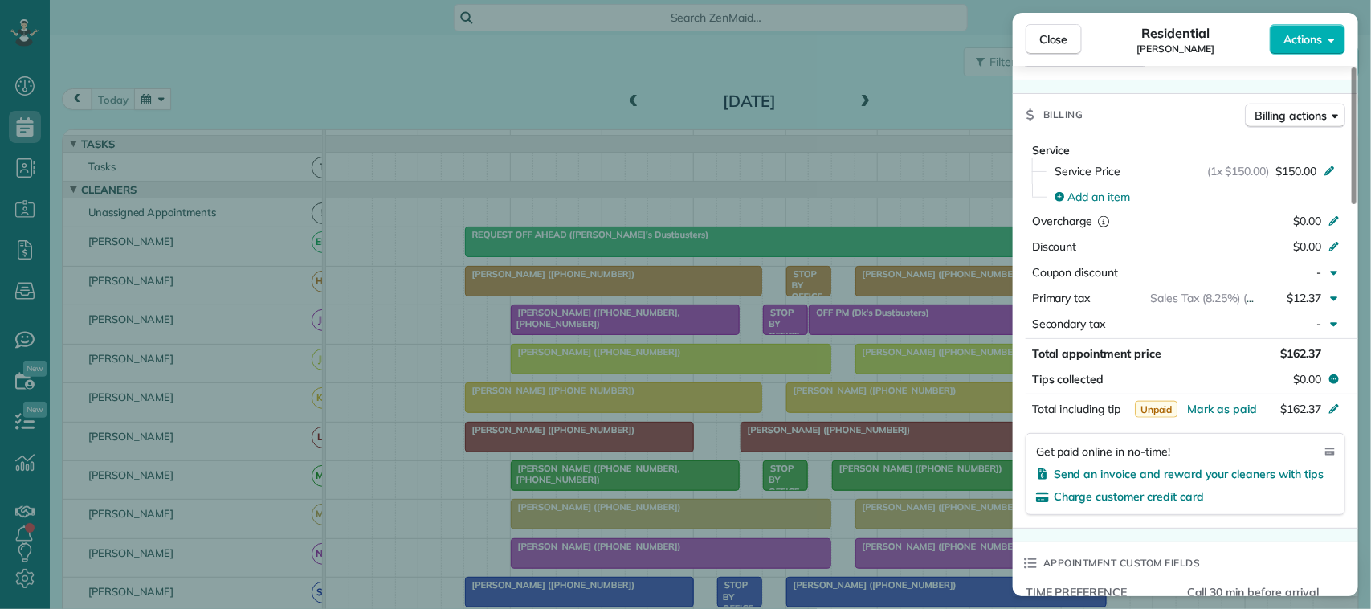
scroll to position [703, 0]
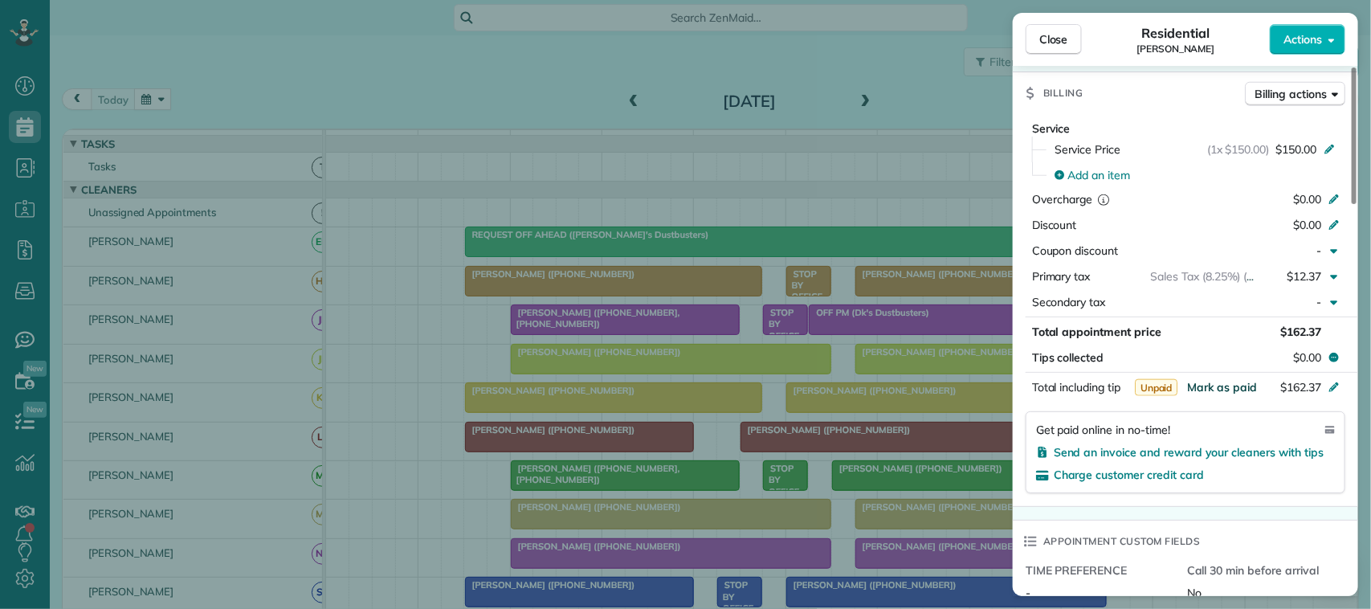
click at [1028, 390] on span "Mark as paid" at bounding box center [1222, 387] width 70 height 14
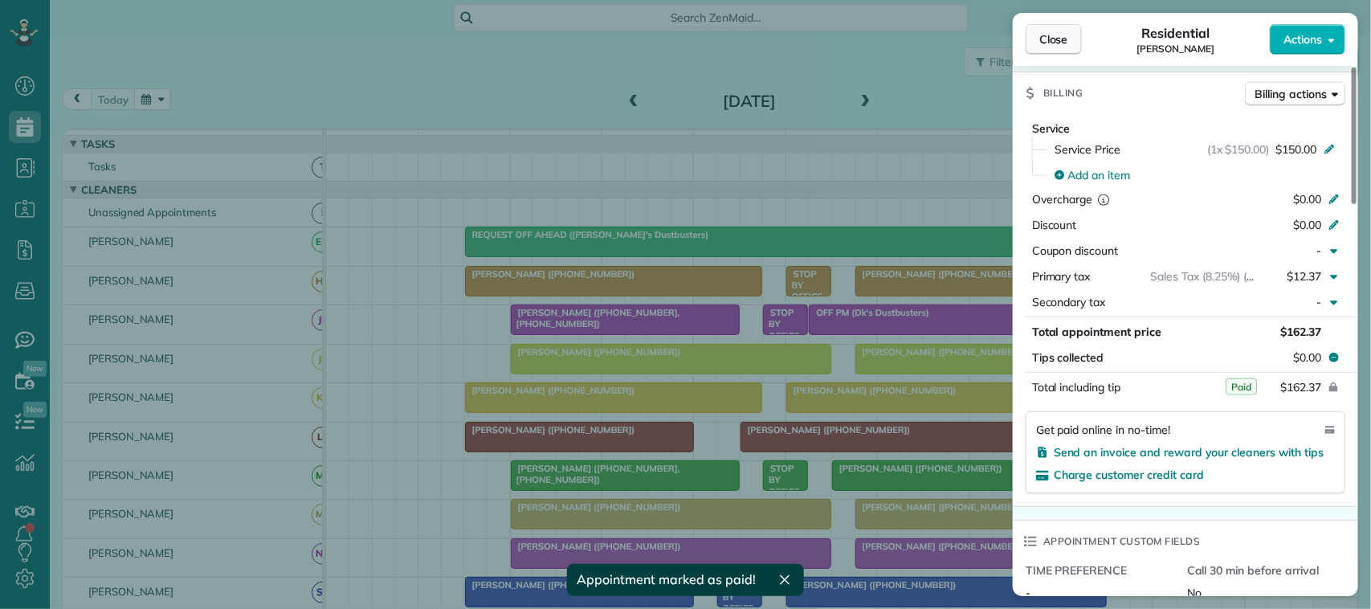
click at [1028, 43] on span "Close" at bounding box center [1054, 39] width 29 height 16
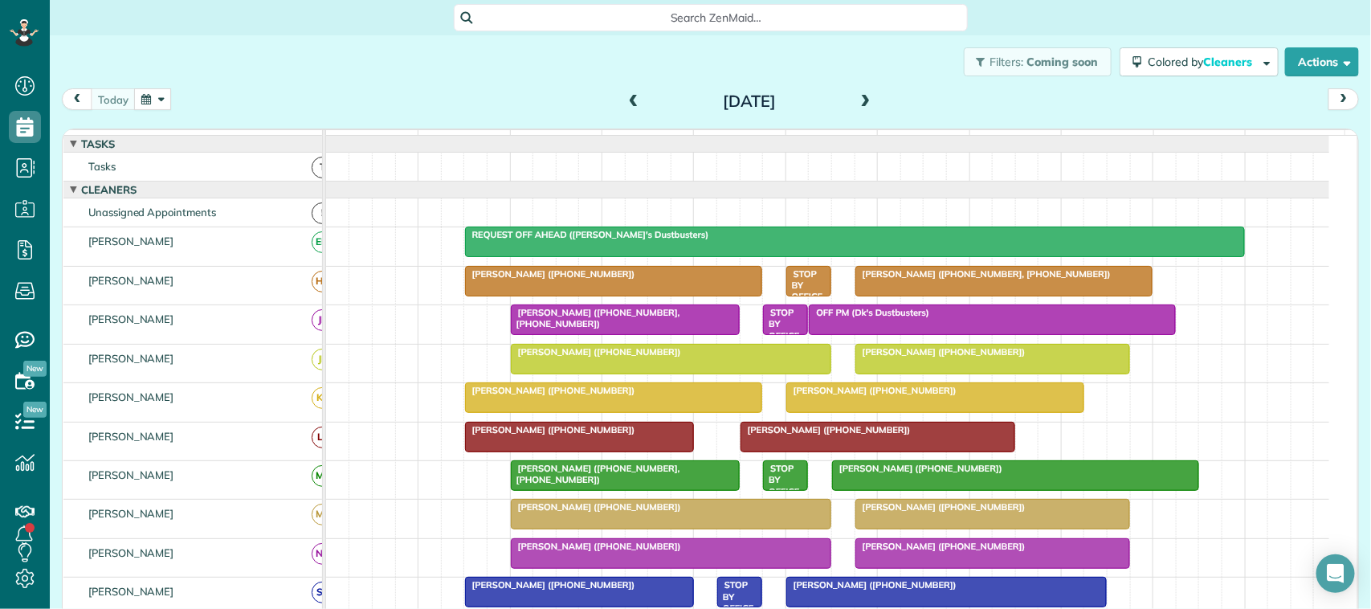
click at [625, 106] on span at bounding box center [634, 102] width 18 height 14
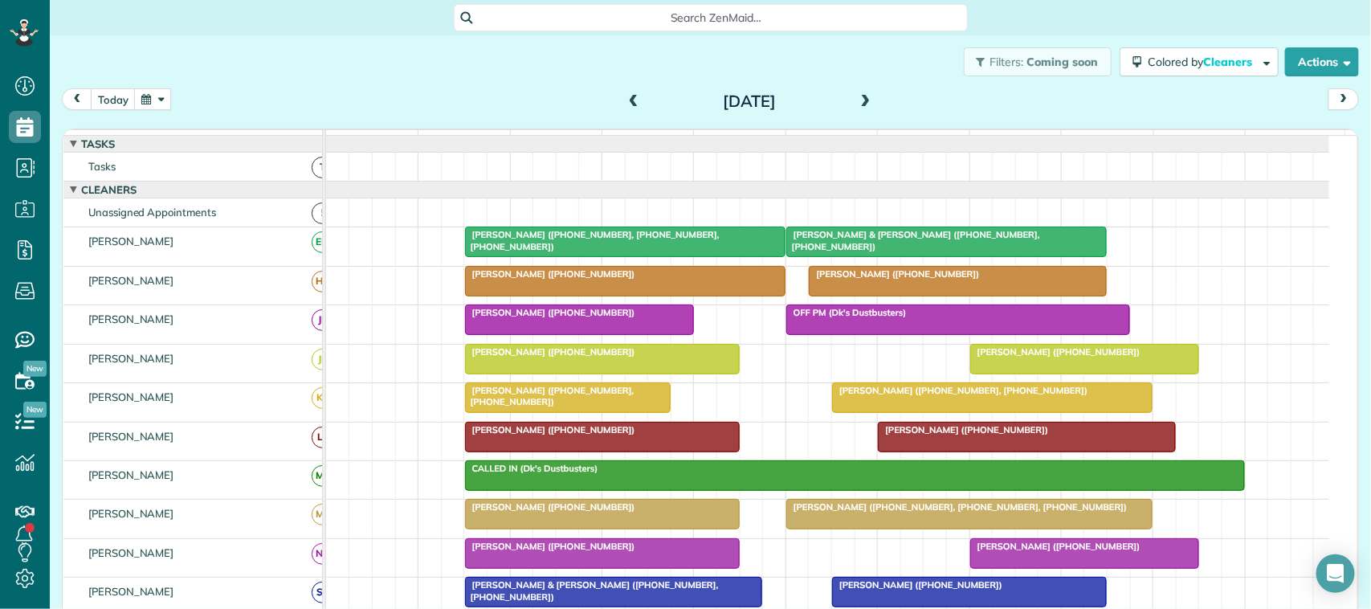
click at [838, 296] on div at bounding box center [958, 281] width 296 height 29
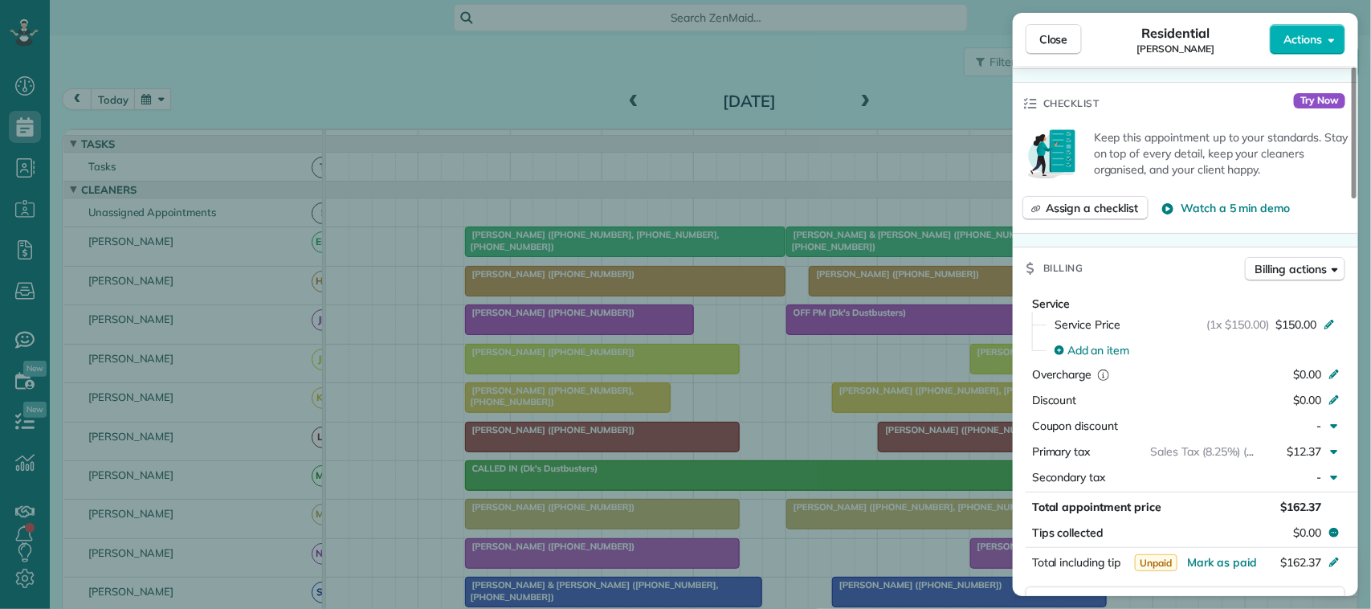
scroll to position [603, 0]
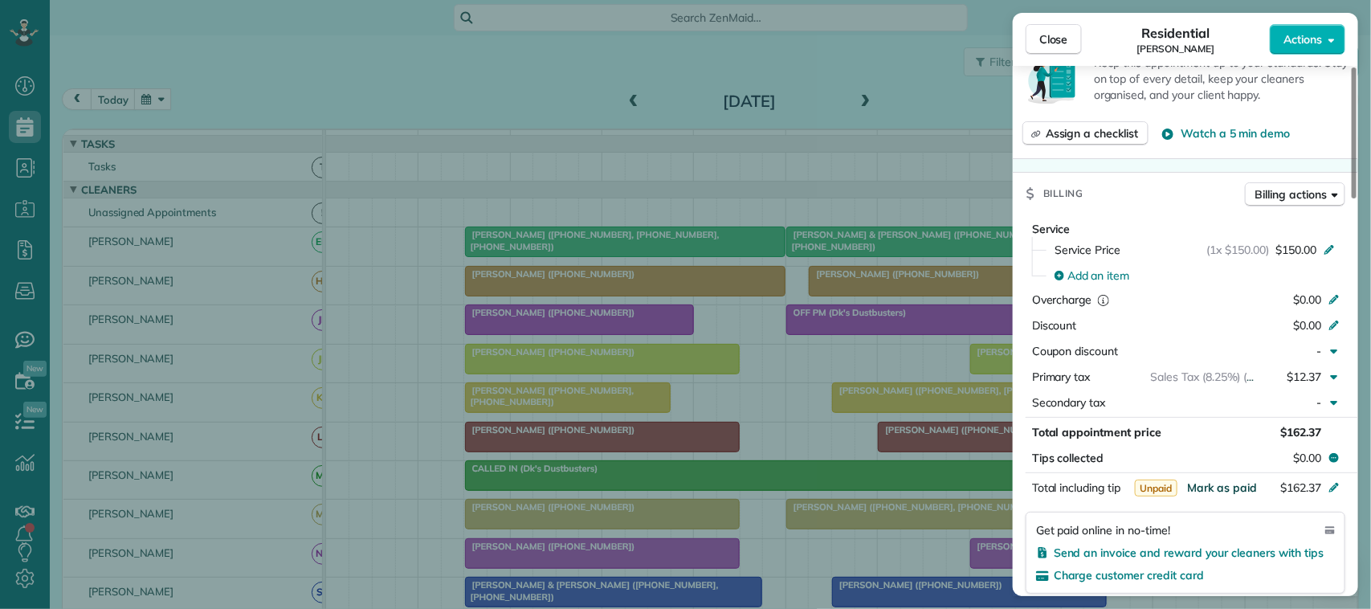
click at [1028, 491] on span "Mark as paid" at bounding box center [1222, 487] width 70 height 14
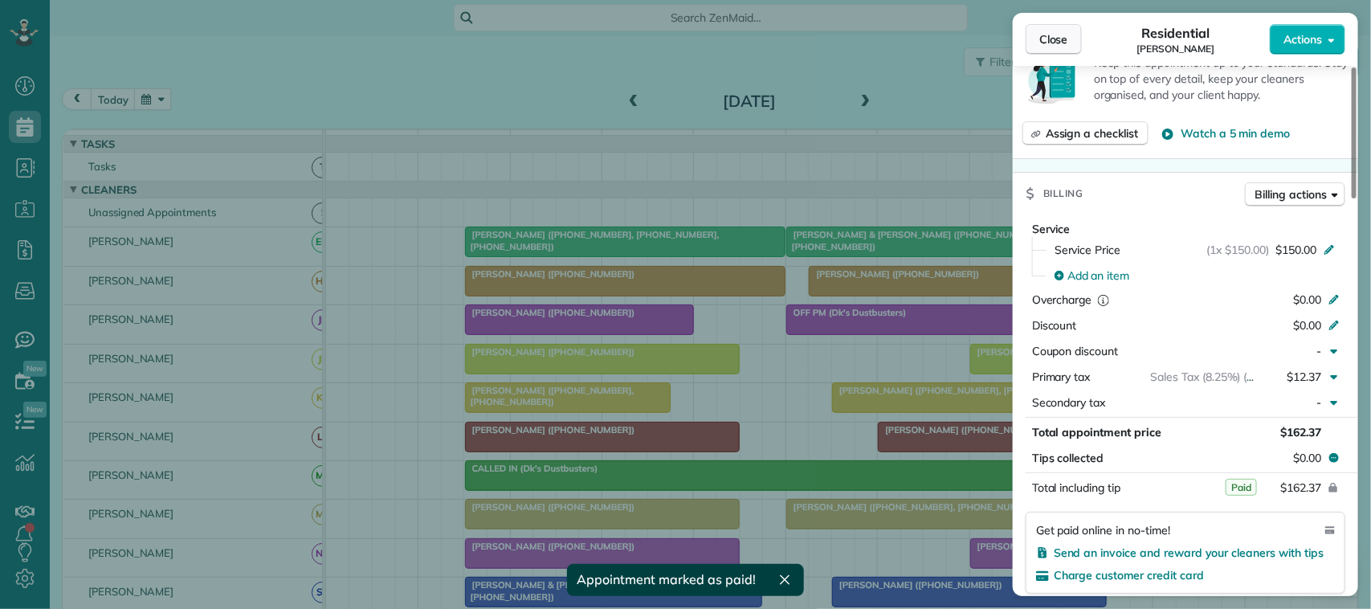
click at [1028, 42] on button "Close" at bounding box center [1054, 39] width 56 height 31
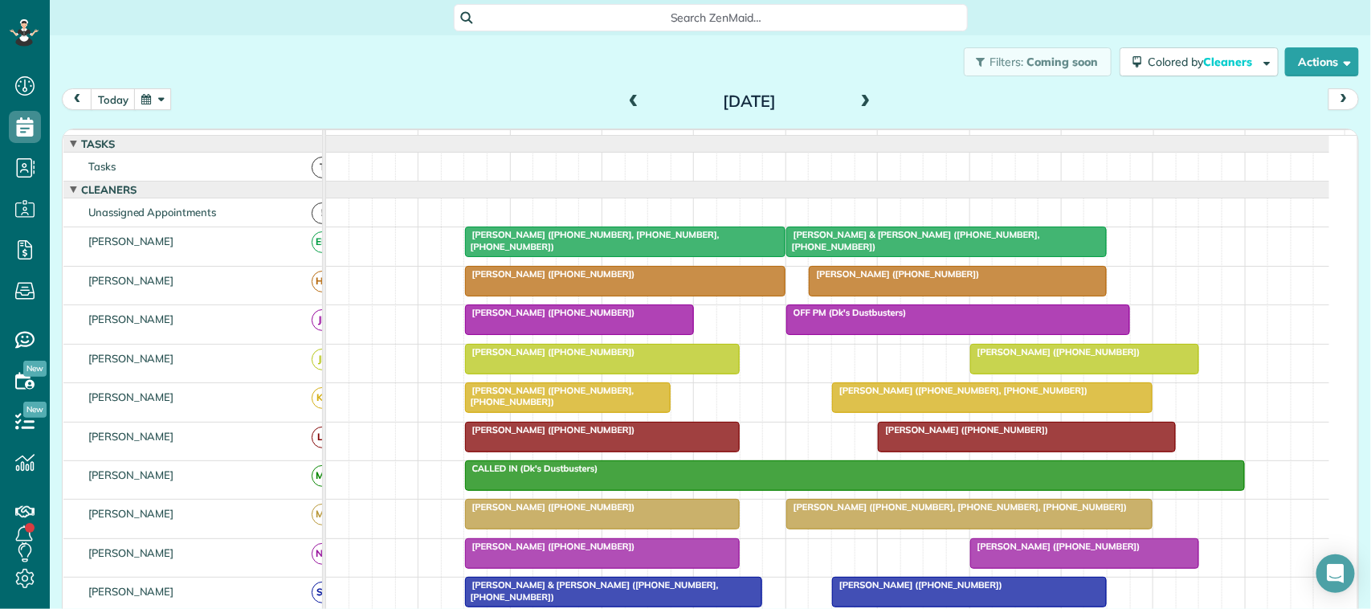
click at [621, 296] on div at bounding box center [625, 281] width 319 height 29
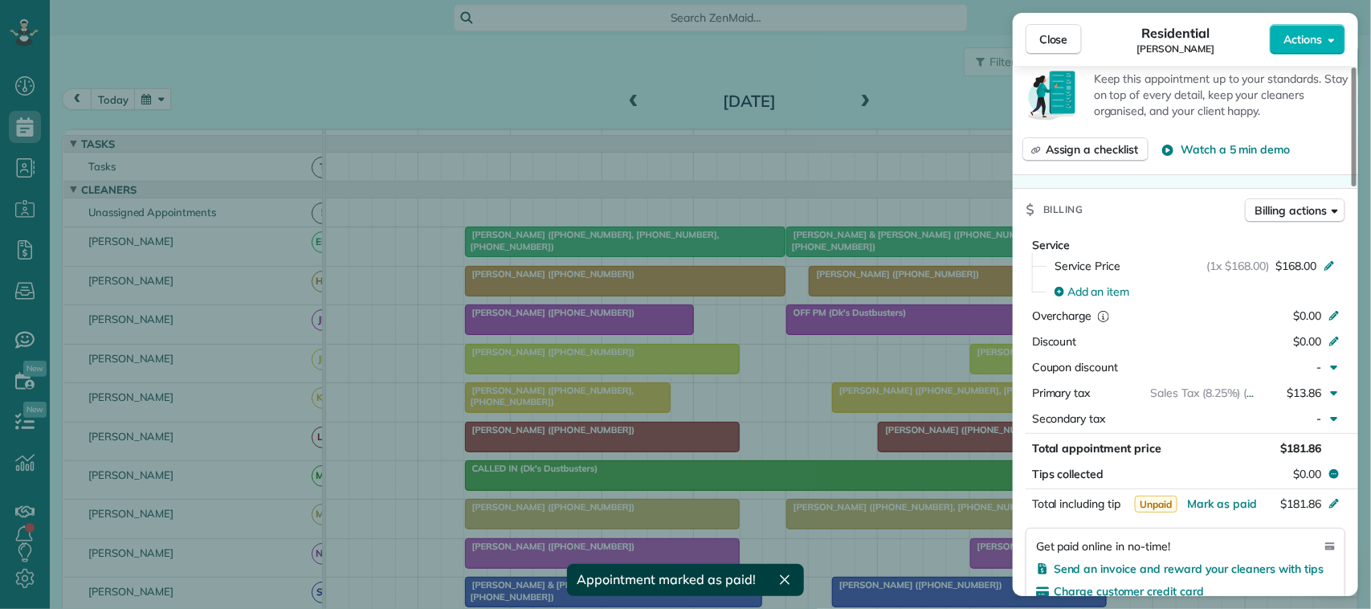
scroll to position [603, 0]
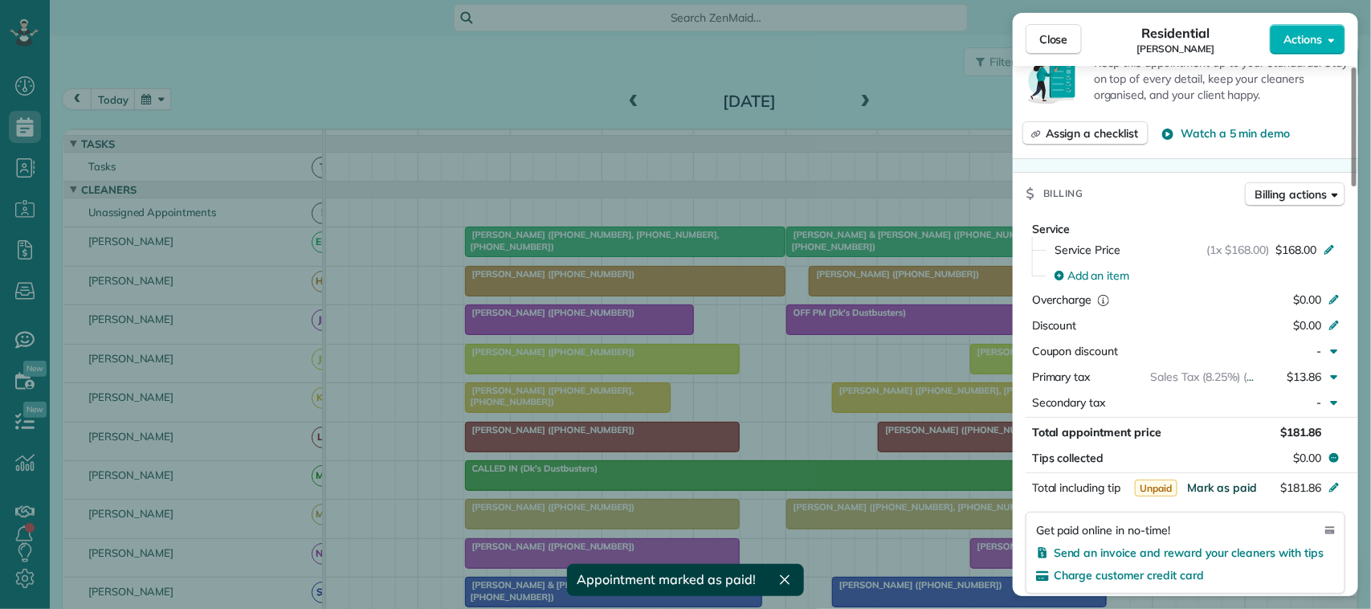
click at [1028, 490] on span "Mark as paid" at bounding box center [1222, 487] width 70 height 14
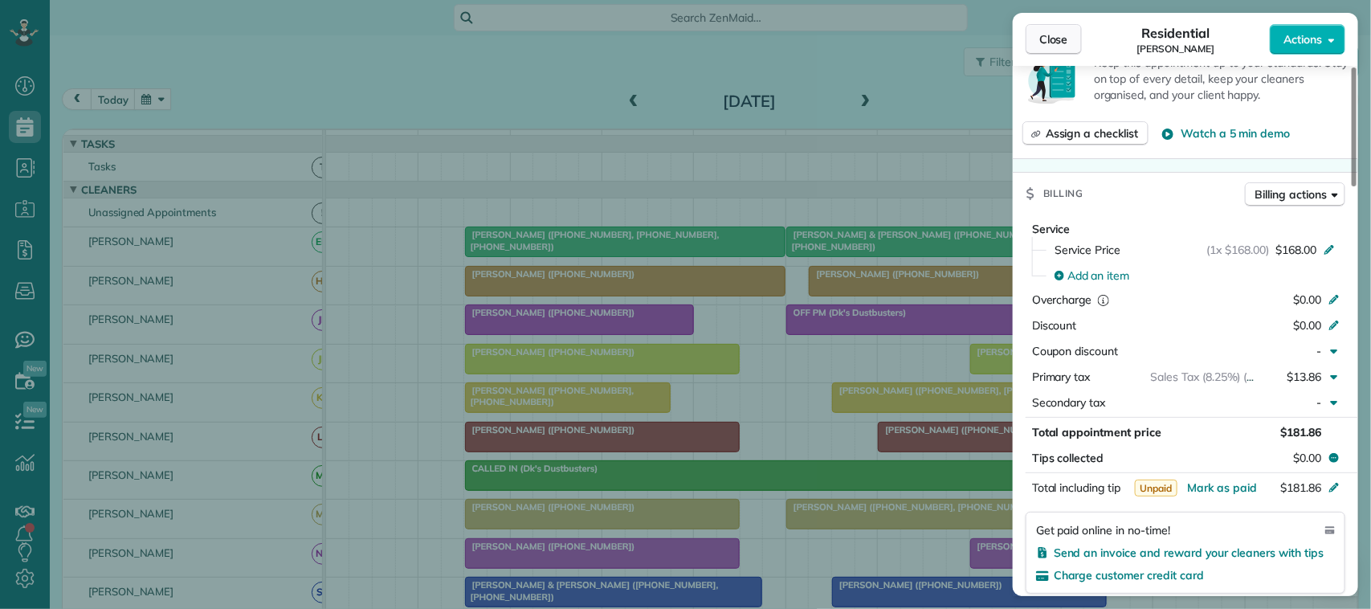
click at [1028, 31] on span "Close" at bounding box center [1054, 39] width 29 height 16
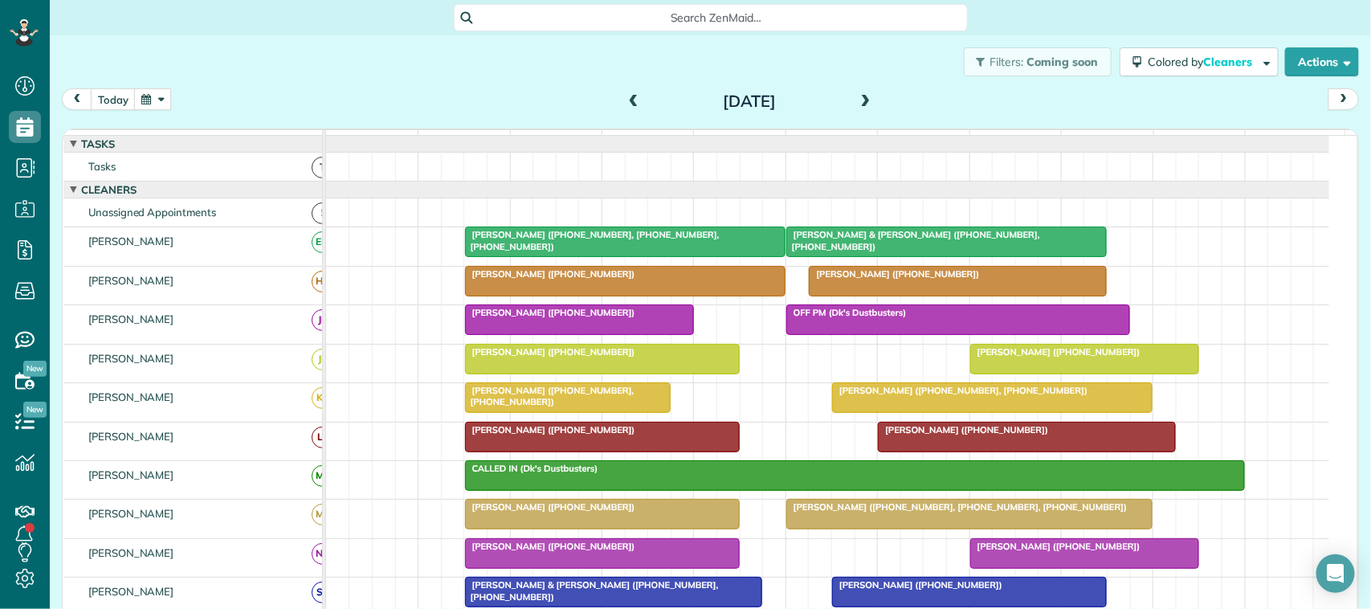
click at [625, 97] on span at bounding box center [634, 102] width 18 height 14
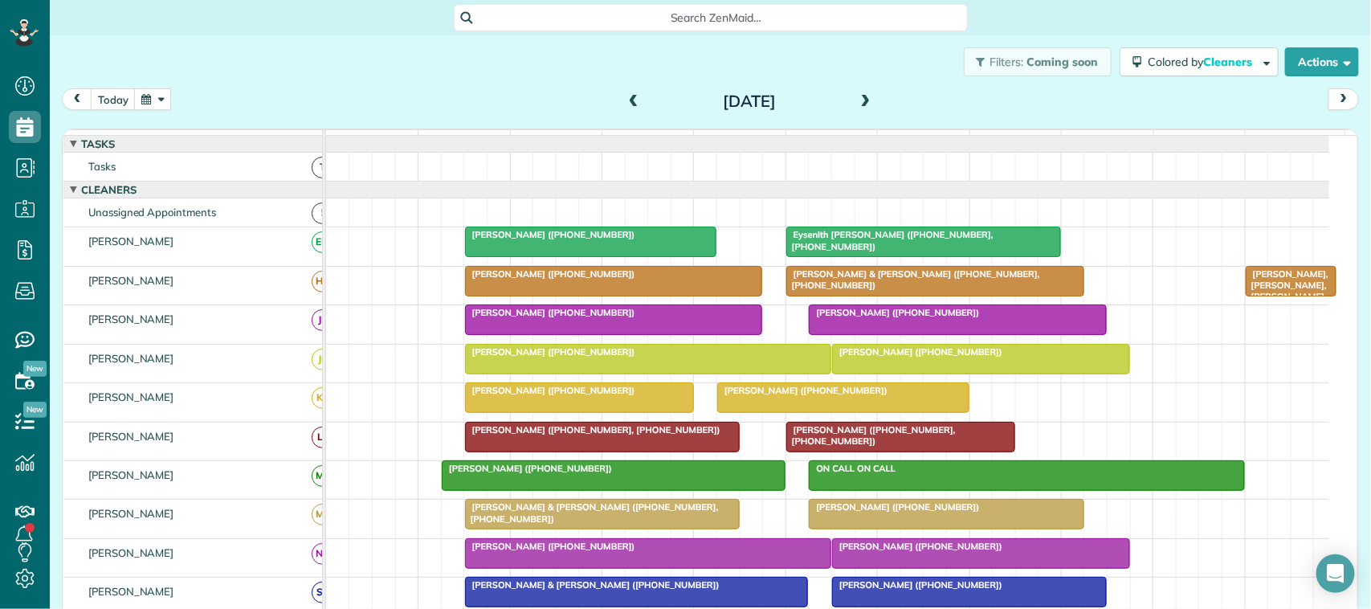
click at [824, 291] on span "[PERSON_NAME] & [PERSON_NAME] ([PHONE_NUMBER], [PHONE_NUMBER])" at bounding box center [913, 279] width 255 height 22
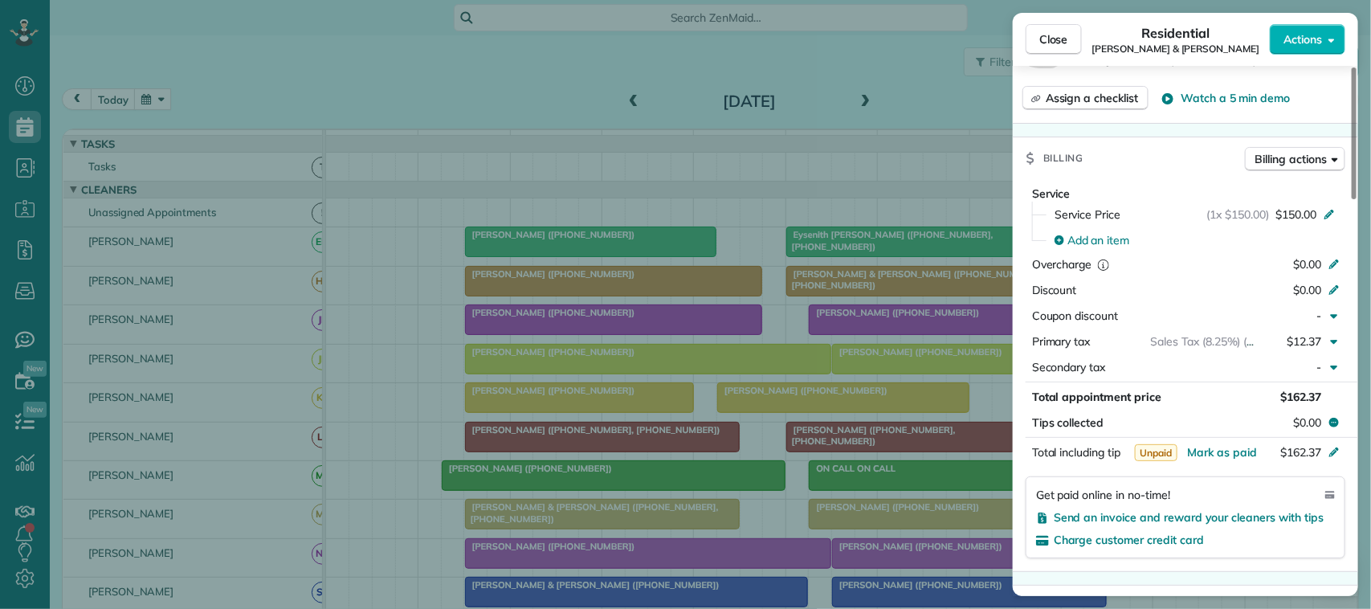
scroll to position [703, 0]
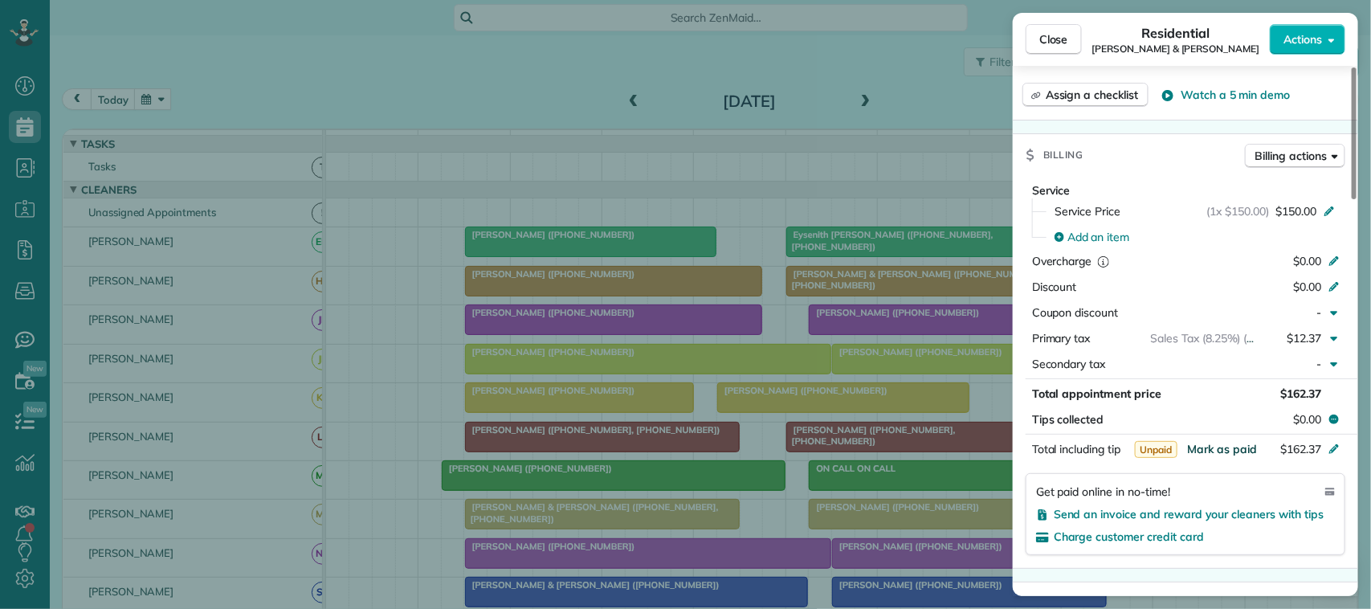
click at [1028, 456] on span "Mark as paid" at bounding box center [1222, 449] width 70 height 14
click at [1028, 37] on span "Close" at bounding box center [1054, 39] width 29 height 16
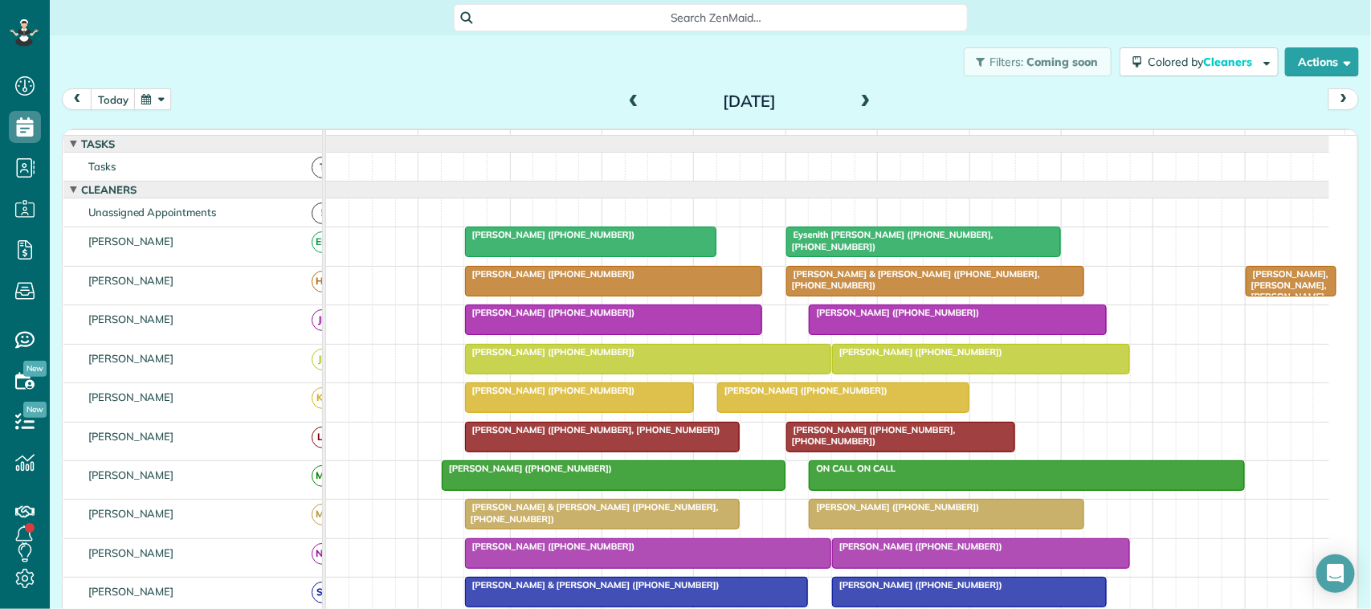
click at [640, 296] on div at bounding box center [614, 281] width 296 height 29
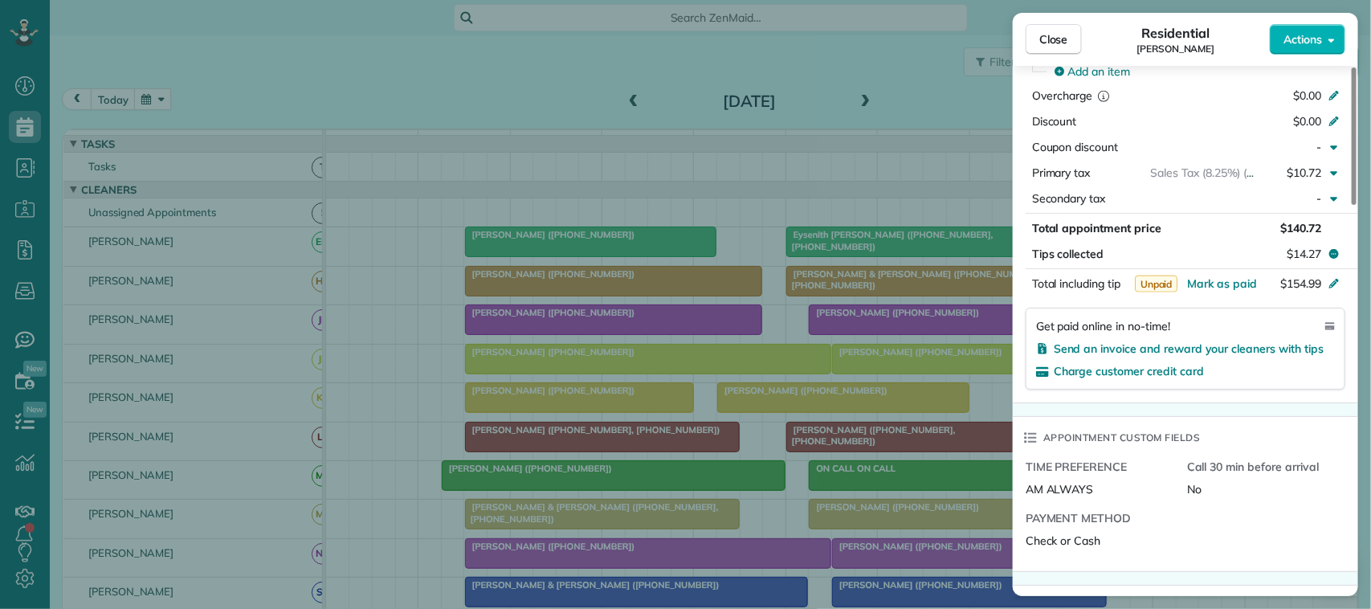
scroll to position [811, 0]
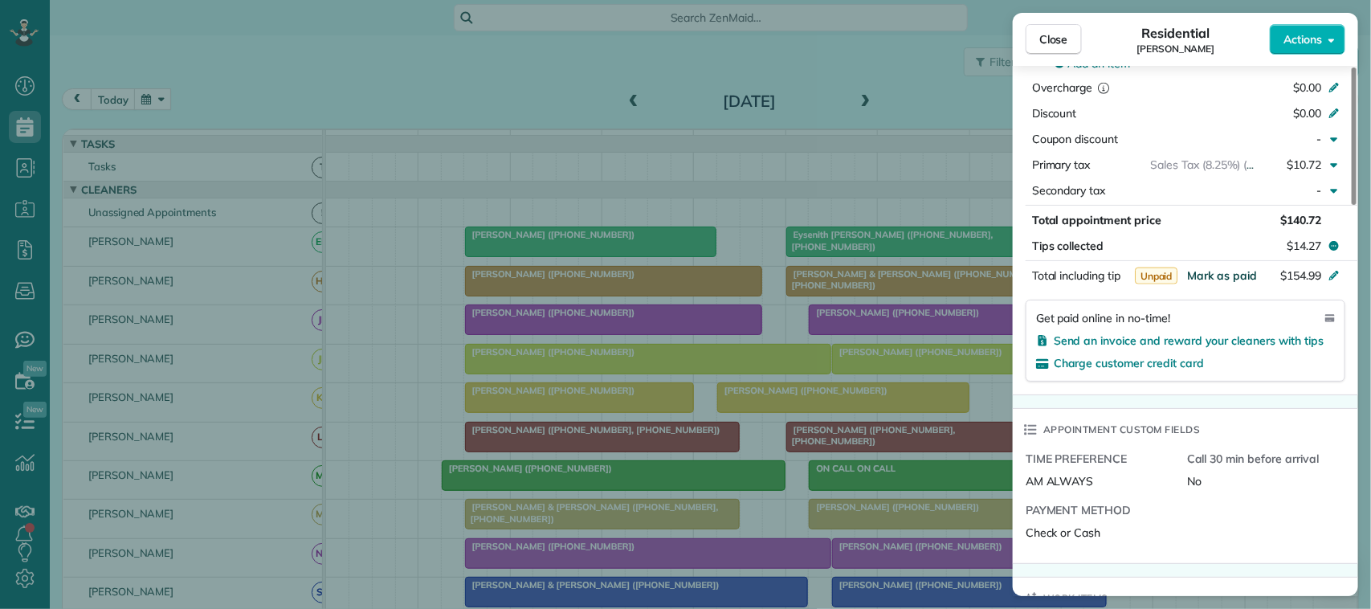
click at [1028, 280] on span "Mark as paid" at bounding box center [1222, 275] width 70 height 14
click at [1028, 38] on span "Close" at bounding box center [1054, 39] width 29 height 16
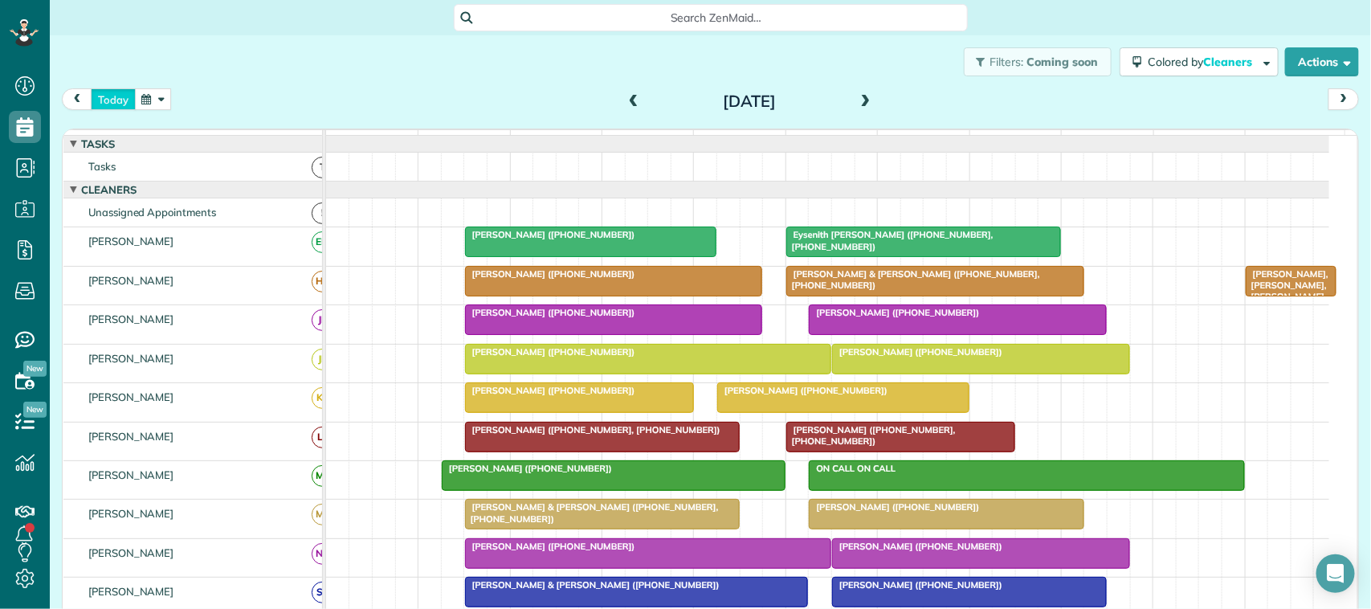
click at [115, 96] on button "today" at bounding box center [113, 99] width 45 height 22
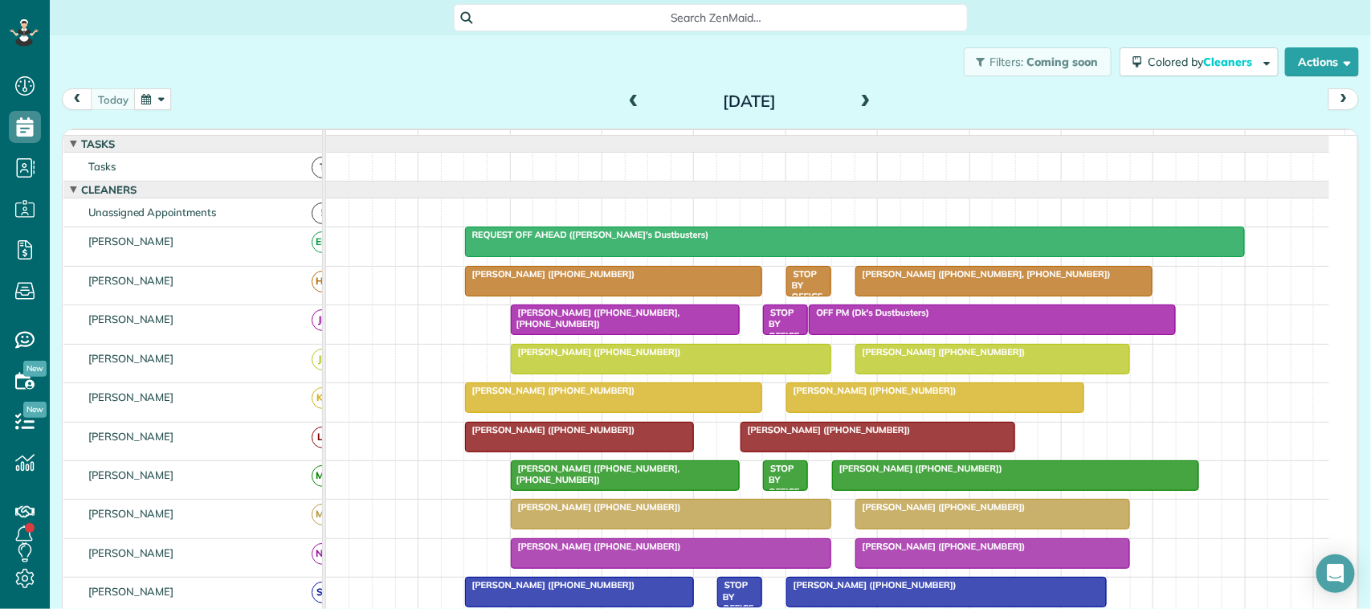
click at [215, 37] on div "Filters: Coming soon Colored by Cleaners Color by Cleaner Color by Team Color b…" at bounding box center [711, 61] width 1322 height 53
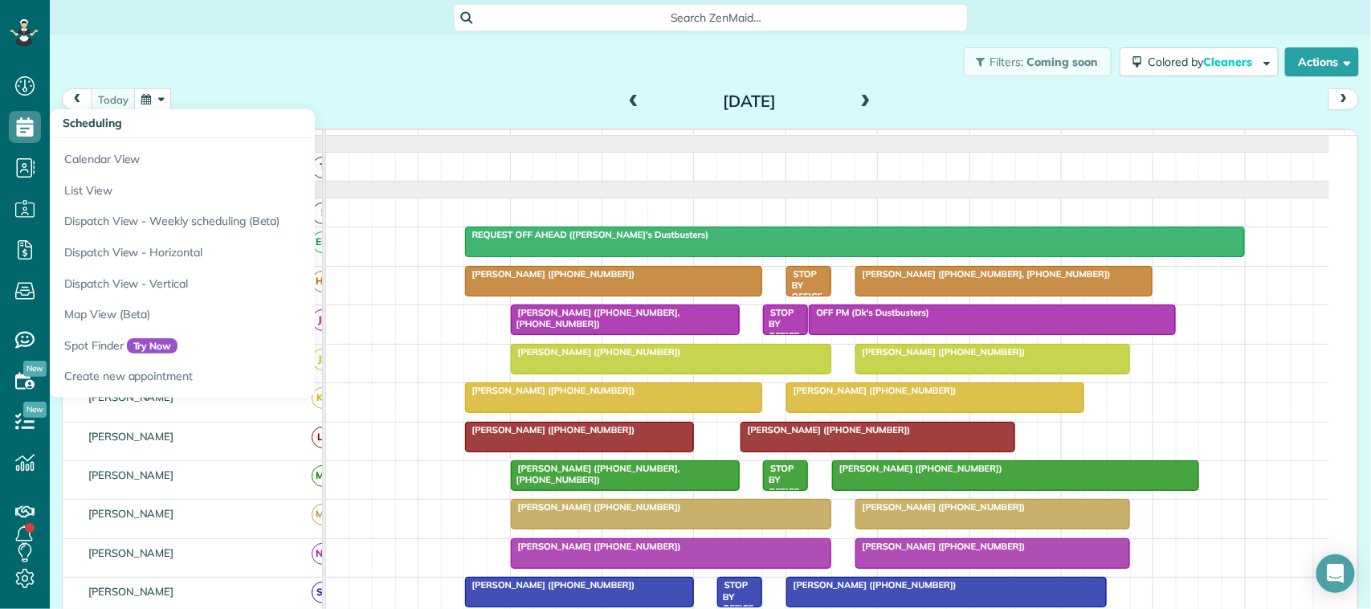
click at [107, 110] on h3 "Scheduling" at bounding box center [182, 123] width 265 height 29
click at [432, 73] on div "Filters: Coming soon Colored by Cleaners Color by Cleaner Color by Team Color b…" at bounding box center [711, 61] width 1322 height 53
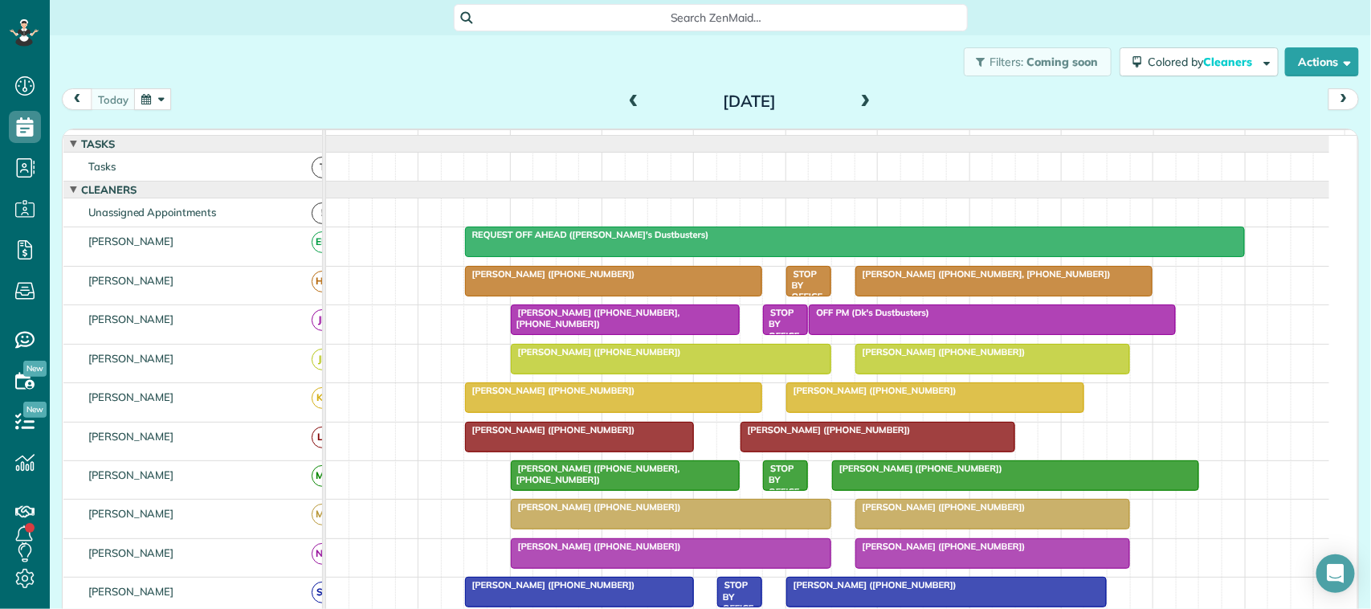
click at [451, 118] on div "[DATE] [DATE] function(groupId) { return _("Cleaners"); } 7am 8am 9am 10am 11am…" at bounding box center [711, 335] width 1298 height 494
click at [317, 109] on div "[DATE] [DATE]" at bounding box center [711, 103] width 1298 height 30
click at [116, 113] on div "[DATE] [DATE]" at bounding box center [711, 103] width 1298 height 30
click at [149, 102] on button "button" at bounding box center [152, 99] width 37 height 22
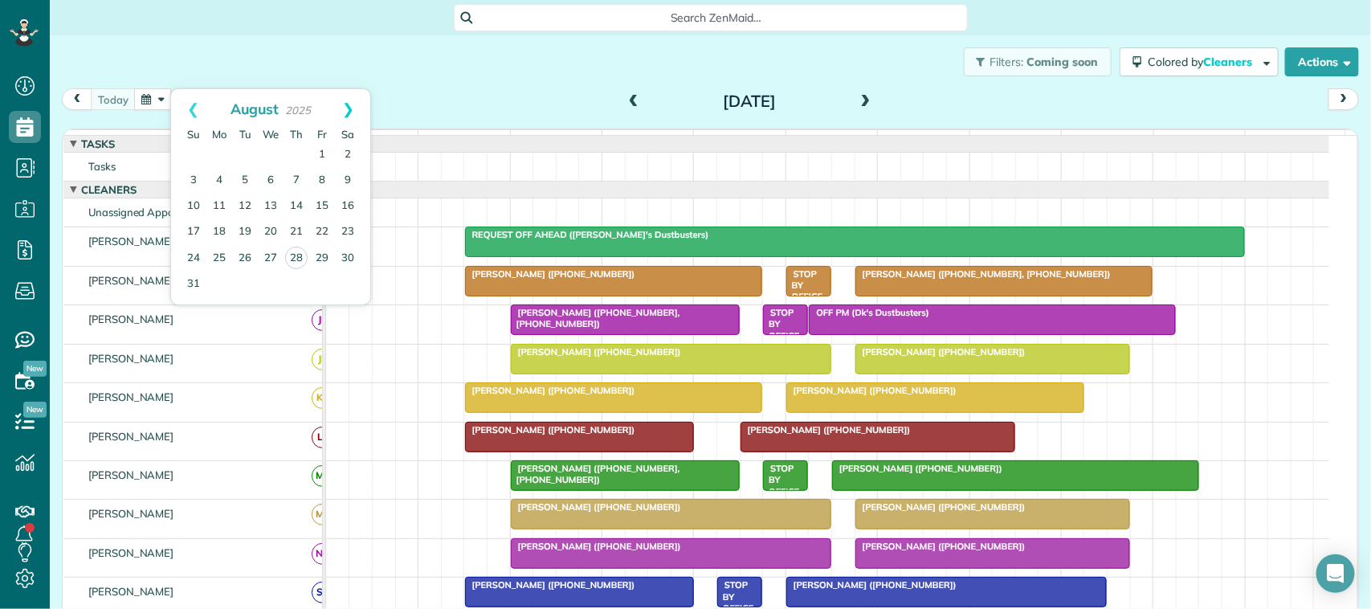
click at [347, 110] on link "Next" at bounding box center [348, 109] width 44 height 40
click at [296, 178] on link "9" at bounding box center [297, 181] width 26 height 26
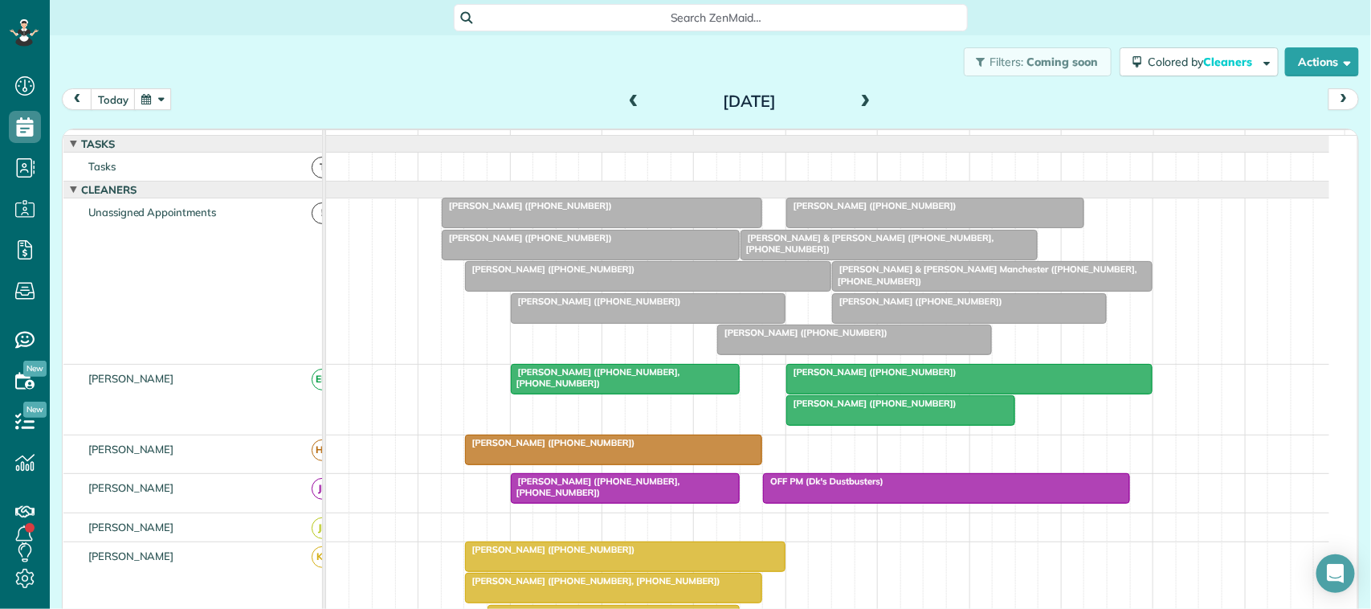
click at [828, 260] on div at bounding box center [890, 245] width 296 height 29
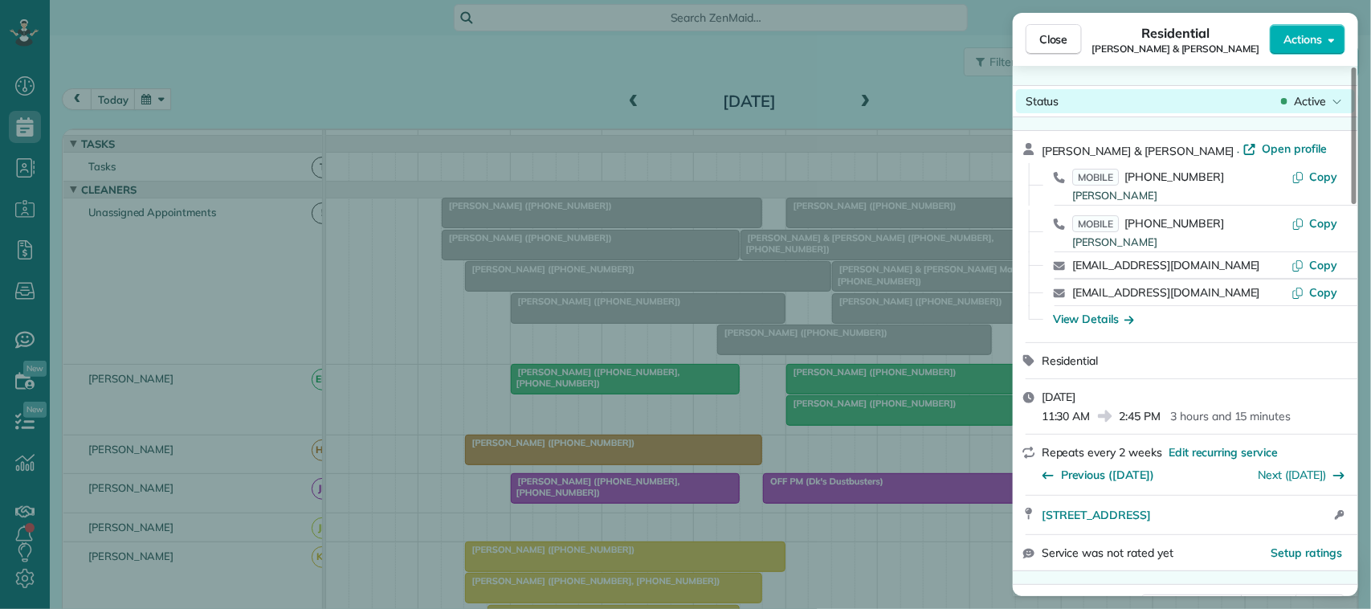
click at [1028, 97] on span "Active" at bounding box center [1310, 101] width 32 height 16
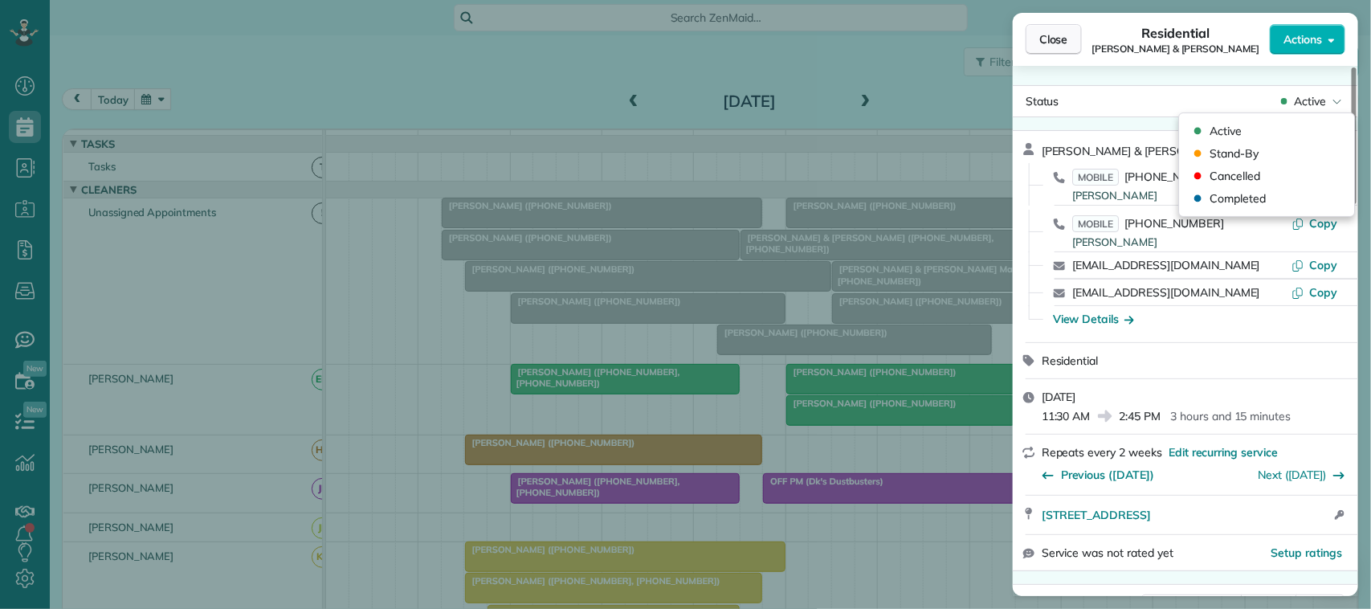
click at [1028, 38] on button "Close" at bounding box center [1054, 39] width 56 height 31
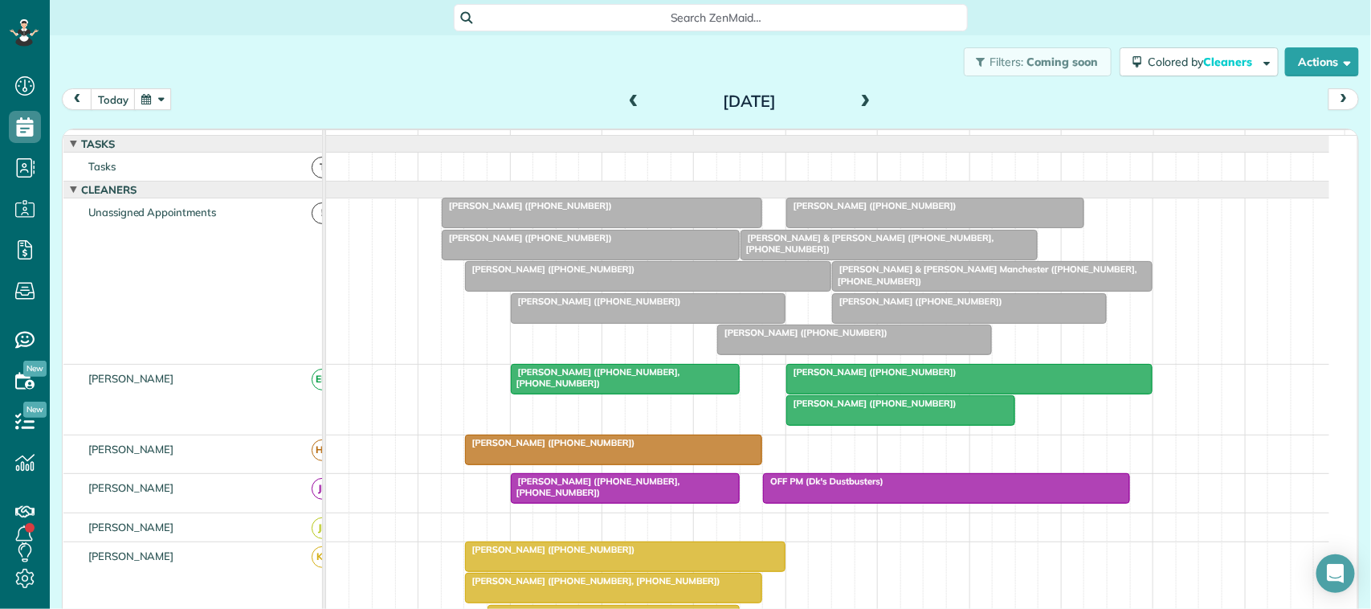
click at [796, 260] on div at bounding box center [890, 245] width 296 height 29
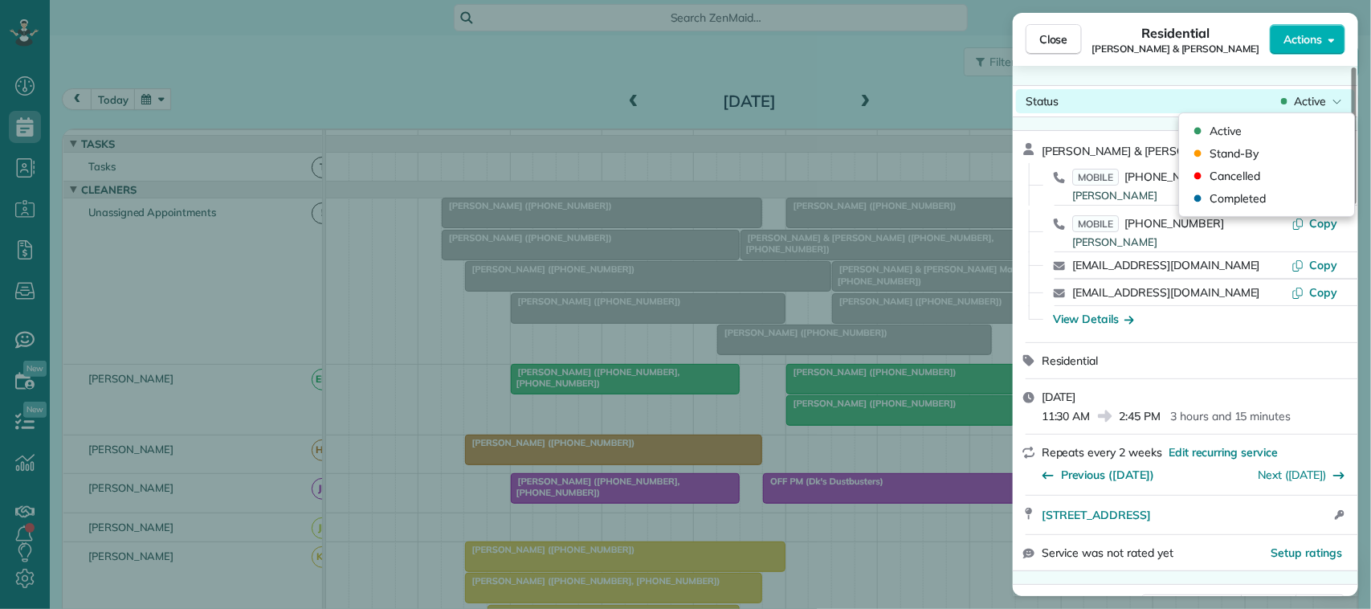
click at [1028, 111] on div "Status Active" at bounding box center [1185, 101] width 339 height 24
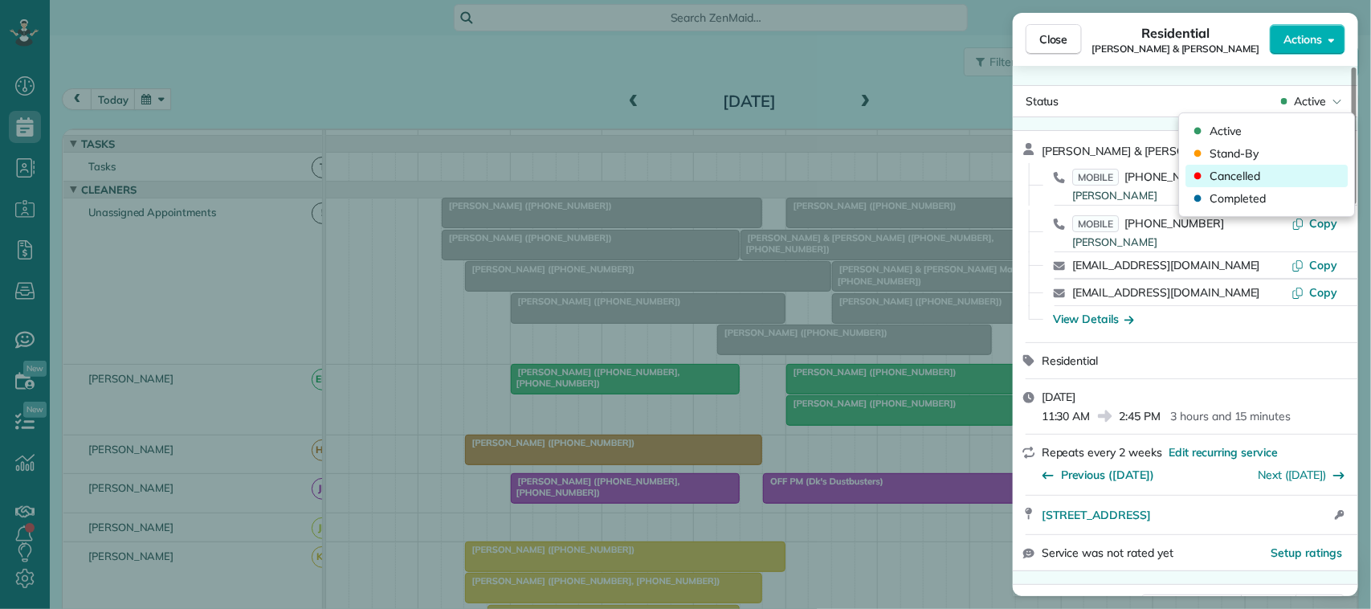
click at [1028, 170] on div "Cancelled" at bounding box center [1268, 176] width 162 height 22
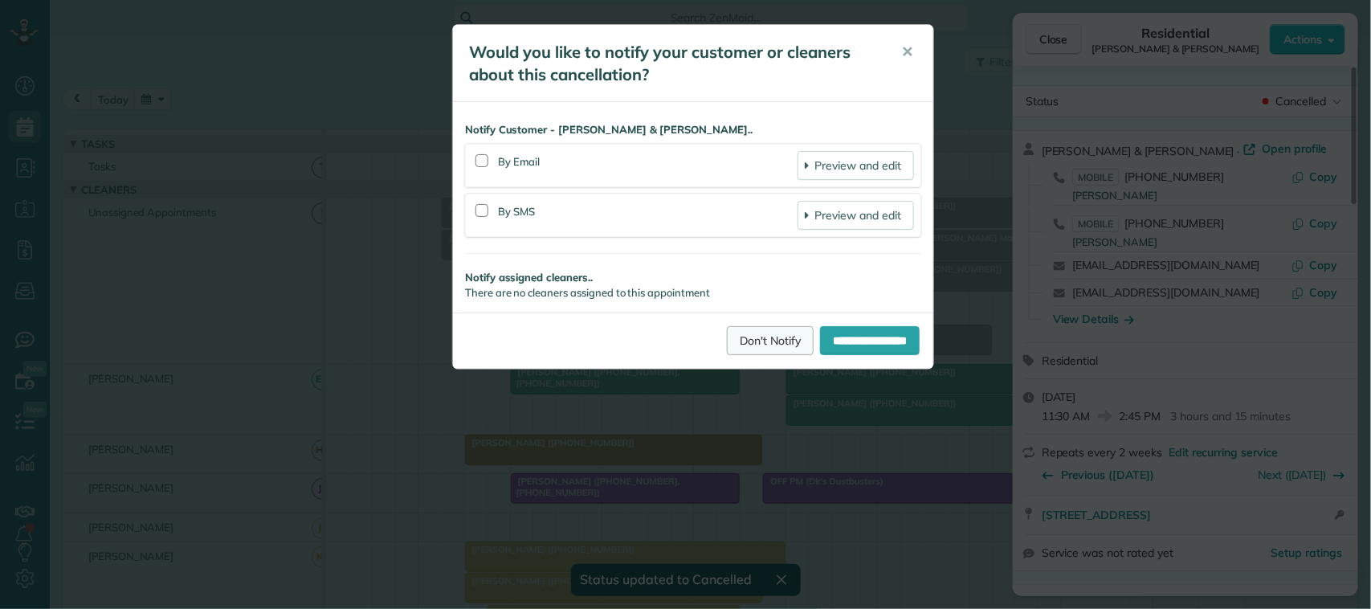
click at [746, 345] on link "Don't Notify" at bounding box center [770, 340] width 87 height 29
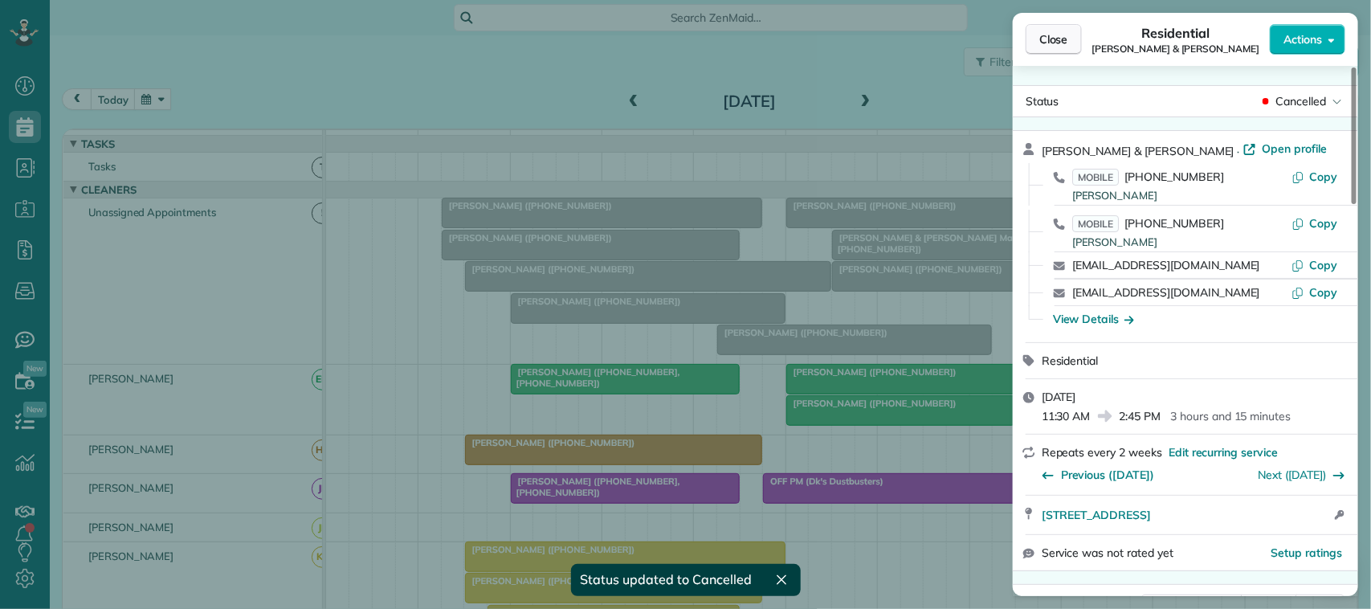
click at [1028, 39] on span "Close" at bounding box center [1054, 39] width 29 height 16
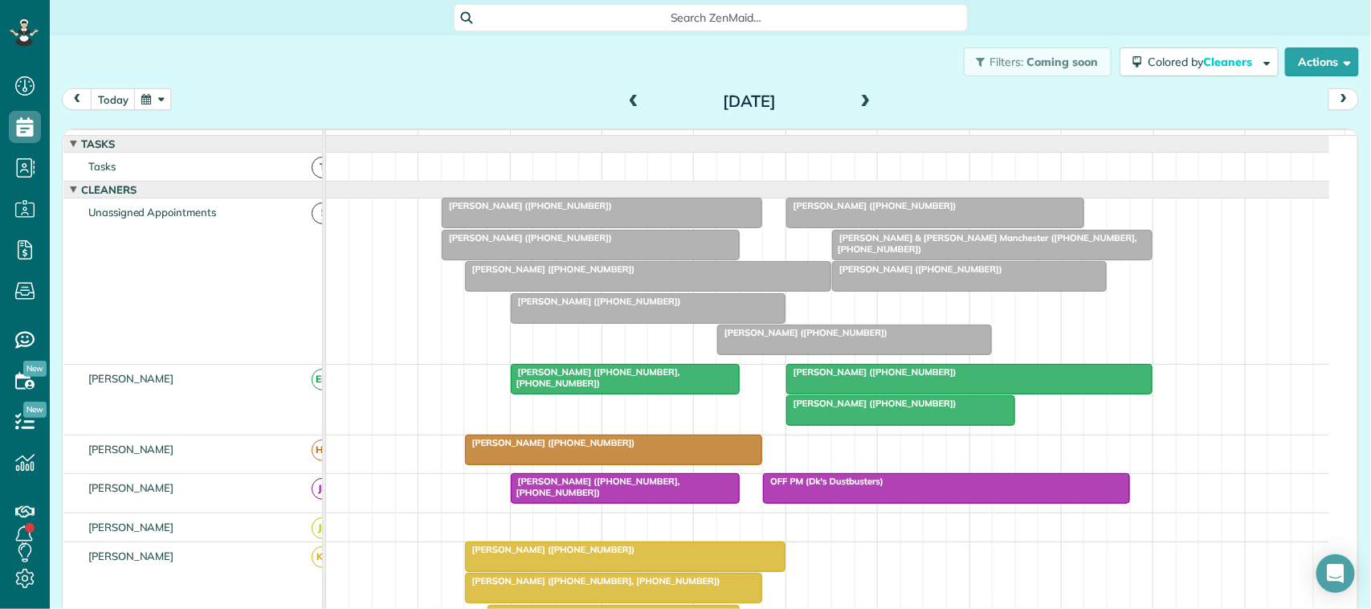
click at [155, 98] on button "button" at bounding box center [152, 99] width 37 height 22
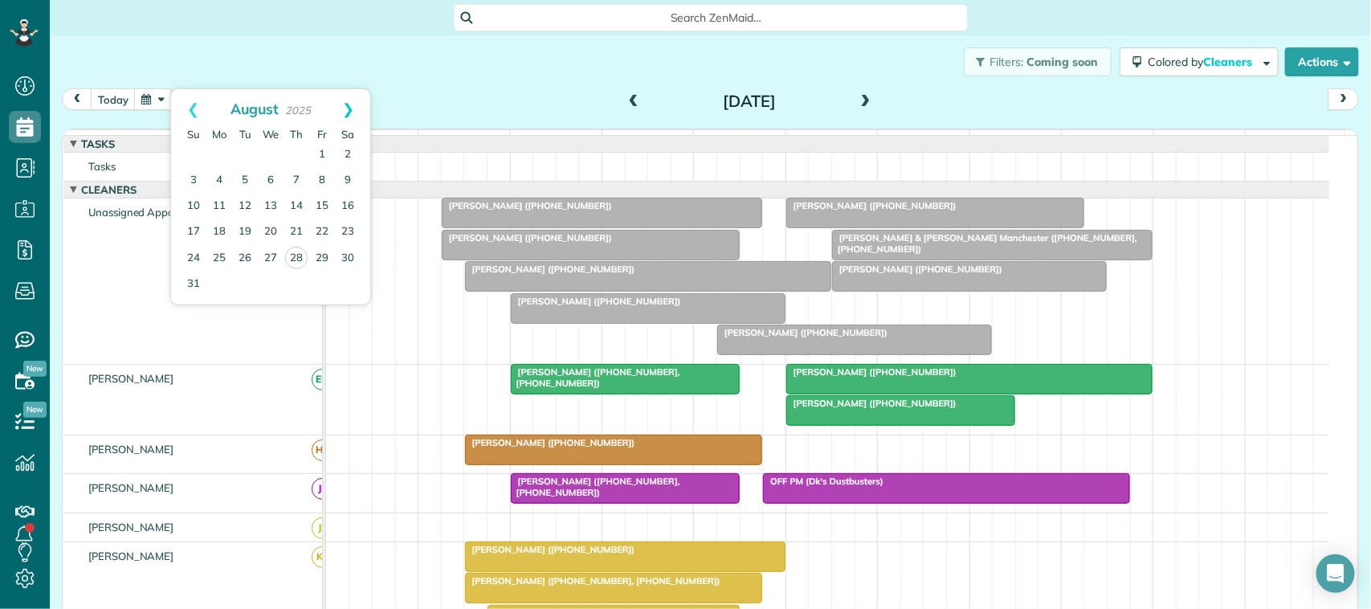
click at [354, 109] on link "Next" at bounding box center [348, 109] width 44 height 40
click at [295, 230] on link "23" at bounding box center [297, 232] width 26 height 26
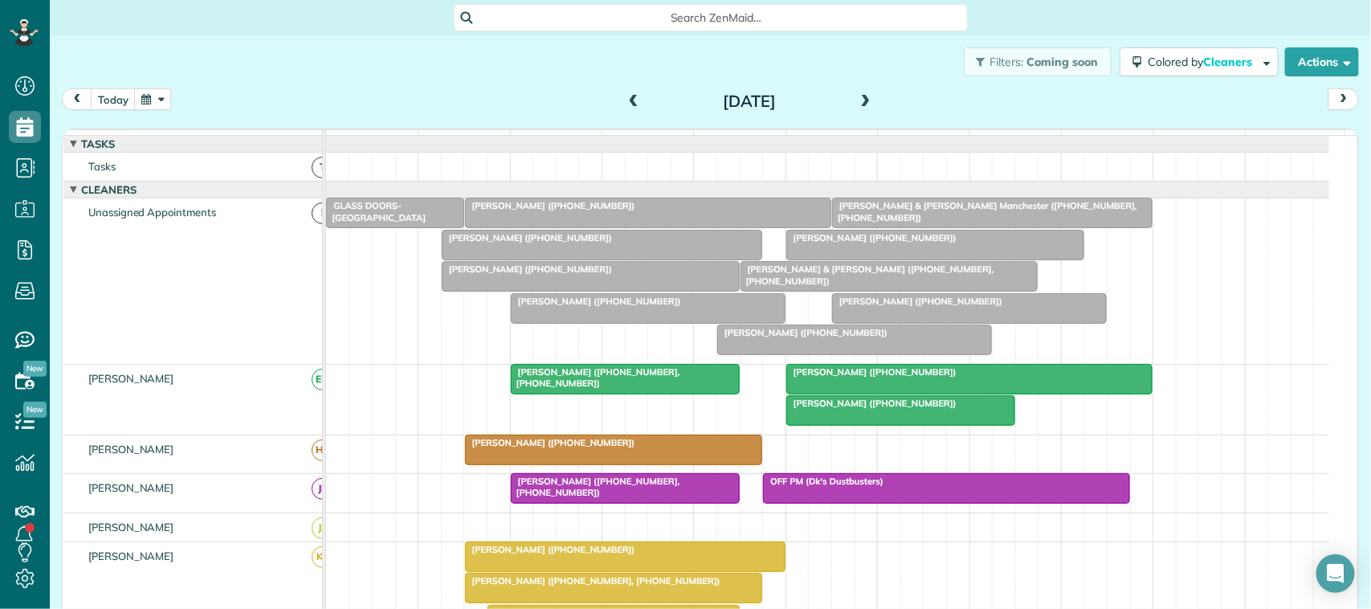
scroll to position [354, 0]
click at [99, 106] on button "today" at bounding box center [113, 99] width 45 height 22
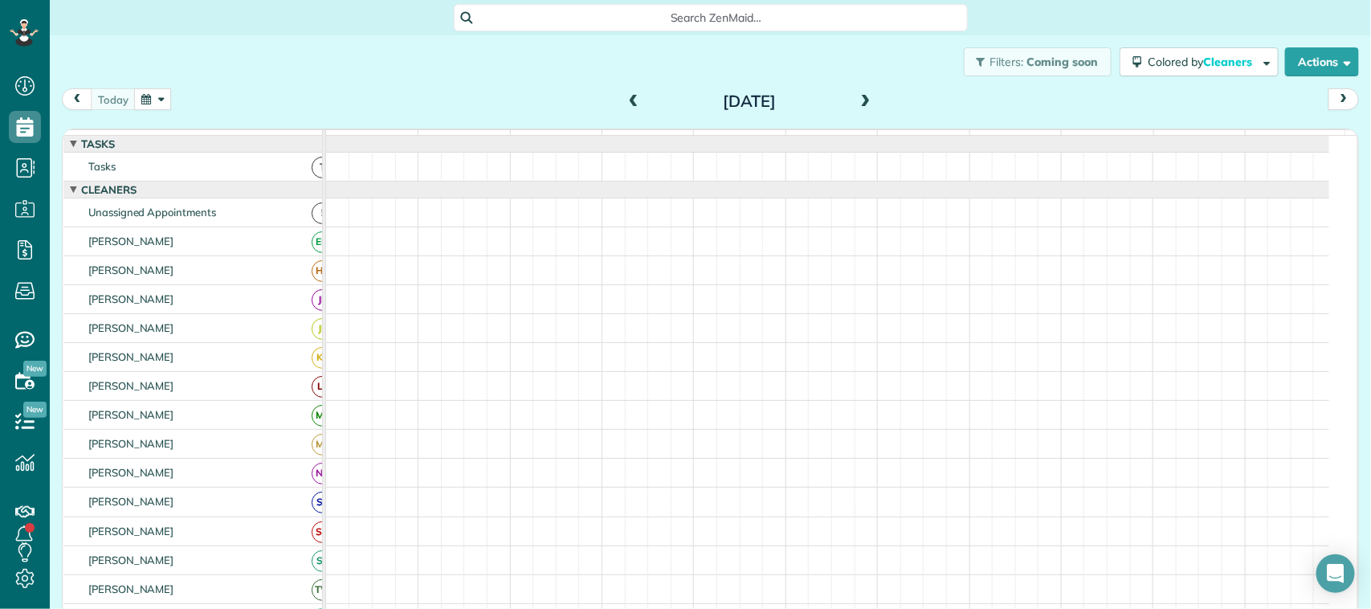
click at [137, 99] on button "button" at bounding box center [152, 99] width 37 height 22
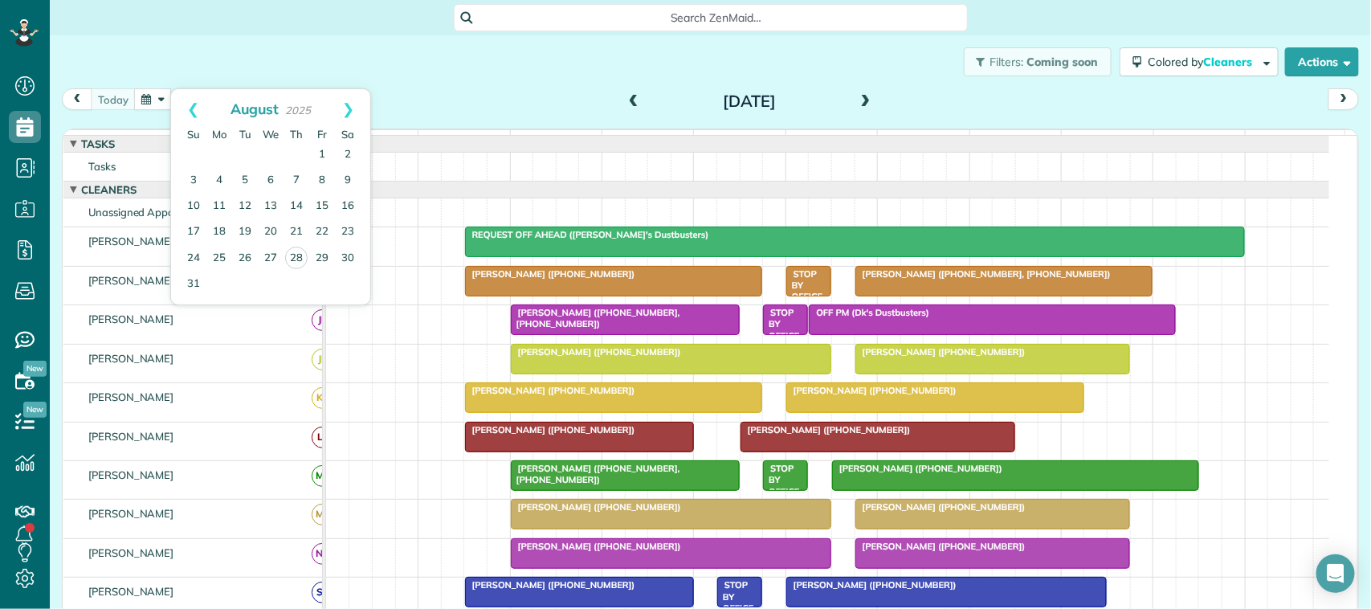
click at [239, 70] on div "Filters: Coming soon Colored by Cleaners Color by Cleaner Color by Team Color b…" at bounding box center [711, 61] width 1322 height 53
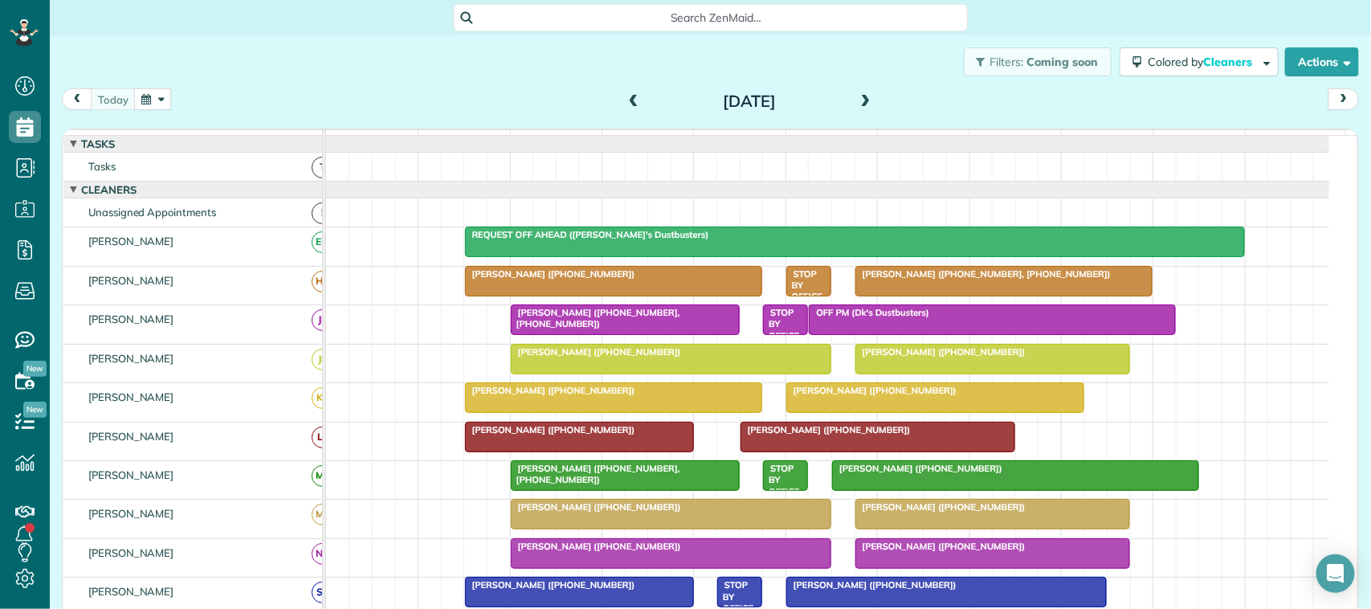
click at [161, 100] on button "button" at bounding box center [152, 99] width 37 height 22
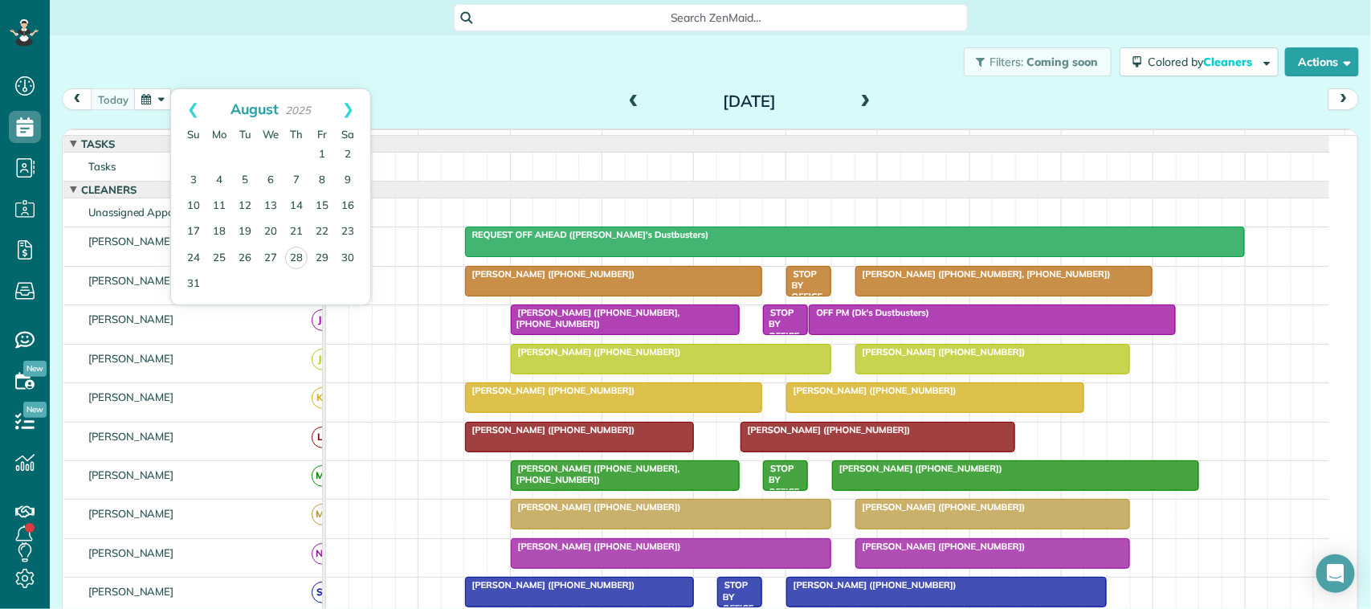
click at [215, 58] on div "Filters: Coming soon Colored by Cleaners Color by Cleaner Color by Team Color b…" at bounding box center [711, 61] width 1322 height 53
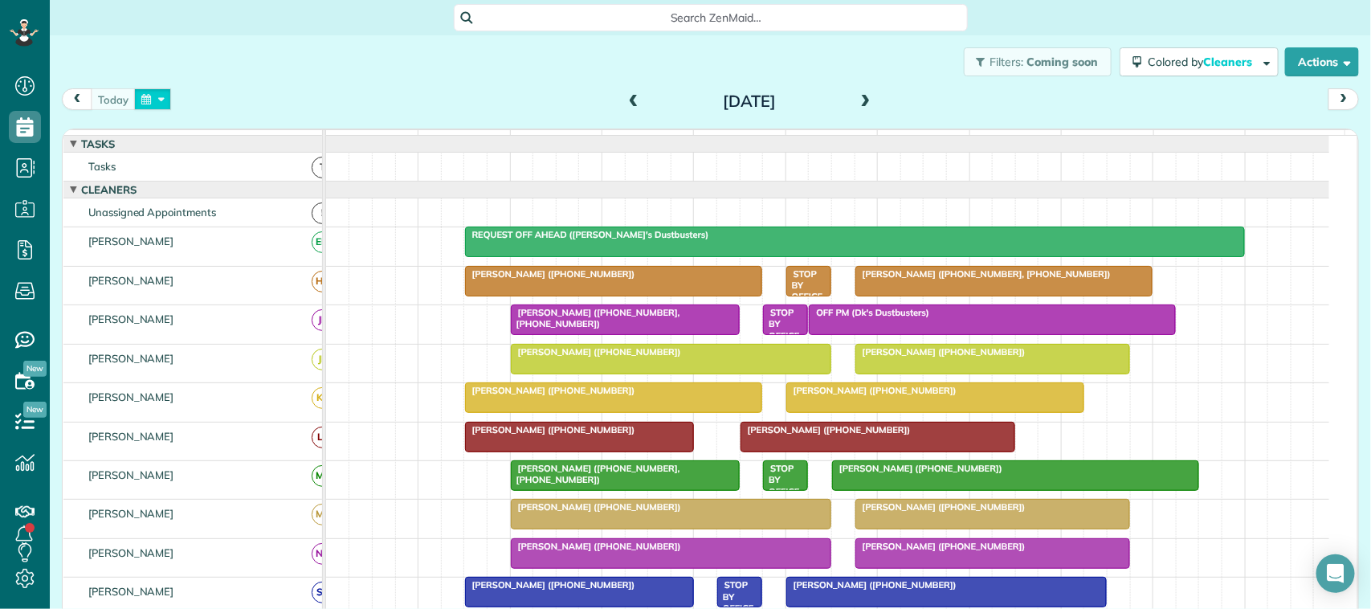
click at [165, 101] on button "button" at bounding box center [152, 99] width 37 height 22
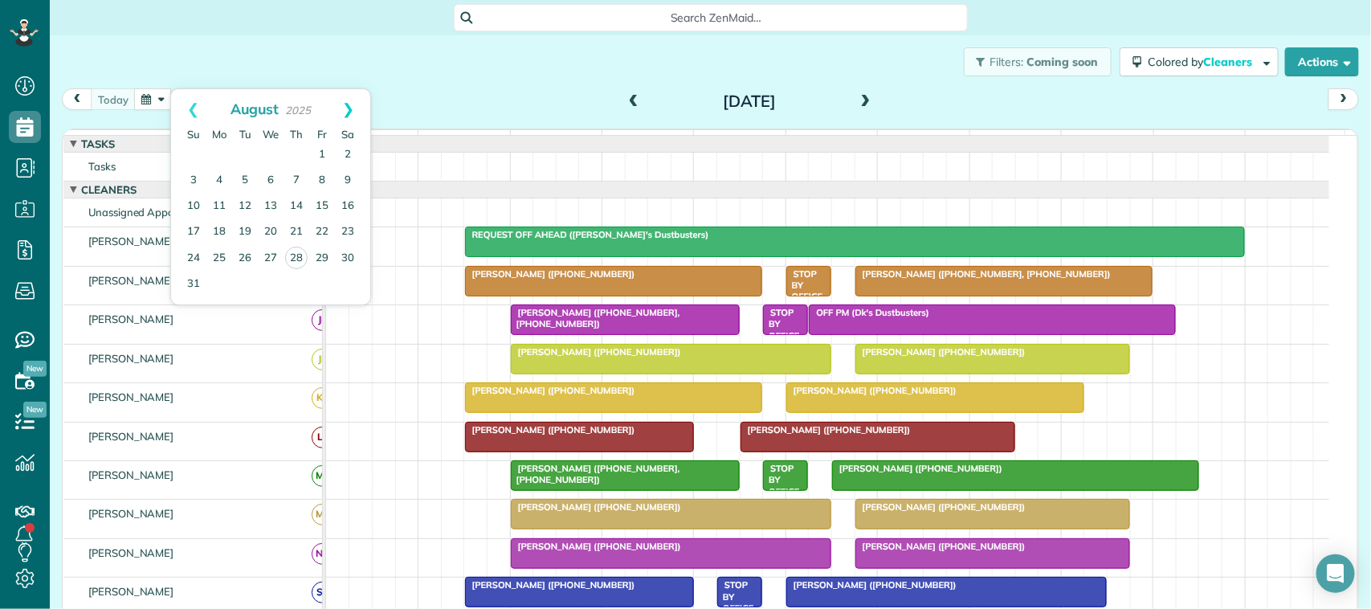
click at [354, 108] on link "Next" at bounding box center [348, 109] width 44 height 40
click at [352, 110] on link "Next" at bounding box center [348, 109] width 44 height 40
drag, startPoint x: 440, startPoint y: 78, endPoint x: 272, endPoint y: 85, distance: 168.9
click at [440, 78] on div "Filters: Coming soon Colored by Cleaners Color by Cleaner Color by Team Color b…" at bounding box center [711, 61] width 1322 height 53
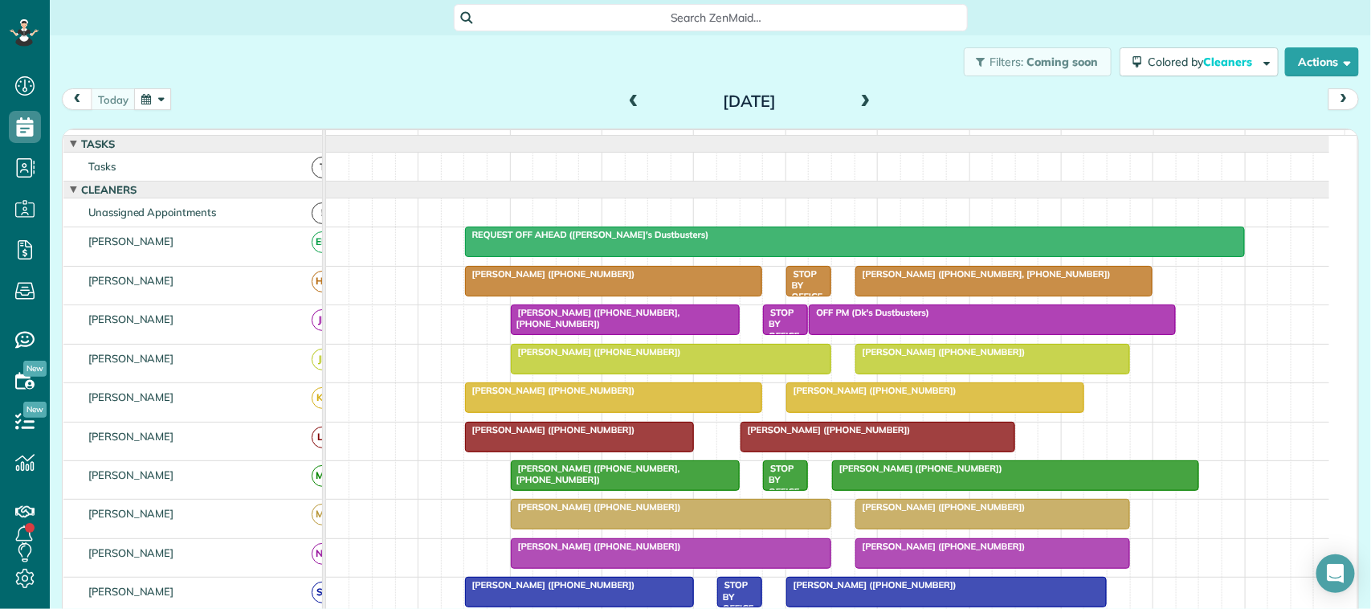
click at [147, 111] on div "[DATE] [DATE]" at bounding box center [711, 103] width 1298 height 30
click at [153, 102] on button "button" at bounding box center [152, 99] width 37 height 22
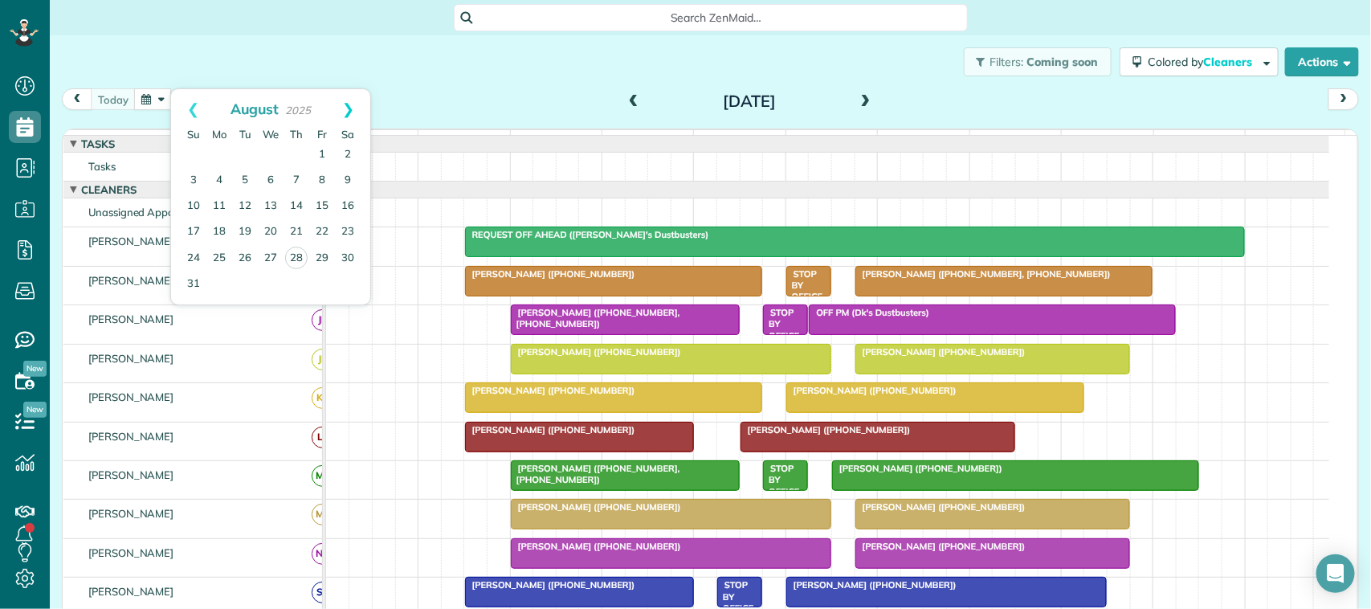
click at [355, 108] on link "Next" at bounding box center [348, 109] width 44 height 40
click at [427, 83] on div "Filters: Coming soon Colored by Cleaners Color by Cleaner Color by Team Color b…" at bounding box center [711, 61] width 1322 height 53
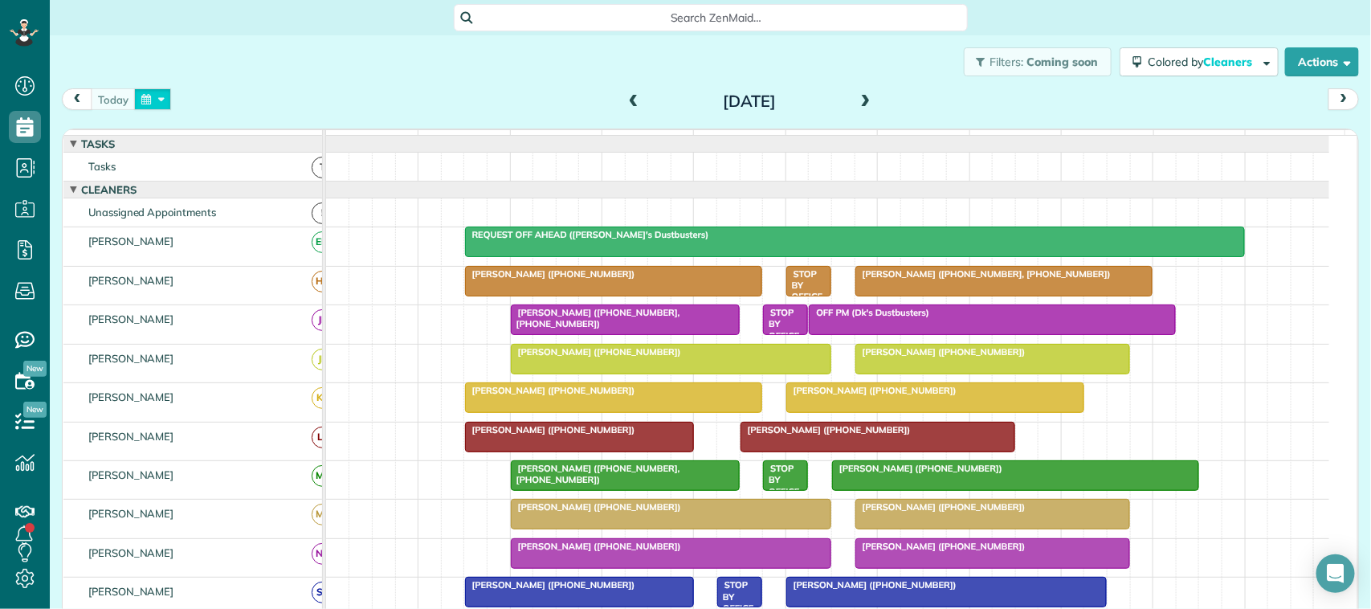
click at [167, 99] on button "button" at bounding box center [152, 99] width 37 height 22
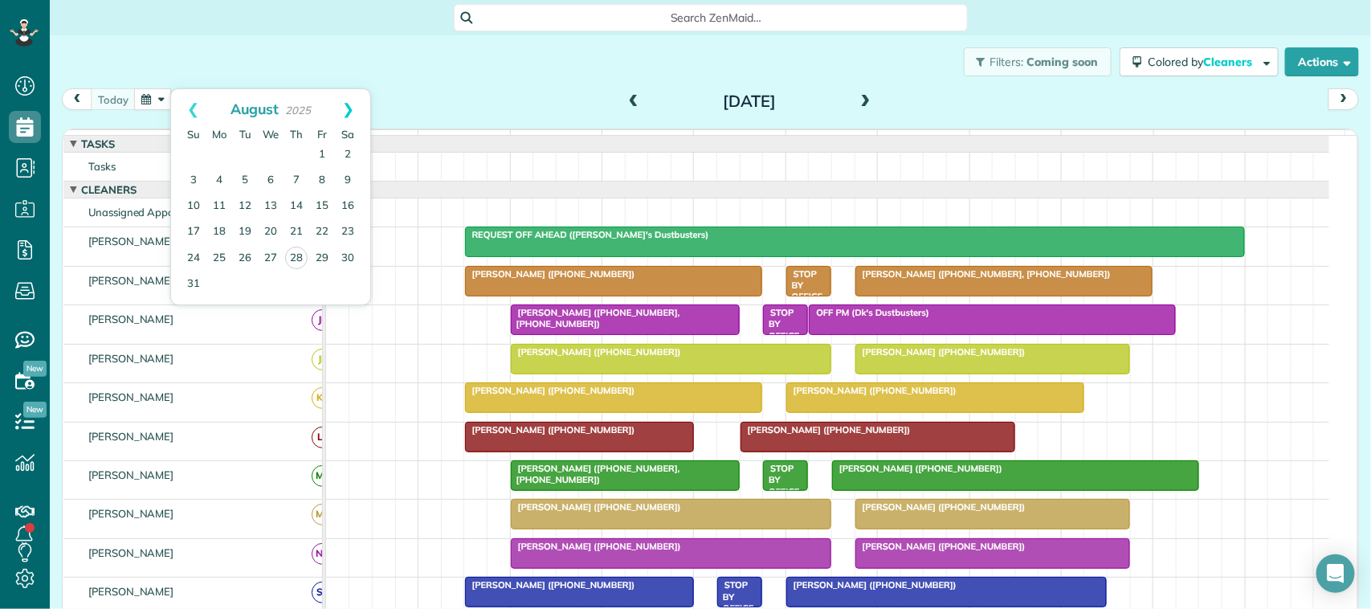
click at [349, 110] on link "Next" at bounding box center [348, 109] width 44 height 40
click at [349, 115] on link "Next" at bounding box center [348, 109] width 44 height 40
click at [147, 58] on div "Filters: Coming soon Colored by Cleaners Color by Cleaner Color by Team Color b…" at bounding box center [711, 61] width 1322 height 53
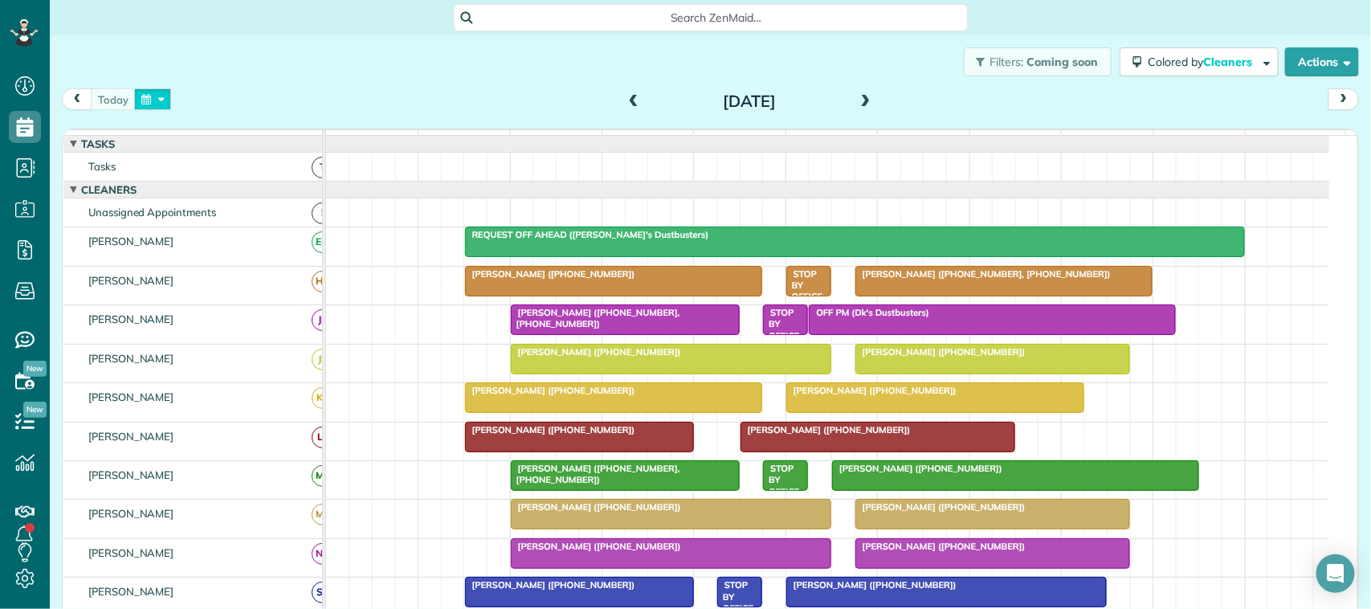
click at [171, 98] on button "button" at bounding box center [152, 99] width 37 height 22
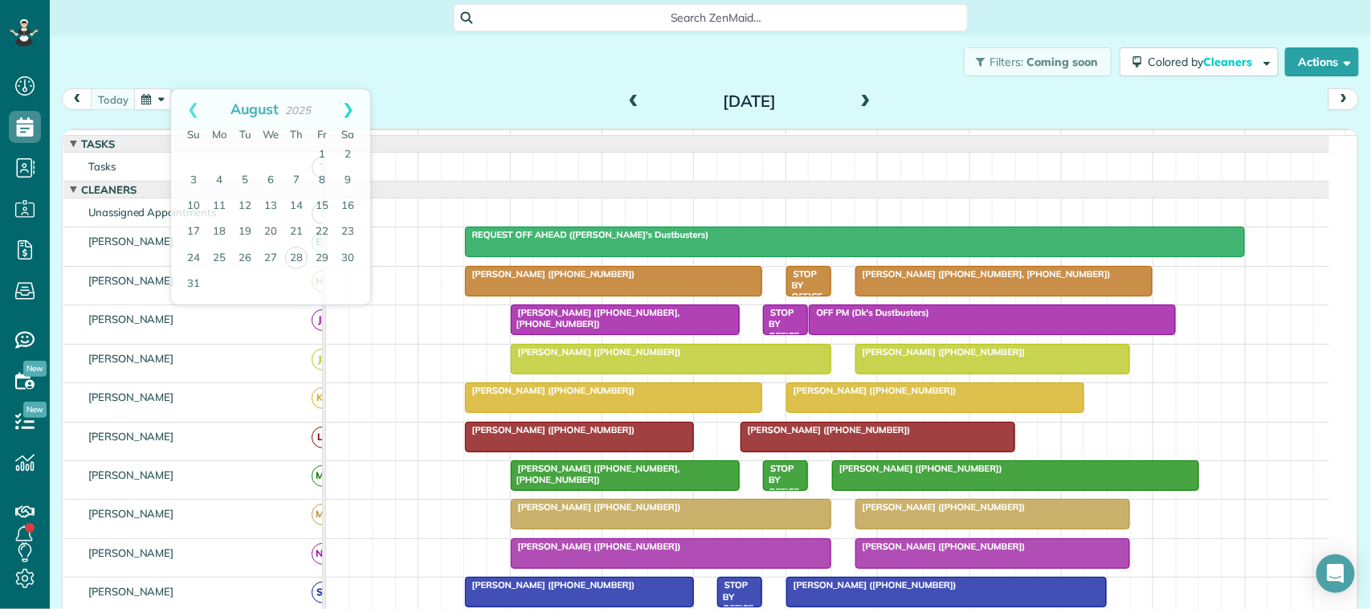
click at [337, 95] on link "Next" at bounding box center [348, 109] width 44 height 40
click at [285, 43] on div "Search ZenMaid… Filters: Coming soon Colored by Cleaners Color by Cleaner Color…" at bounding box center [711, 291] width 1322 height 582
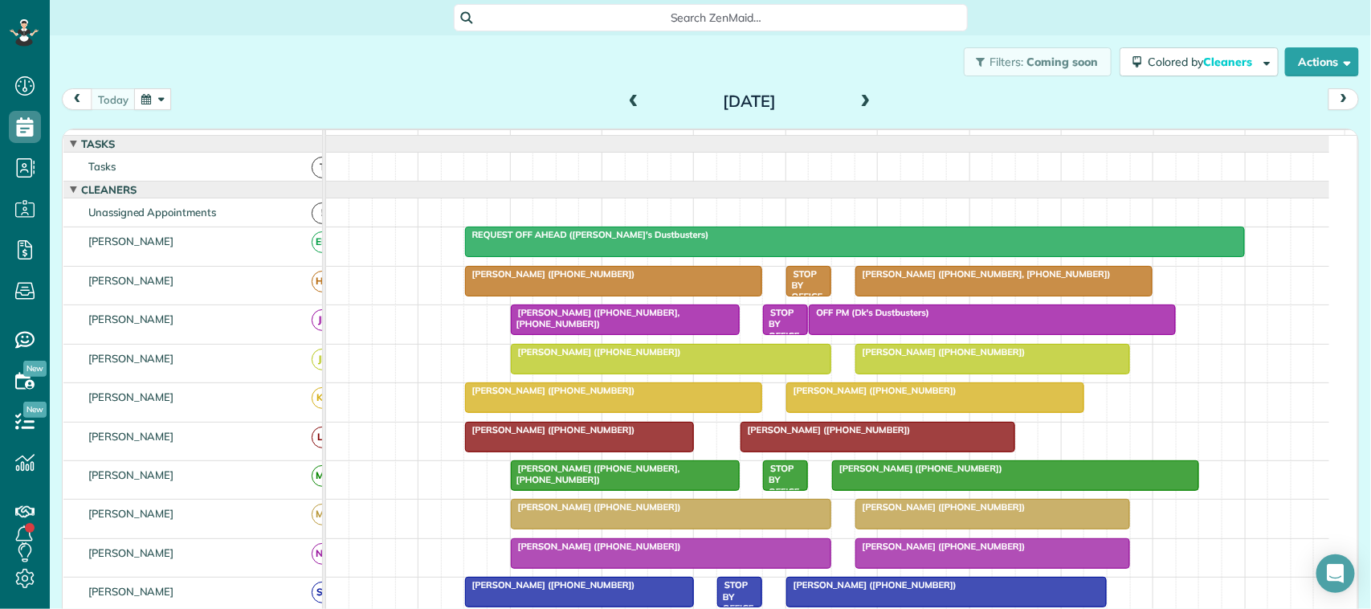
click at [201, 105] on div "[DATE] [DATE]" at bounding box center [711, 103] width 1298 height 30
